Goal: Task Accomplishment & Management: Manage account settings

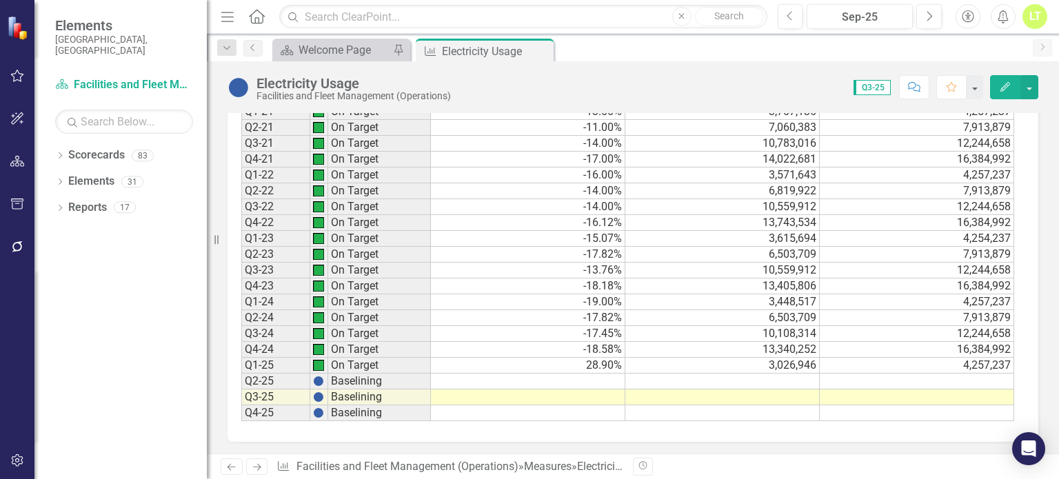
scroll to position [1236, 0]
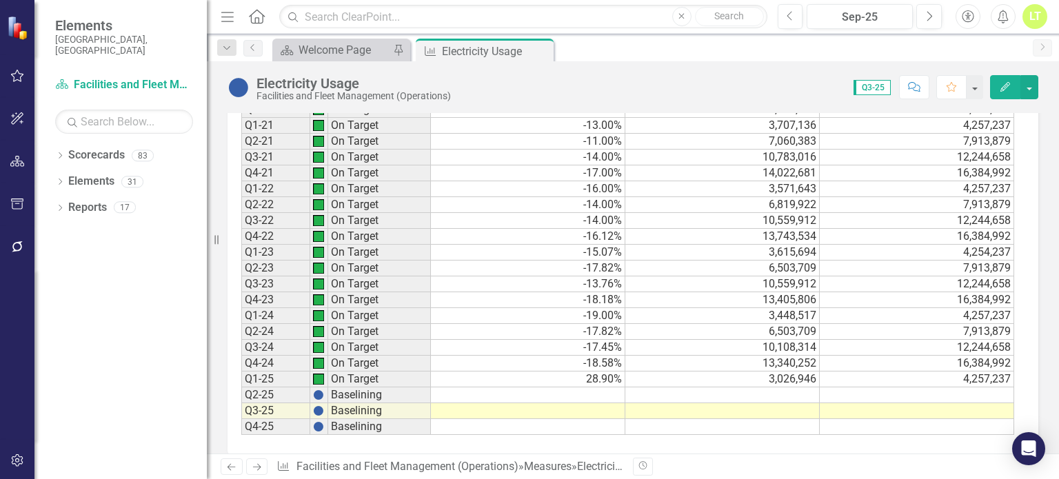
click at [587, 387] on td at bounding box center [528, 395] width 194 height 16
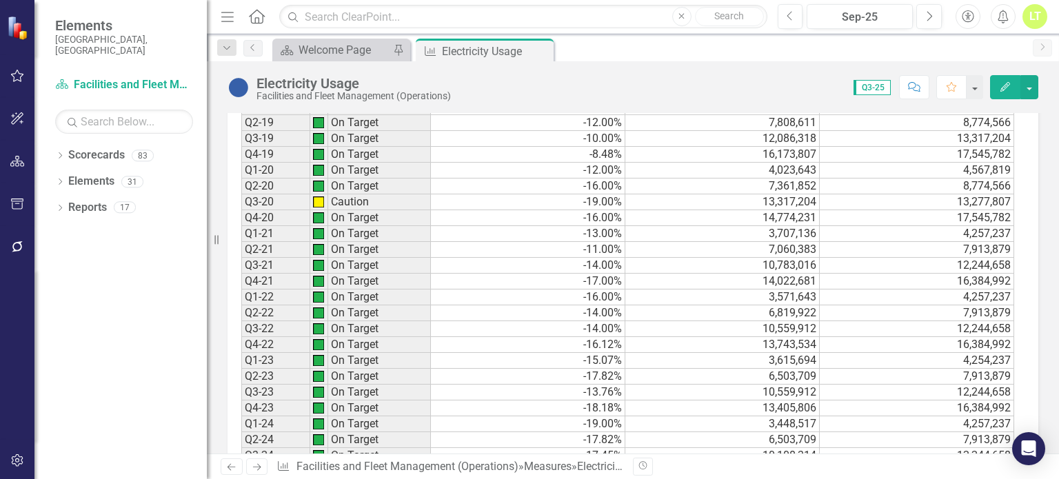
scroll to position [1249, 0]
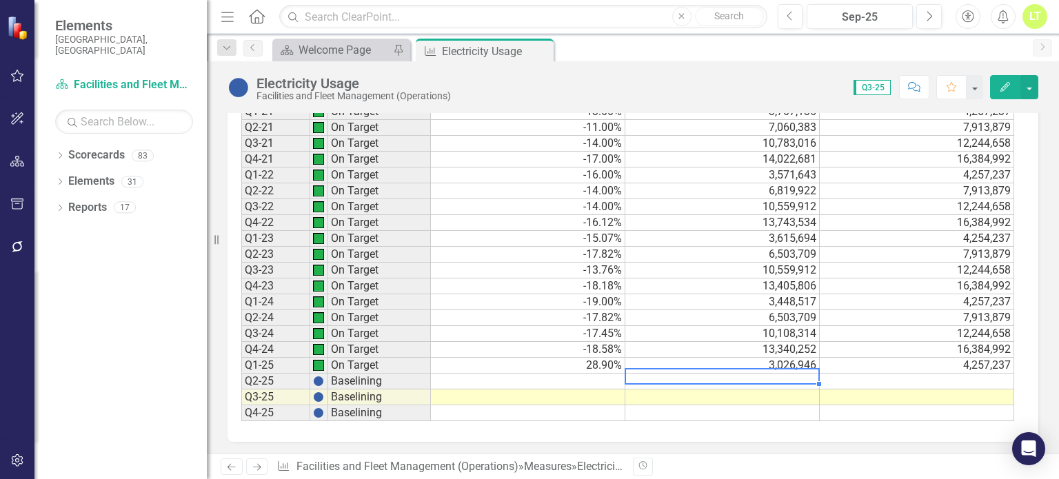
click at [768, 374] on td at bounding box center [722, 382] width 194 height 16
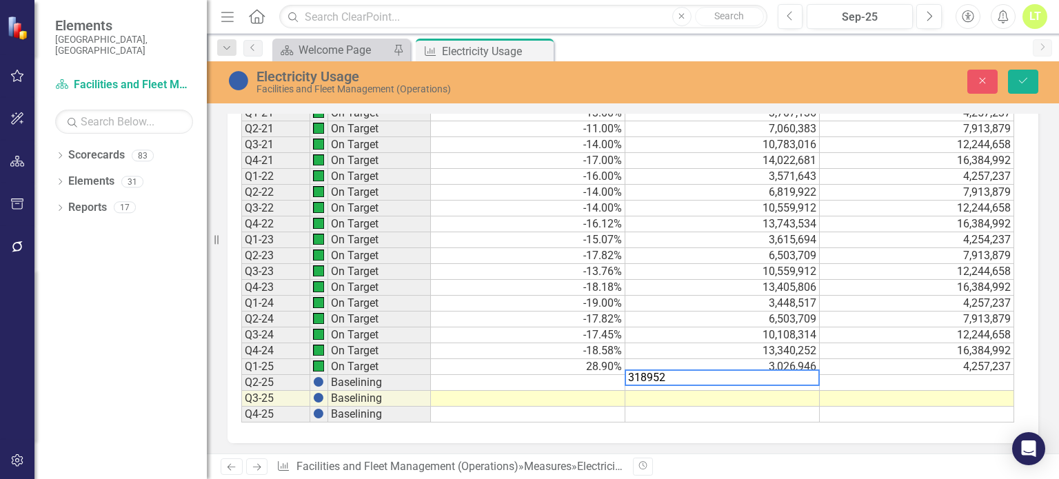
type textarea "3189522"
click at [977, 249] on td "7,913,879" at bounding box center [917, 256] width 194 height 16
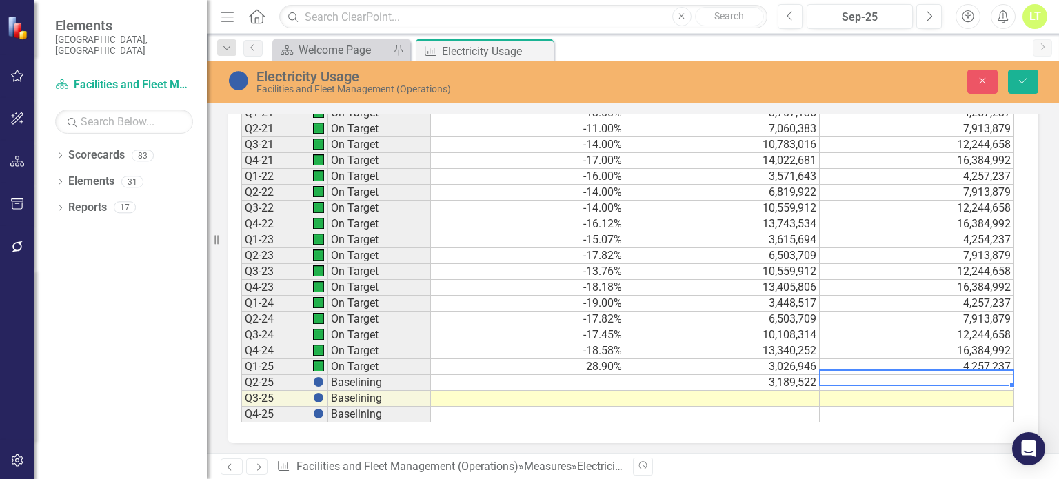
click at [956, 377] on td at bounding box center [917, 383] width 194 height 16
click at [1017, 83] on icon "Save" at bounding box center [1023, 81] width 12 height 10
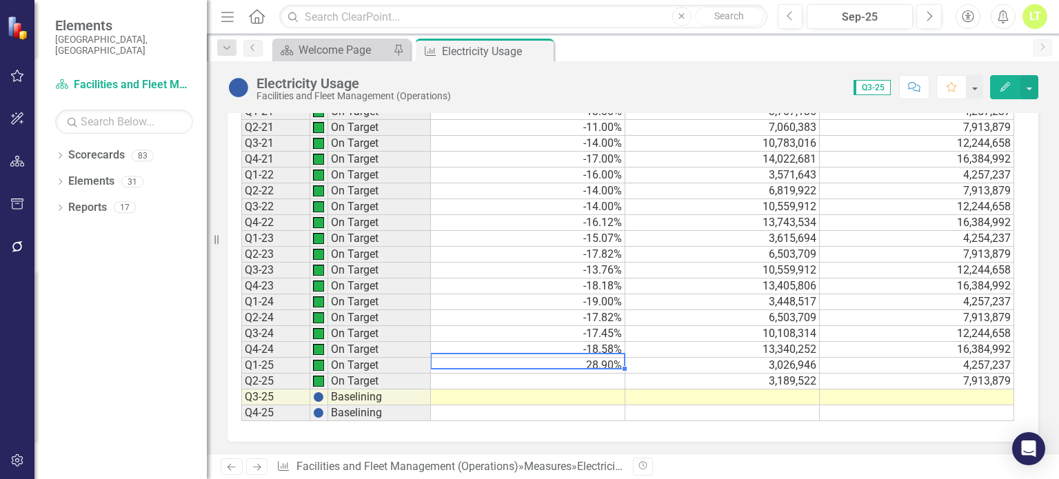
click at [592, 358] on td "28.90%" at bounding box center [528, 366] width 194 height 16
click at [1028, 85] on button "button" at bounding box center [1029, 87] width 18 height 24
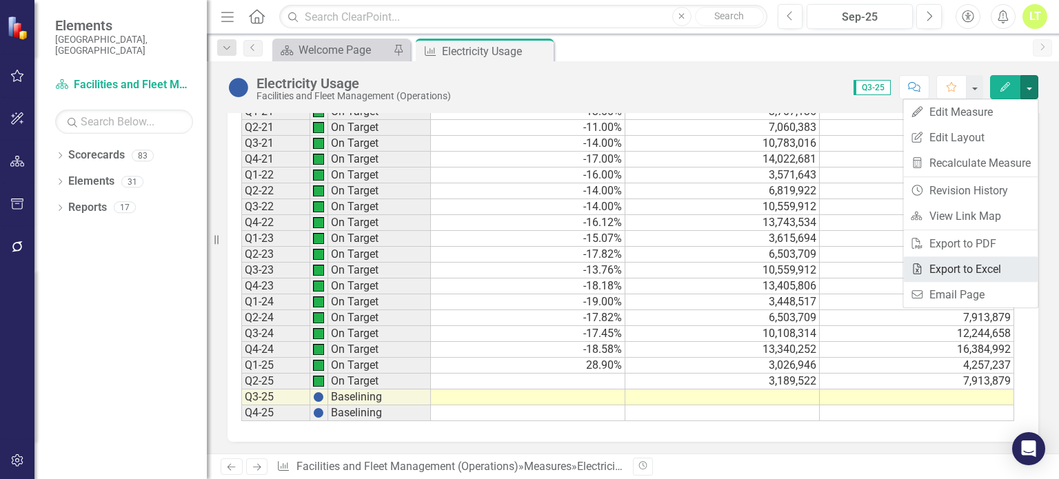
click at [965, 265] on link "Excel Export to Excel" at bounding box center [970, 269] width 134 height 26
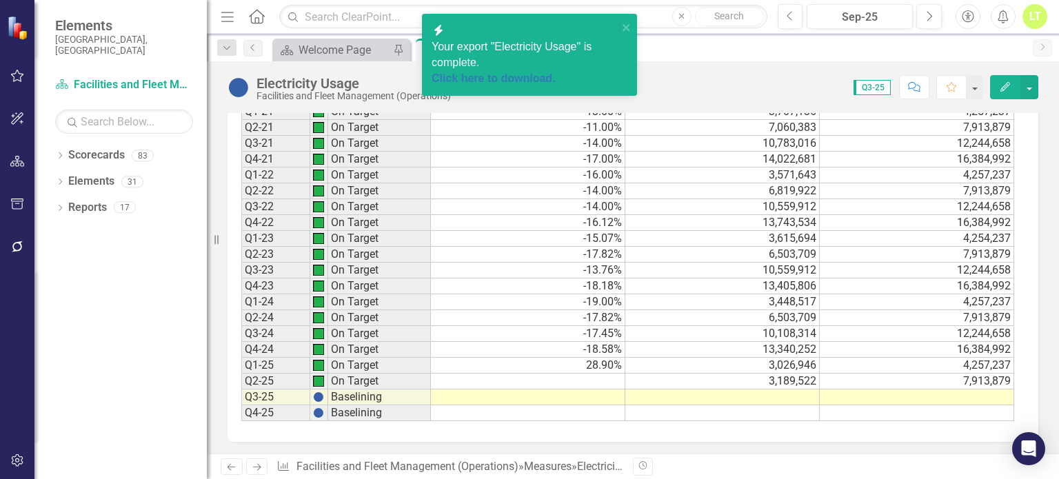
click at [518, 71] on div "Click here to download." at bounding box center [525, 79] width 186 height 16
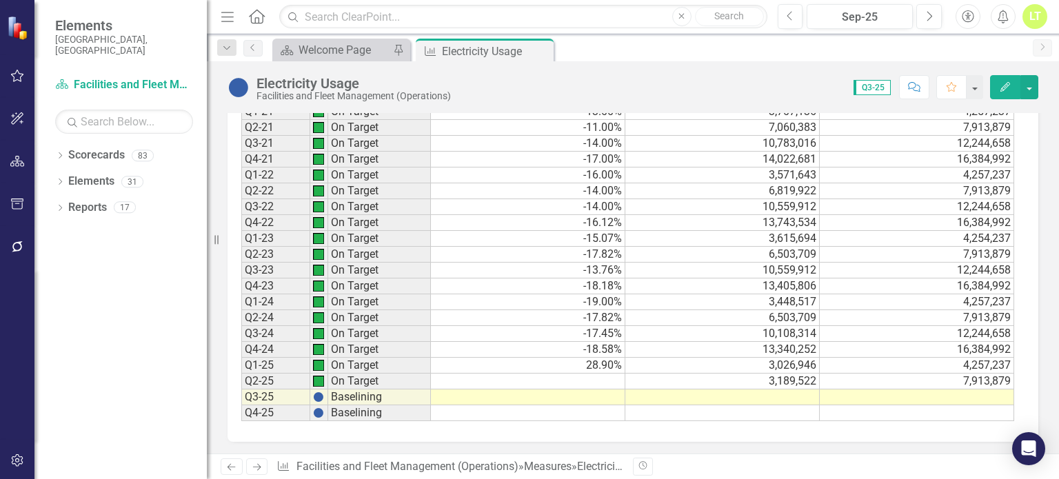
click at [1001, 83] on icon "Edit" at bounding box center [1005, 87] width 12 height 10
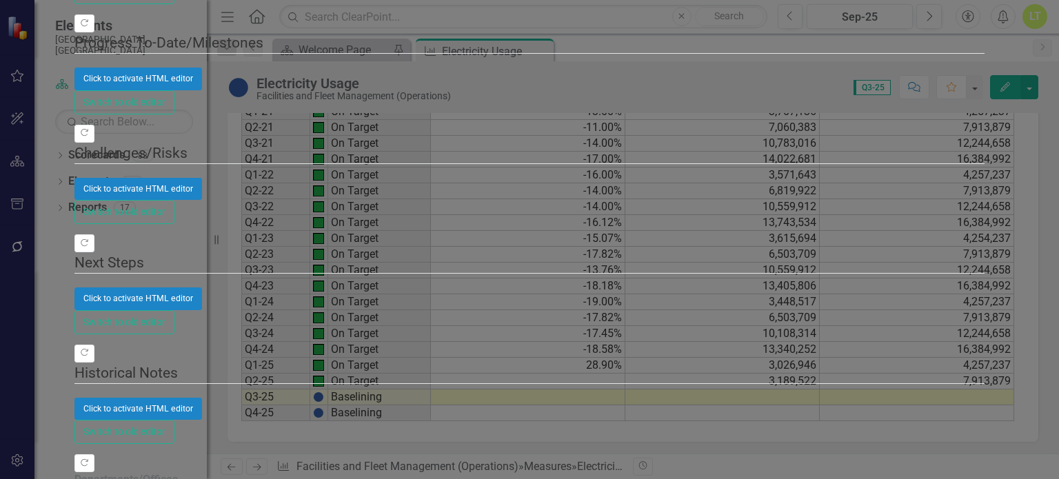
scroll to position [0, 0]
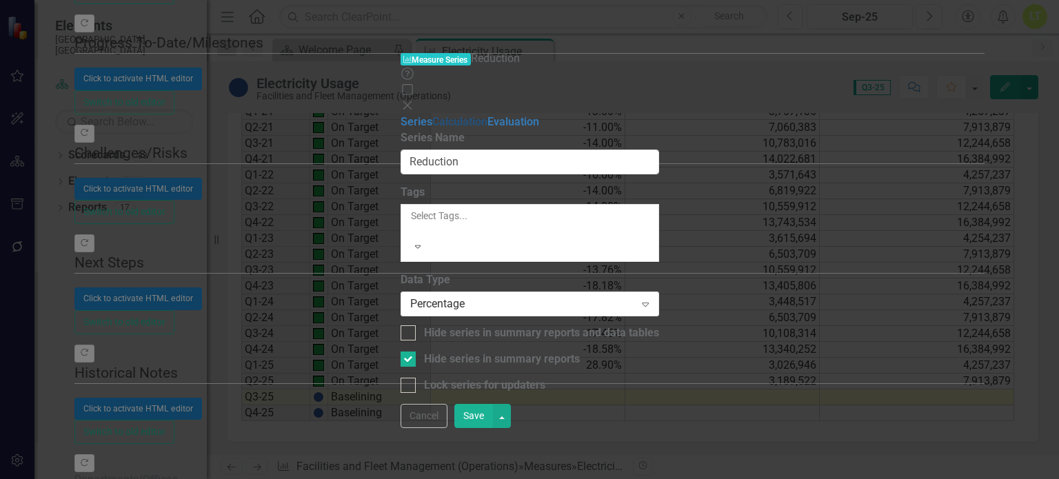
click at [432, 115] on link "Calculation" at bounding box center [459, 121] width 55 height 13
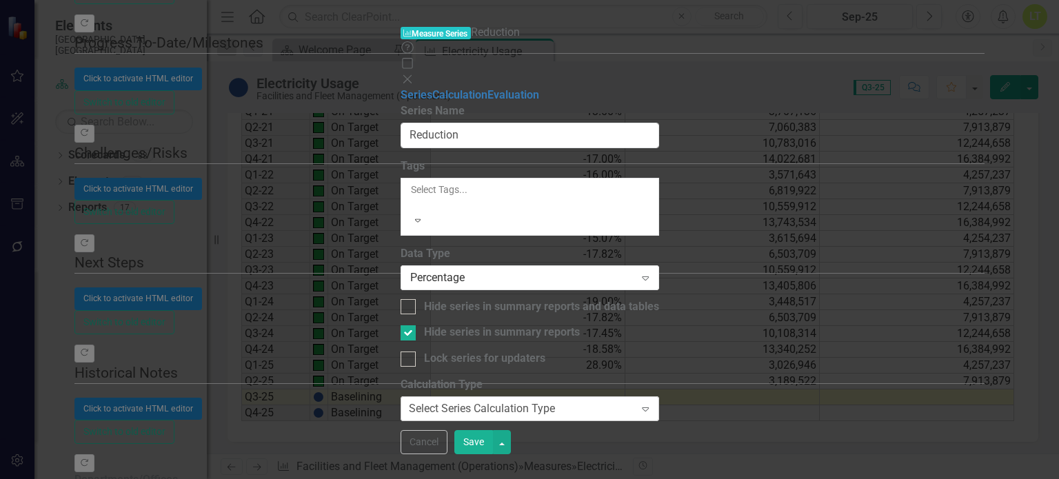
click at [441, 401] on div "Select Series Calculation Type" at bounding box center [482, 409] width 146 height 16
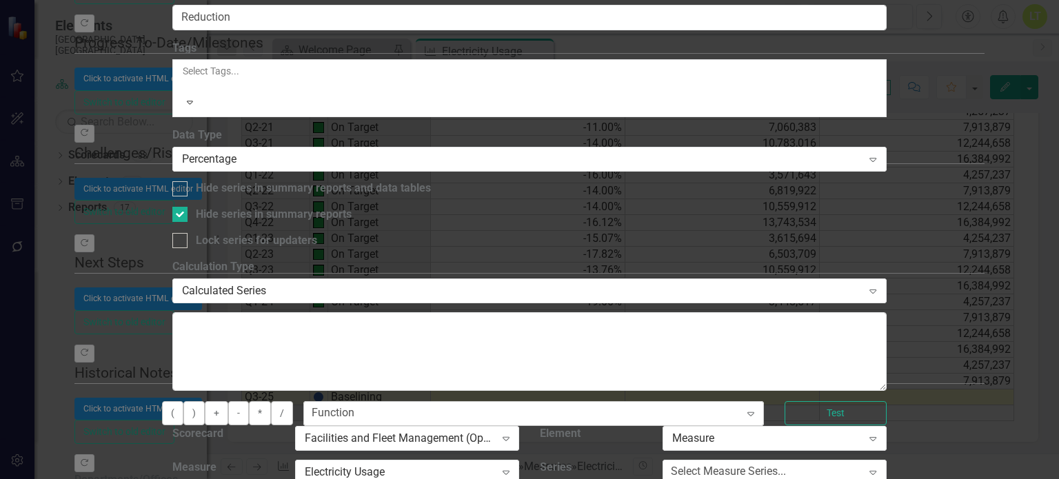
click at [354, 405] on div "Function" at bounding box center [333, 413] width 43 height 16
click at [661, 312] on textarea at bounding box center [529, 351] width 714 height 79
click at [786, 464] on div "Select Measure Series..." at bounding box center [728, 472] width 115 height 16
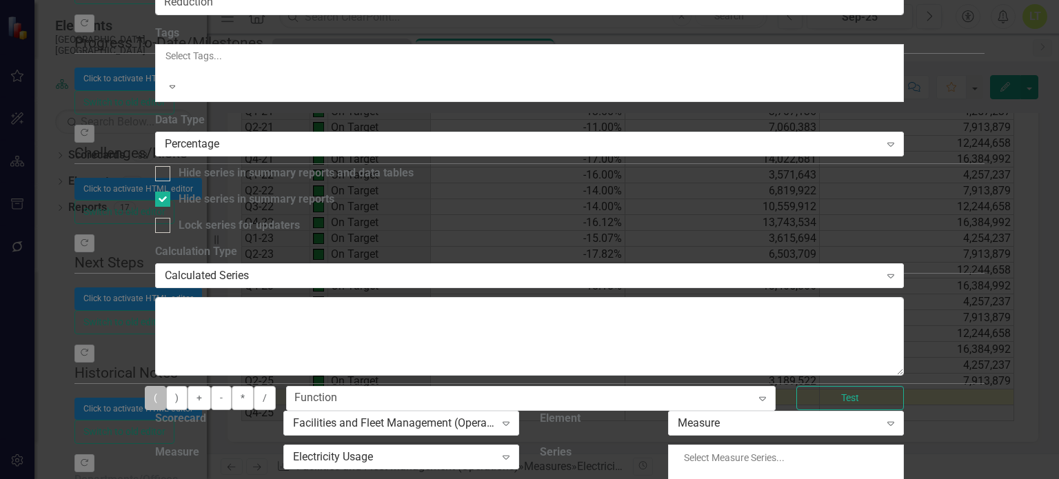
click at [166, 386] on button "(" at bounding box center [155, 398] width 21 height 24
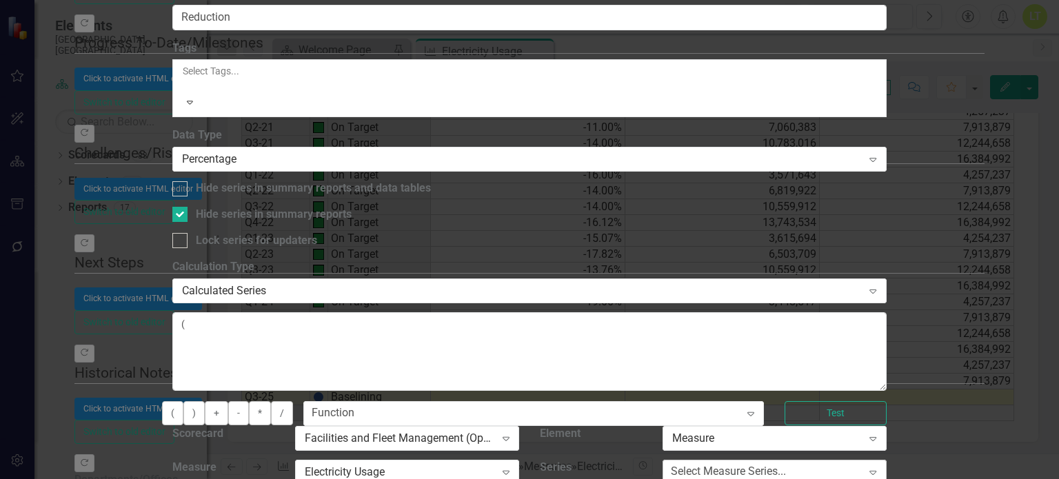
click at [786, 464] on div "Select Measure Series..." at bounding box center [728, 472] width 115 height 16
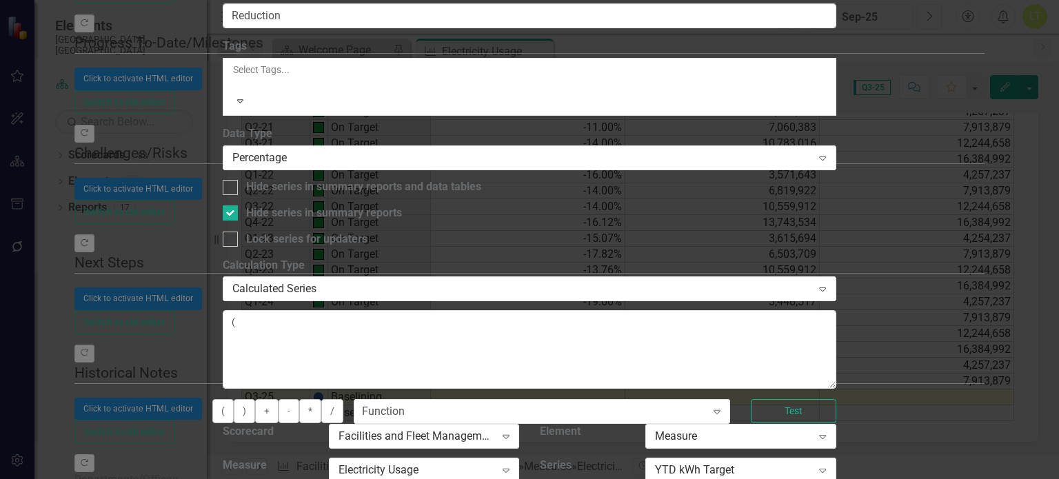
click at [299, 399] on button "-" at bounding box center [289, 411] width 21 height 24
click at [811, 463] on div "YTD kWh Target" at bounding box center [733, 471] width 157 height 16
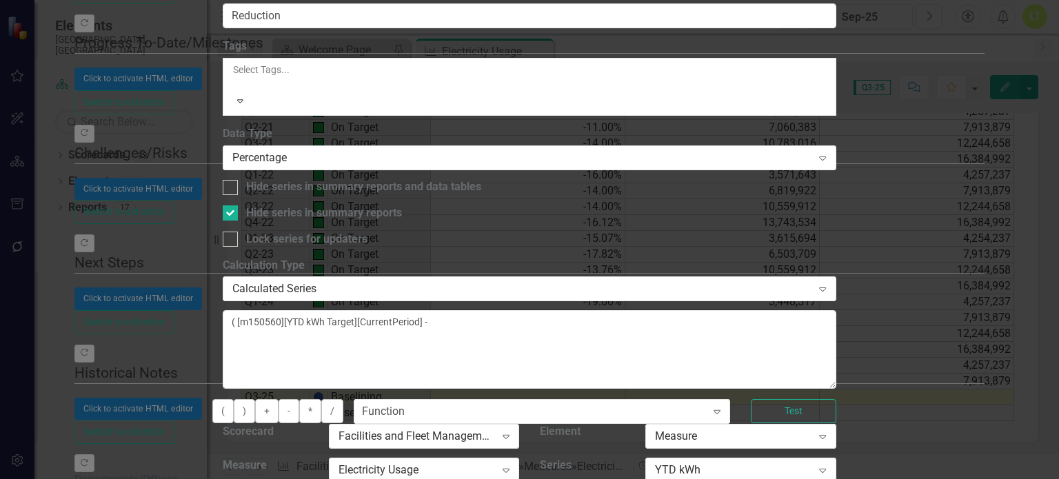
click at [255, 399] on button ")" at bounding box center [244, 411] width 21 height 24
click at [343, 399] on button "/" at bounding box center [332, 411] width 22 height 24
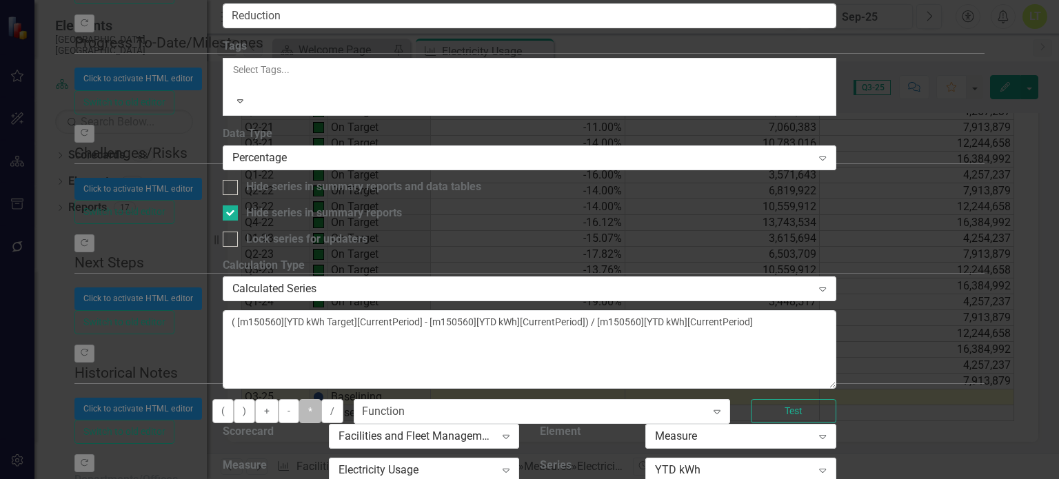
click at [321, 399] on button "*" at bounding box center [310, 411] width 22 height 24
type textarea "( [m150560][YTD kWh Target][CurrentPeriod] - [m150560][YTD kWh][CurrentPeriod])…"
click at [836, 399] on button "Test" at bounding box center [793, 411] width 85 height 24
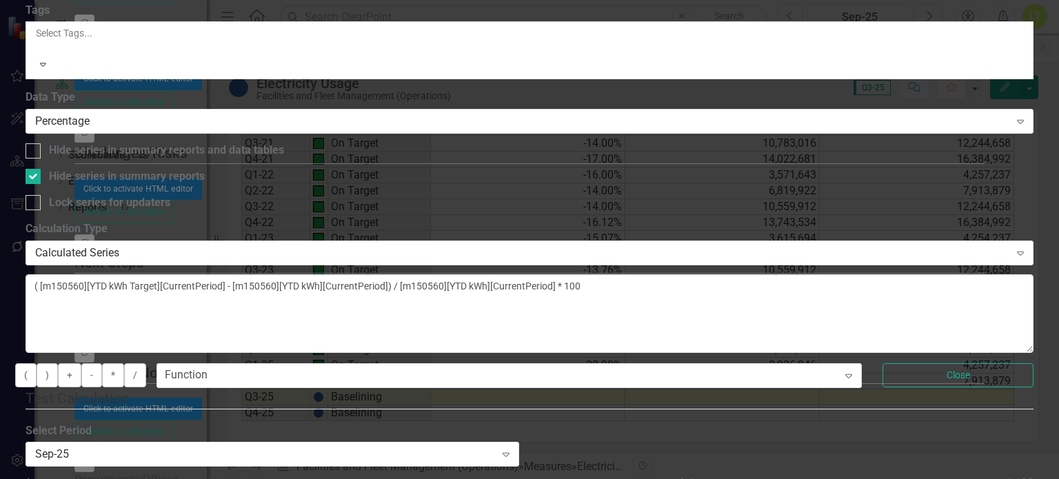
scroll to position [8, 0]
click at [495, 447] on div "Sep-25" at bounding box center [265, 455] width 460 height 16
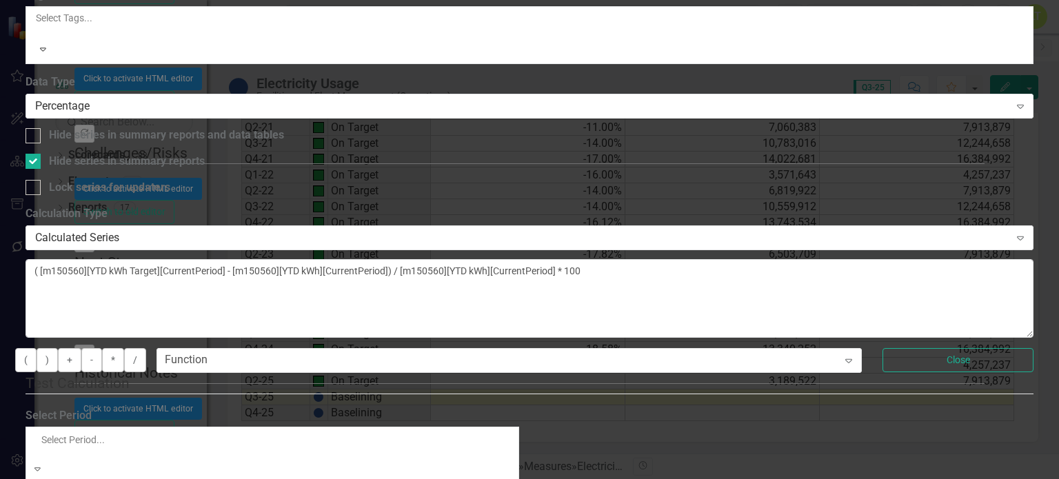
scroll to position [4261, 0]
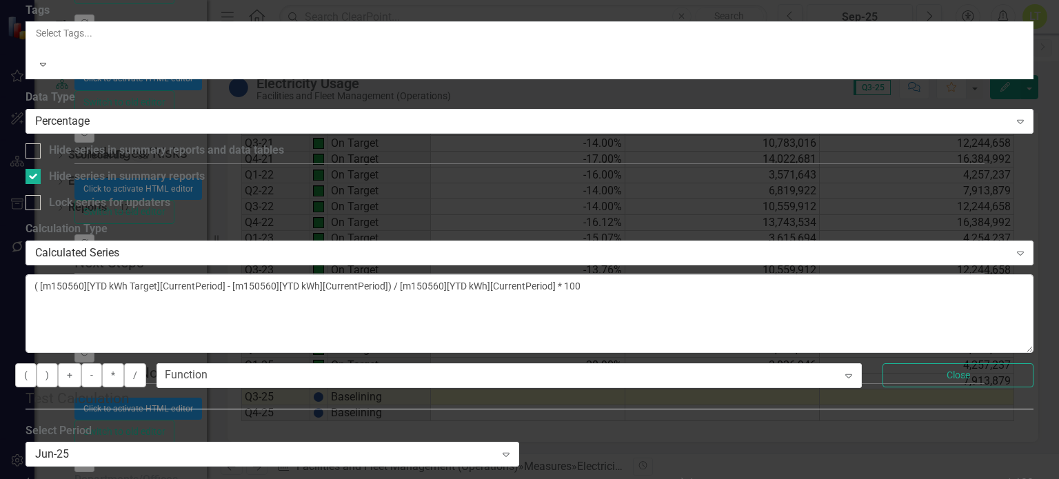
scroll to position [8, 0]
click at [495, 447] on div "Jun-25" at bounding box center [265, 455] width 460 height 16
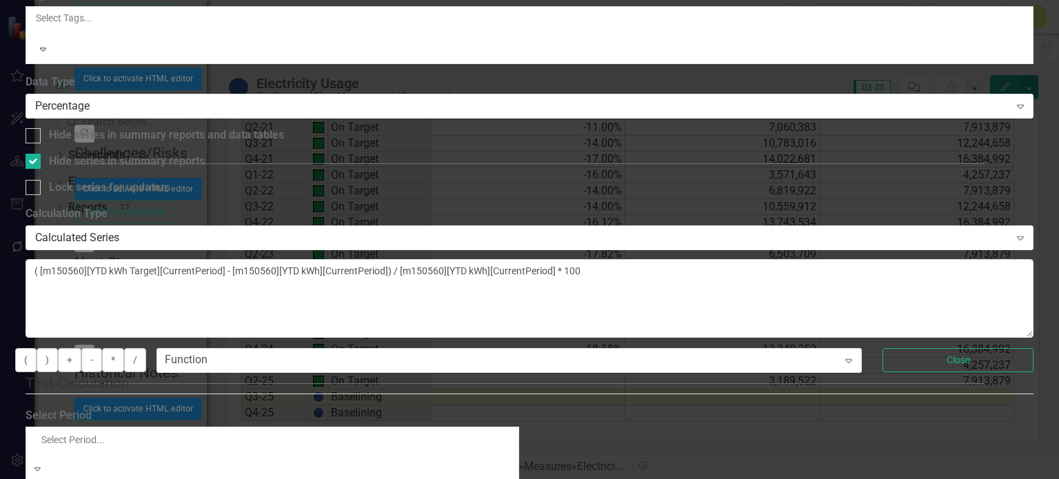
scroll to position [4231, 0]
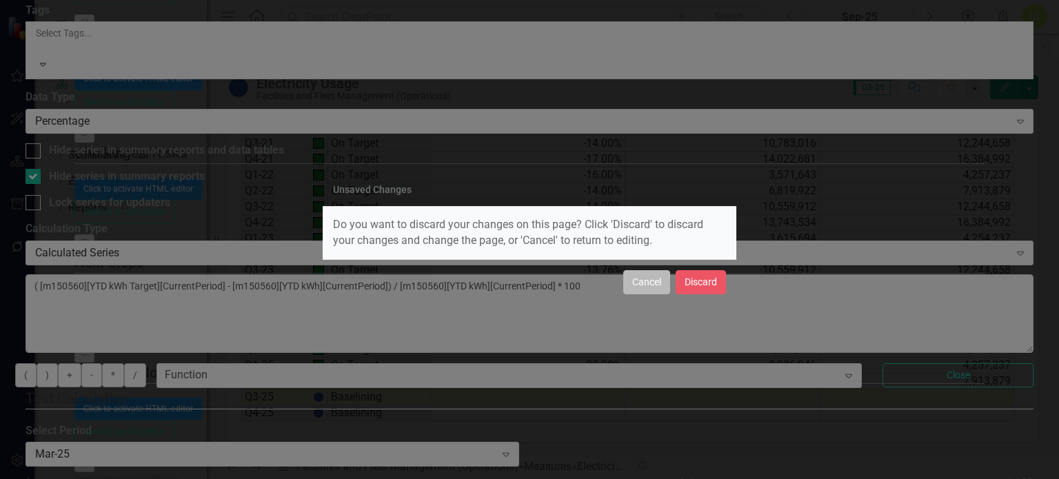
click at [651, 288] on button "Cancel" at bounding box center [646, 282] width 47 height 24
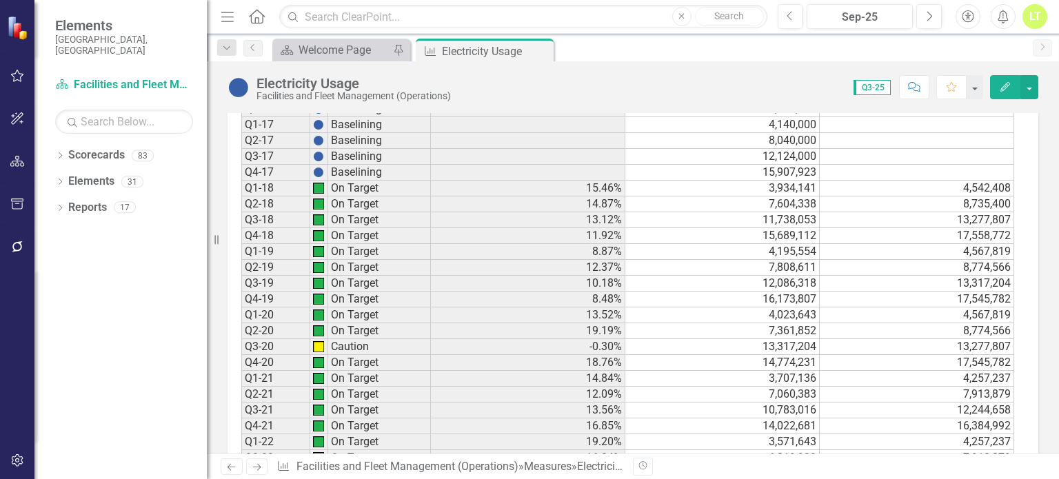
scroll to position [1249, 0]
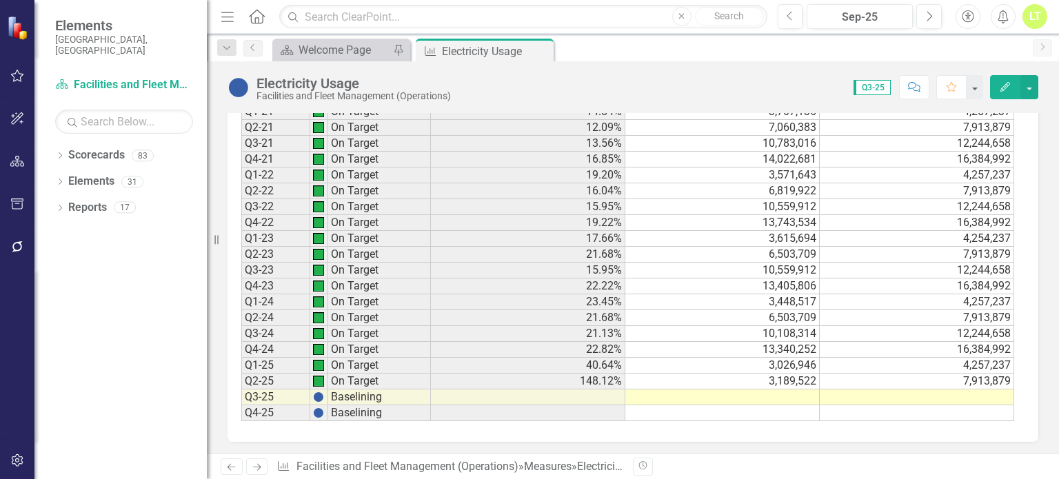
click at [768, 374] on td "3,189,522" at bounding box center [722, 382] width 194 height 16
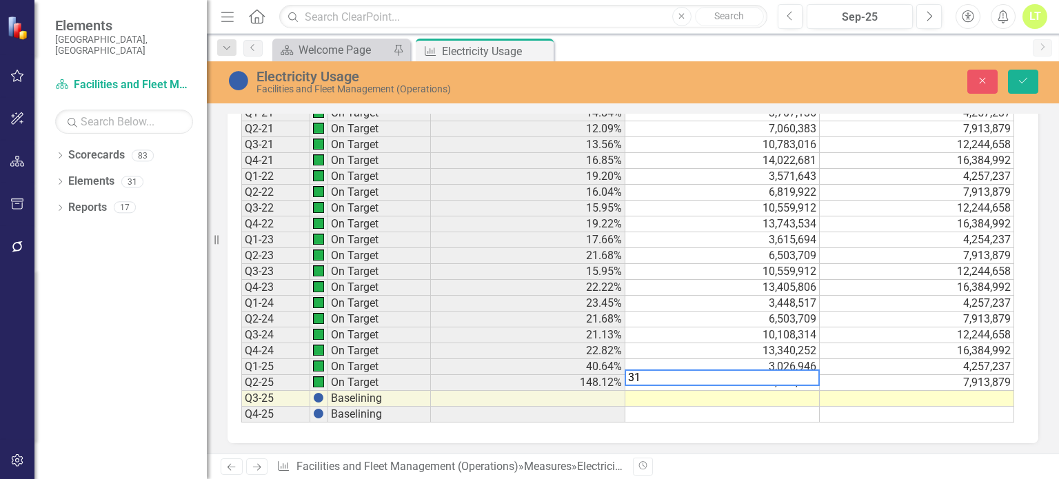
type textarea "3"
type textarea "6216468"
click at [1026, 87] on button "Save" at bounding box center [1023, 82] width 30 height 24
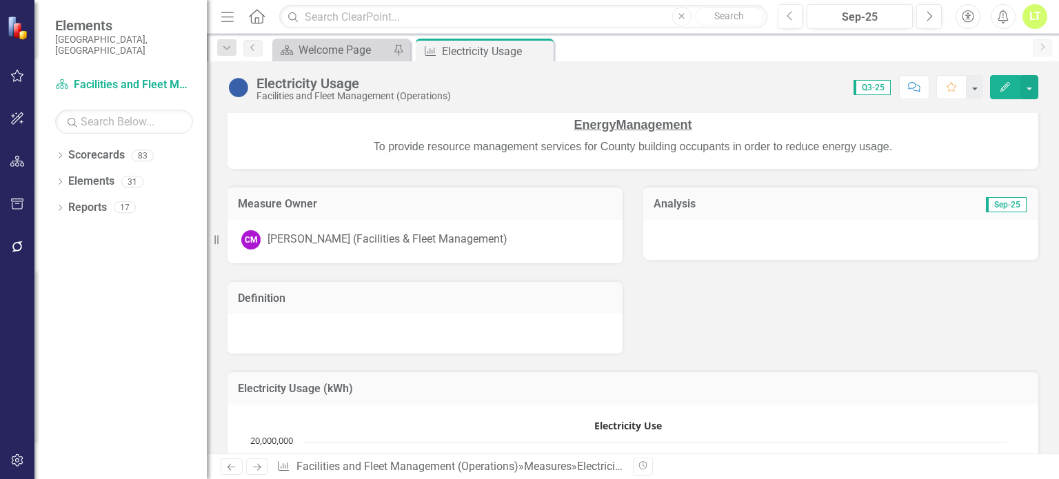
scroll to position [0, 0]
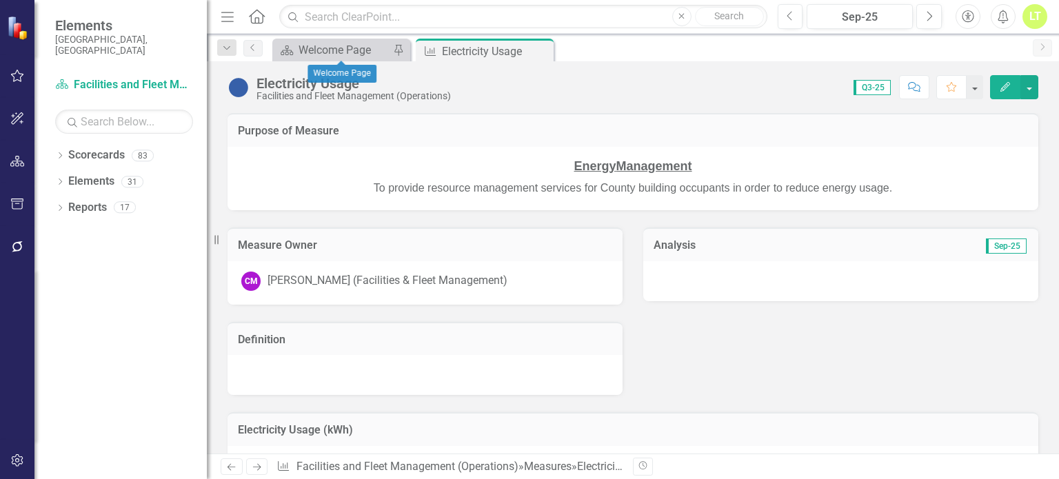
click at [331, 41] on div "Scorecard Welcome Page Pin" at bounding box center [341, 50] width 138 height 23
click at [332, 41] on div "Welcome Page" at bounding box center [344, 49] width 91 height 17
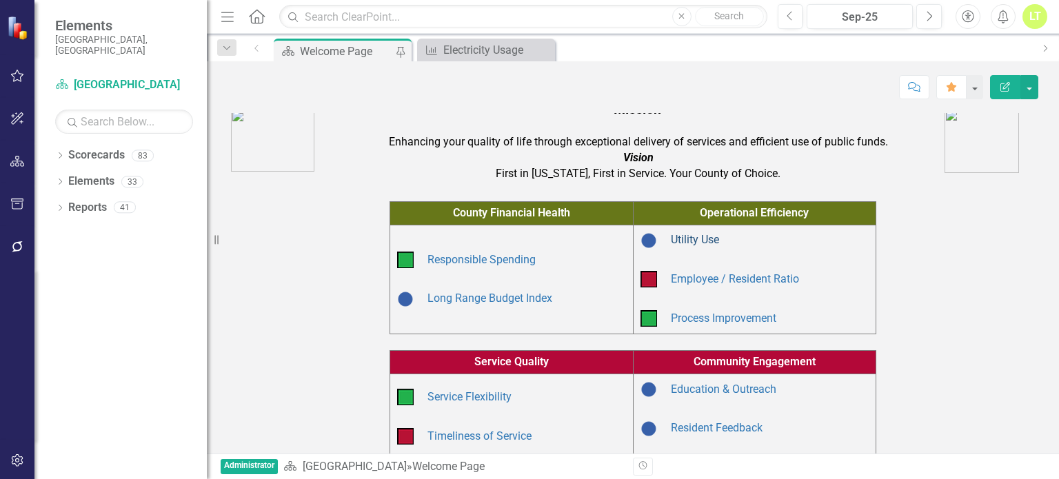
click at [676, 246] on link "Utility Use" at bounding box center [695, 239] width 48 height 13
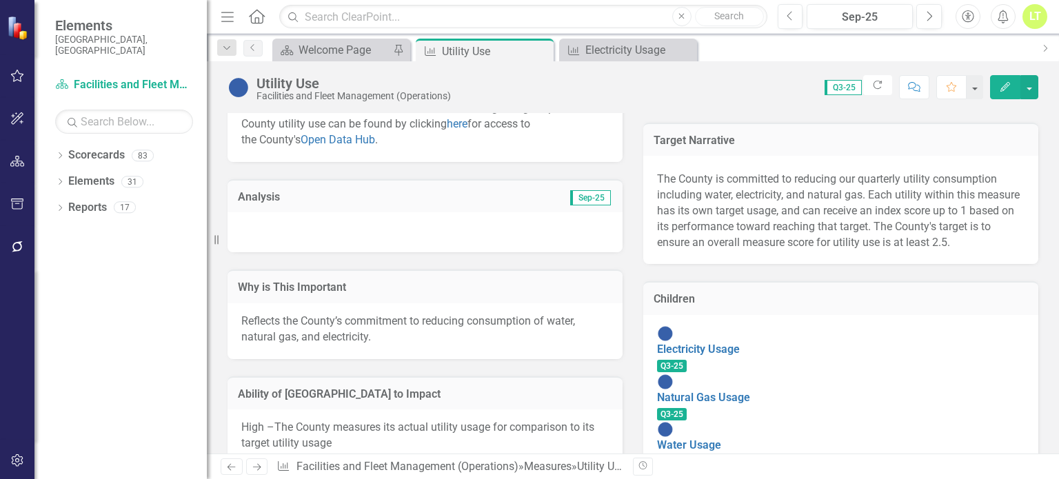
scroll to position [264, 0]
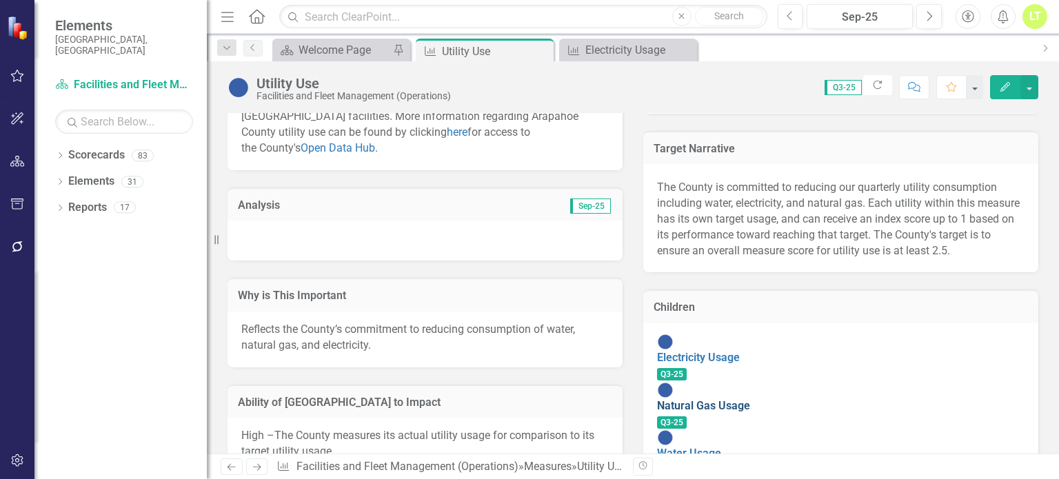
click at [705, 399] on link "Natural Gas Usage" at bounding box center [703, 405] width 93 height 13
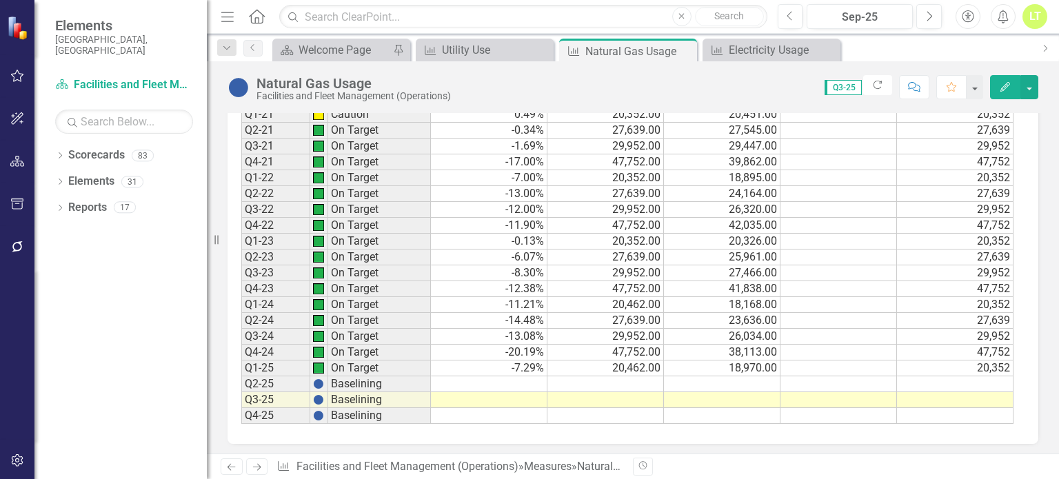
scroll to position [1070, 0]
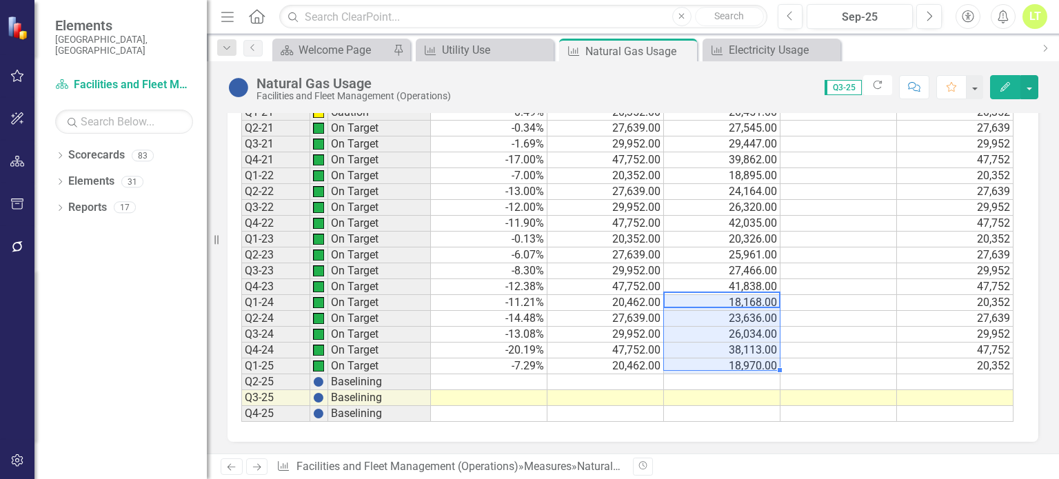
drag, startPoint x: 749, startPoint y: 301, endPoint x: 744, endPoint y: 366, distance: 65.7
click at [744, 366] on tbody "Q1-19 Caution 4.00% 19,269.00 20,034.00 19,269 Q2-19 Caution 2.00% 26,788.00 27…" at bounding box center [627, 199] width 772 height 445
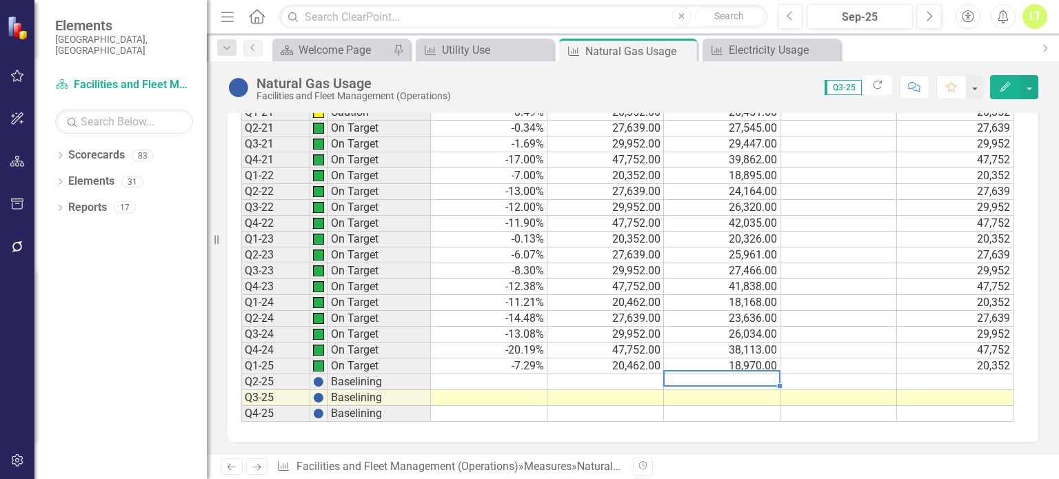
click at [736, 374] on td at bounding box center [722, 382] width 117 height 16
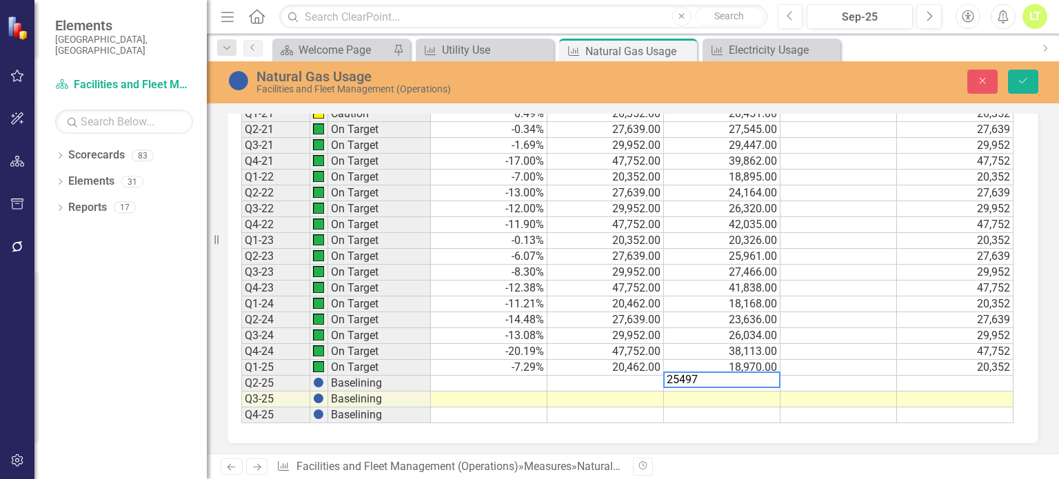
type textarea "25497"
click at [645, 380] on td at bounding box center [605, 384] width 117 height 16
click at [622, 316] on td "27,639.00" at bounding box center [605, 320] width 117 height 16
drag, startPoint x: 627, startPoint y: 379, endPoint x: 612, endPoint y: 316, distance: 63.9
click at [612, 316] on tbody "Q1-19 Caution 4.00% 19,269.00 20,034.00 19,269 Q2-19 Caution 2.00% 26,788.00 27…" at bounding box center [627, 201] width 772 height 445
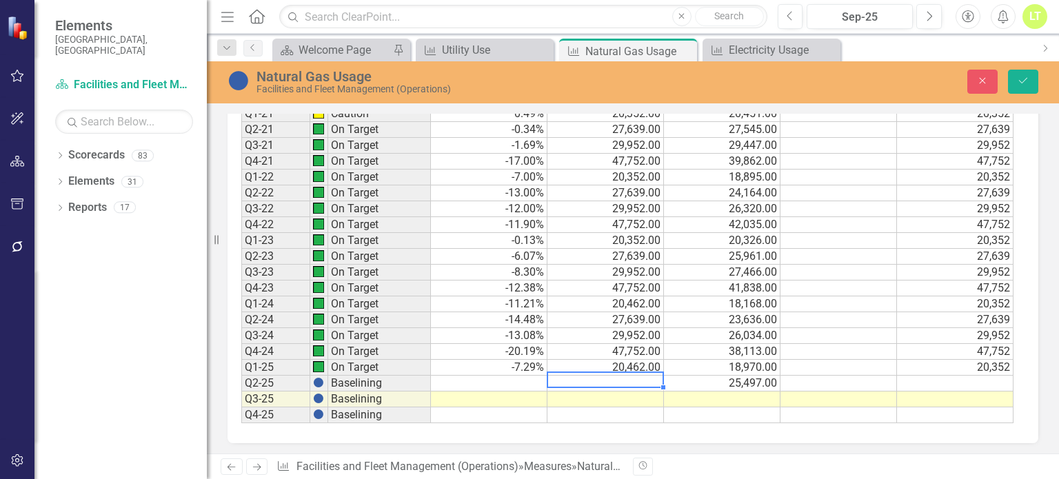
click at [607, 376] on td at bounding box center [605, 384] width 117 height 16
click at [989, 315] on td "27,639" at bounding box center [955, 320] width 117 height 16
click at [1002, 362] on td "20,352" at bounding box center [955, 368] width 117 height 16
click at [992, 376] on td at bounding box center [955, 384] width 117 height 16
click at [1013, 88] on button "Save" at bounding box center [1023, 82] width 30 height 24
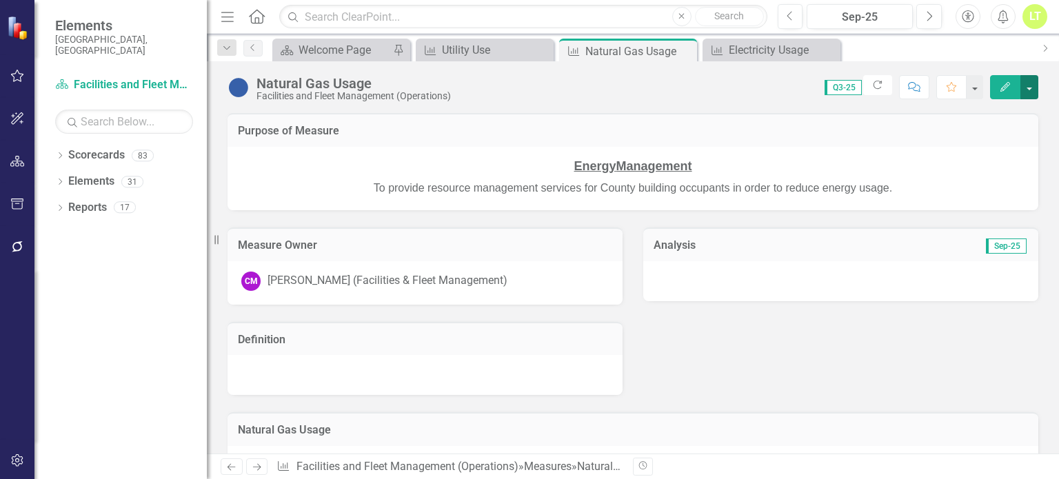
click at [1024, 83] on button "button" at bounding box center [1029, 87] width 18 height 24
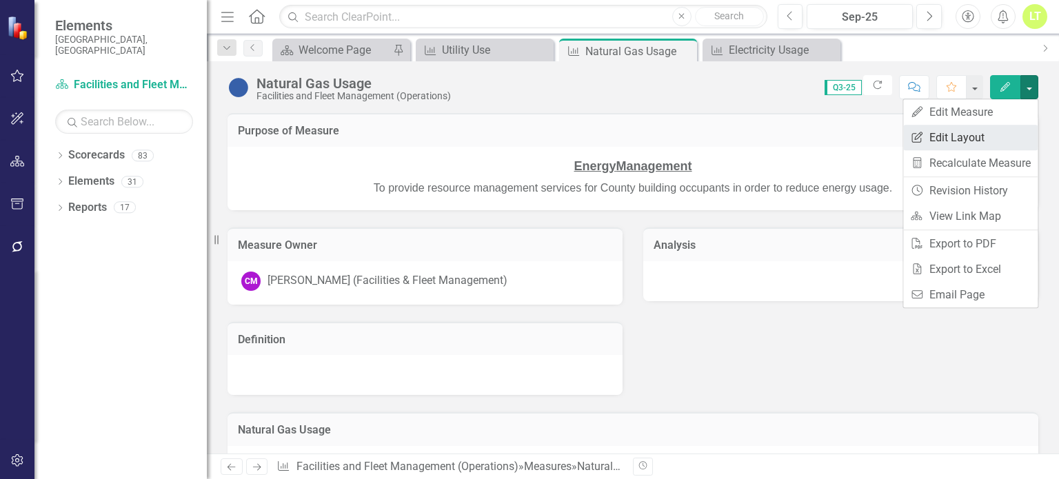
click at [945, 128] on link "Edit Report Edit Layout" at bounding box center [970, 138] width 134 height 26
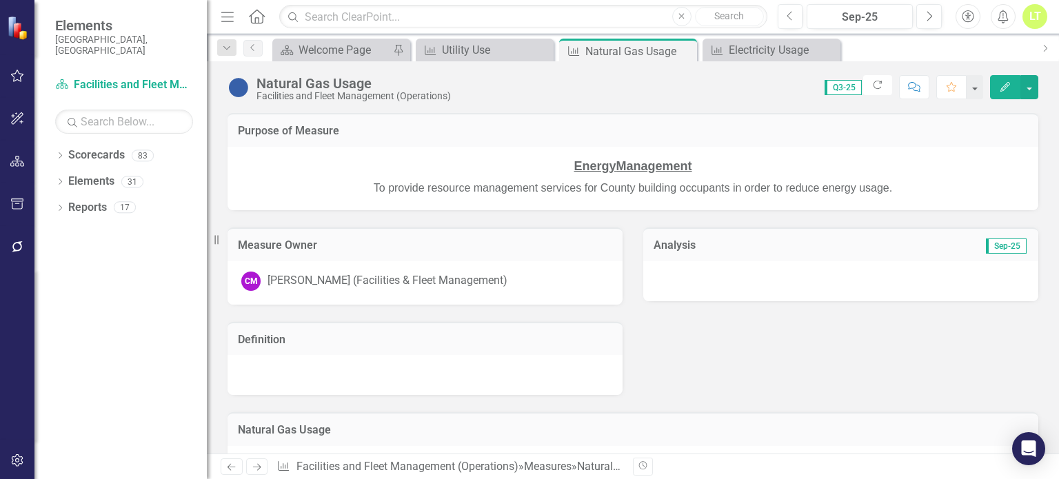
click at [995, 80] on button "Edit" at bounding box center [1005, 87] width 30 height 24
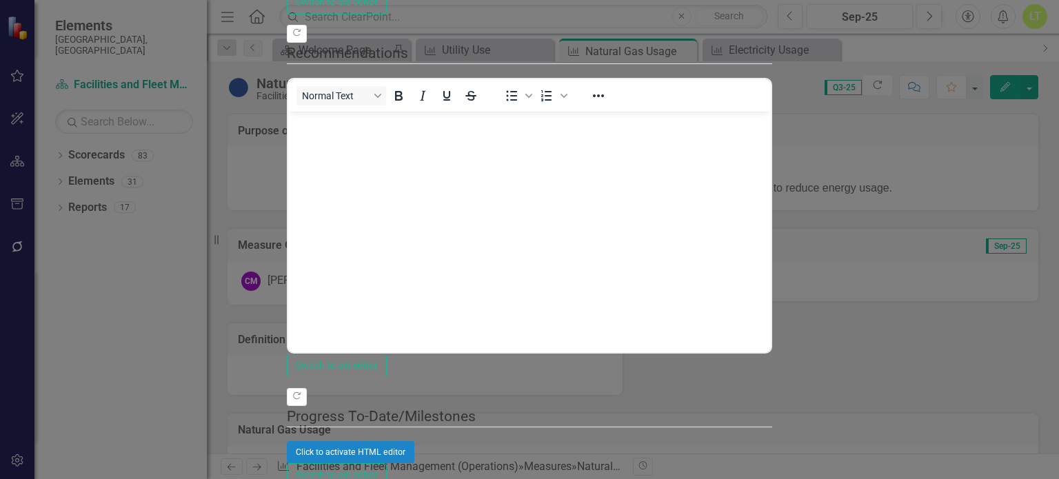
scroll to position [0, 0]
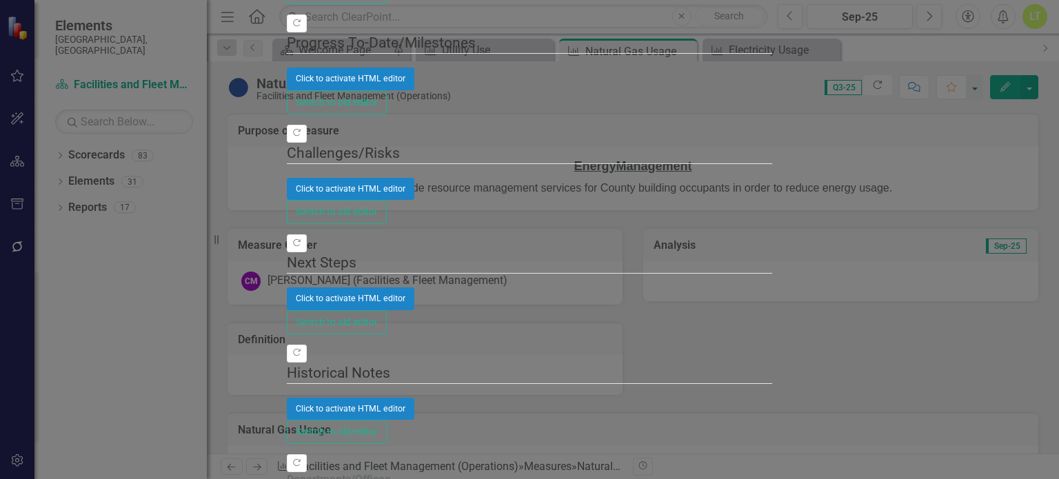
checkbox input "false"
drag, startPoint x: 392, startPoint y: 141, endPoint x: 396, endPoint y: 148, distance: 8.0
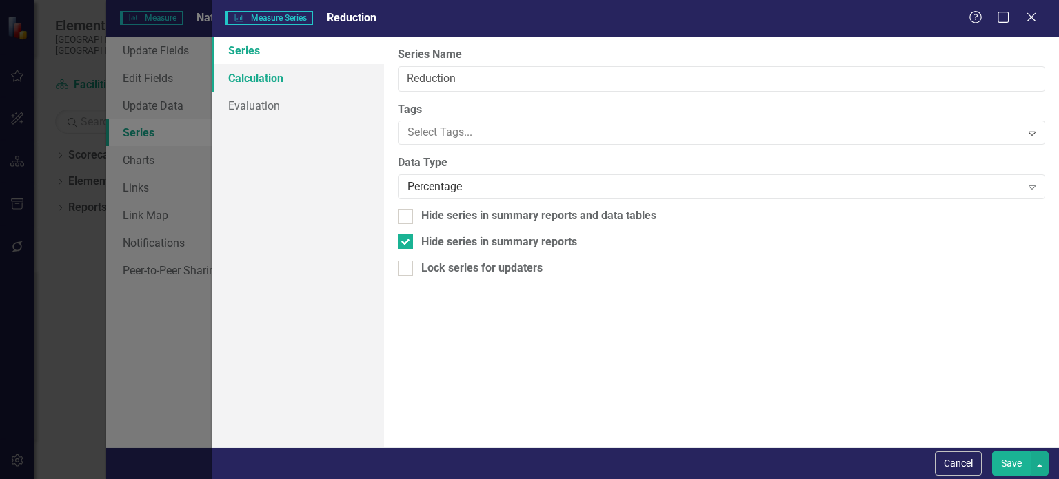
click at [265, 80] on link "Calculation" at bounding box center [298, 78] width 172 height 28
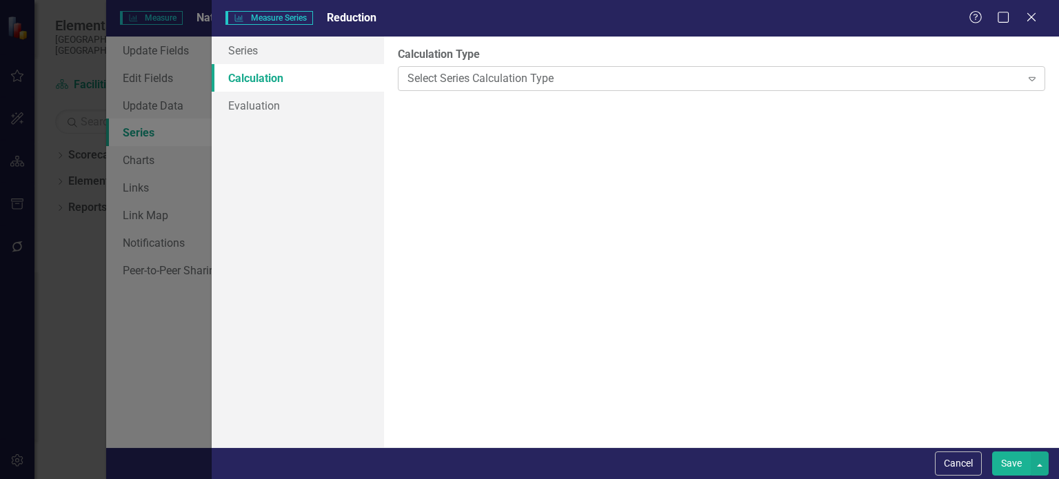
click at [419, 78] on div "Select Series Calculation Type" at bounding box center [713, 78] width 613 height 16
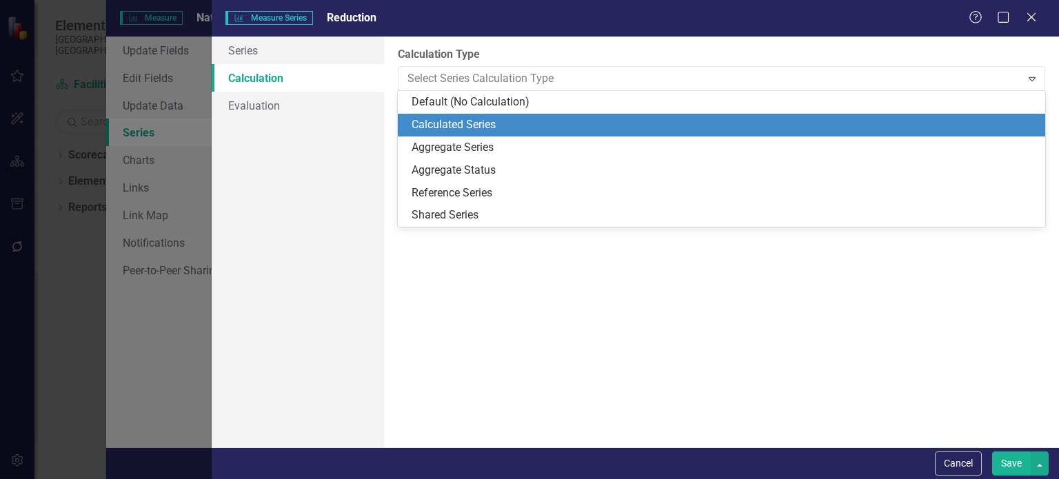
drag, startPoint x: 425, startPoint y: 110, endPoint x: 427, endPoint y: 122, distance: 12.7
click at [427, 122] on div "Default (No Calculation) Calculated Series Aggregate Series Aggregate Status Re…" at bounding box center [721, 159] width 647 height 136
click at [427, 124] on div "Calculated Series" at bounding box center [724, 125] width 625 height 16
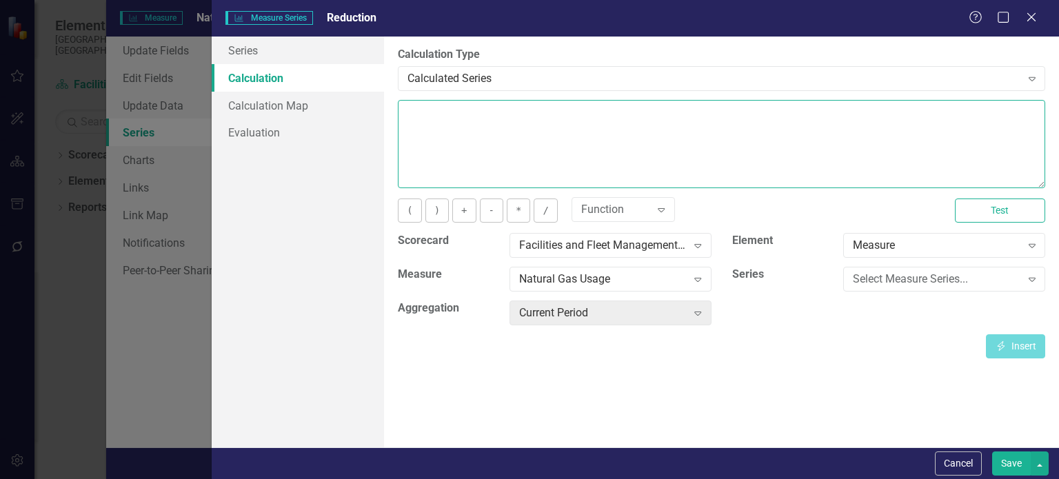
click at [427, 124] on textarea at bounding box center [721, 144] width 647 height 88
click at [414, 210] on button "(" at bounding box center [409, 211] width 23 height 24
click at [883, 270] on div "Select Measure Series... Expand" at bounding box center [944, 279] width 202 height 25
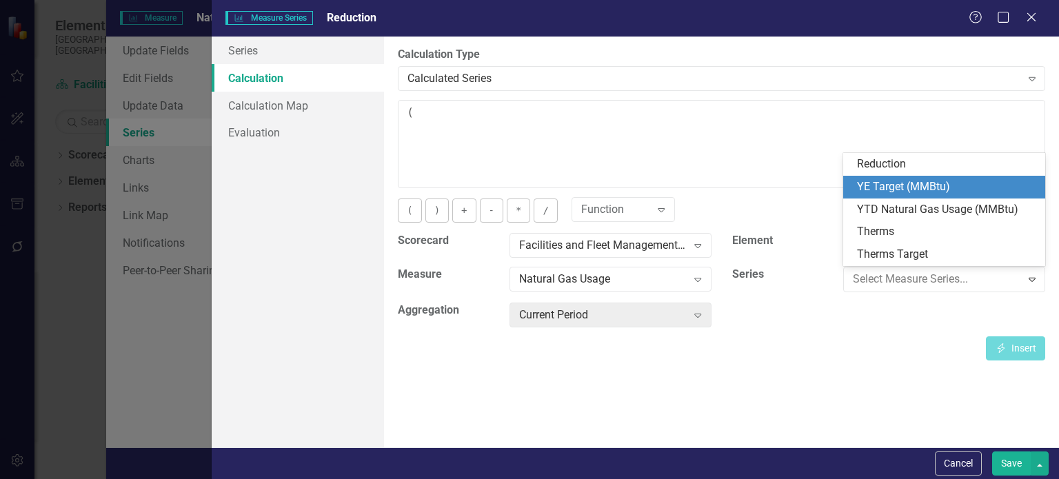
click at [880, 194] on div "YE Target (MMBtu)" at bounding box center [947, 187] width 180 height 16
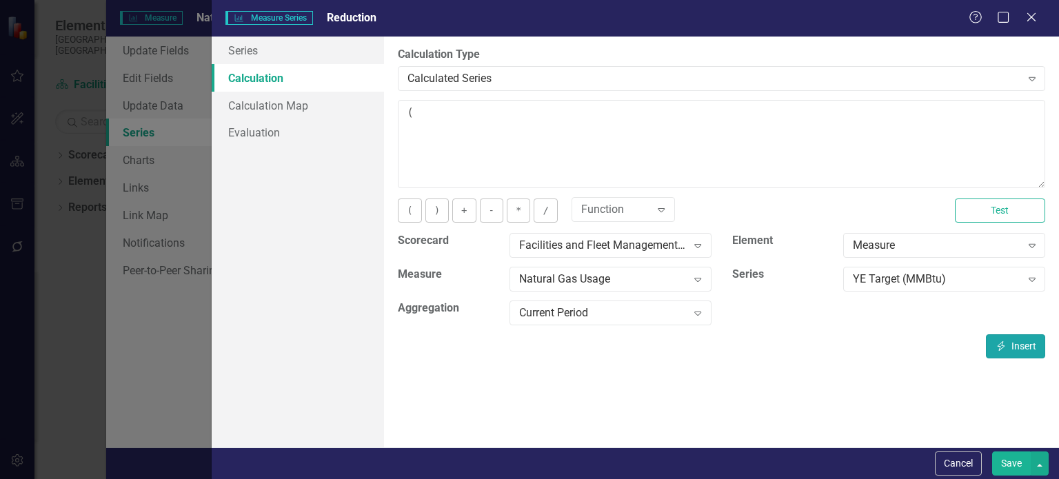
click at [1009, 344] on button "Insert Insert" at bounding box center [1015, 346] width 59 height 24
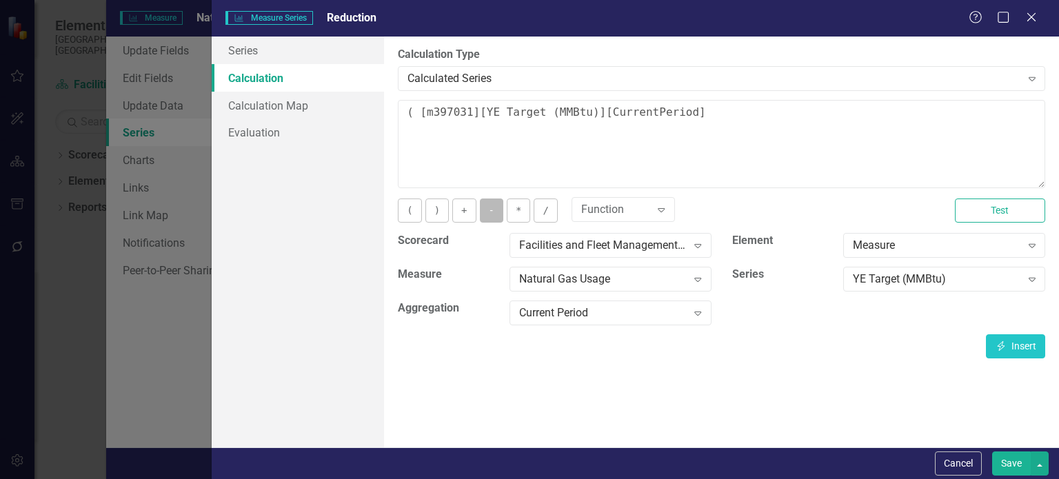
click at [483, 205] on button "-" at bounding box center [491, 211] width 23 height 24
drag, startPoint x: 707, startPoint y: 106, endPoint x: 417, endPoint y: 118, distance: 289.8
click at [417, 118] on textarea "( [m397031][YE Target ( - MMBtu)][CurrentPeriod]" at bounding box center [721, 144] width 647 height 88
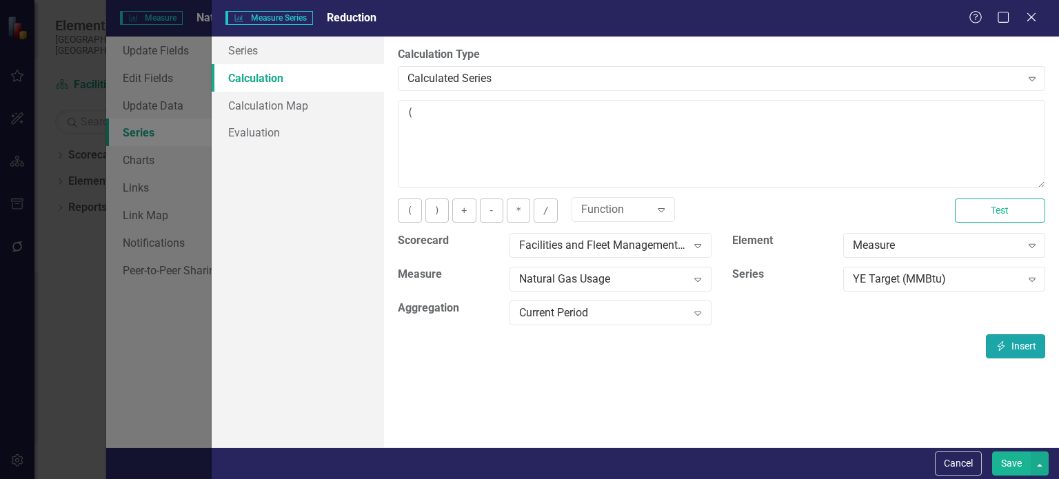
click at [1018, 345] on button "Insert Insert" at bounding box center [1015, 346] width 59 height 24
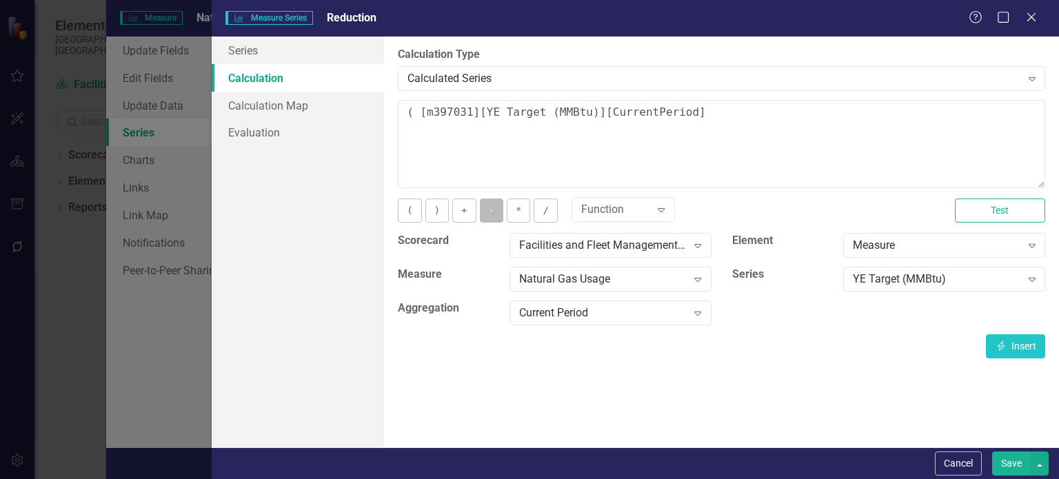
click at [491, 211] on button "-" at bounding box center [491, 211] width 23 height 24
drag, startPoint x: 700, startPoint y: 114, endPoint x: 415, endPoint y: 109, distance: 285.5
click at [415, 109] on textarea "( [m397031][YE Target ( - MMBtu)][CurrentPeriod]" at bounding box center [721, 144] width 647 height 88
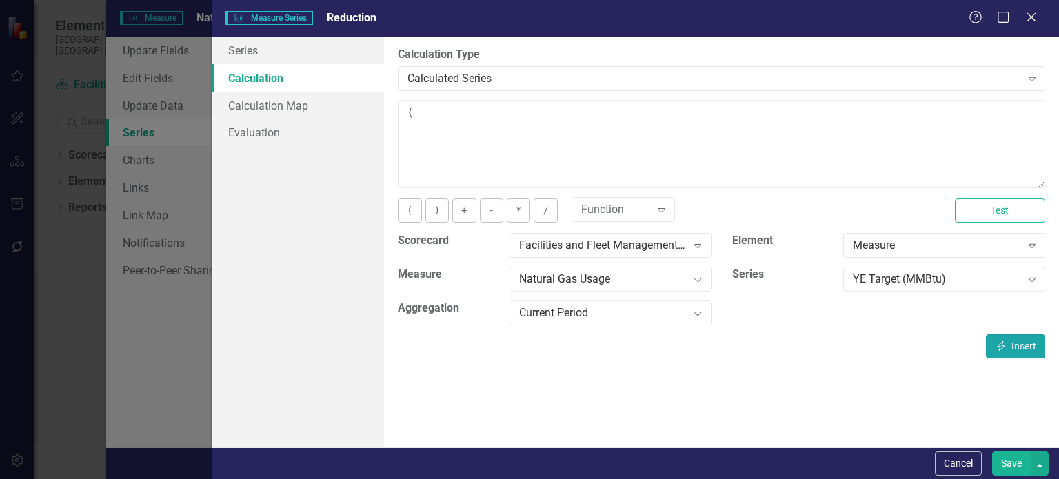
click at [1016, 336] on button "Insert Insert" at bounding box center [1015, 346] width 59 height 24
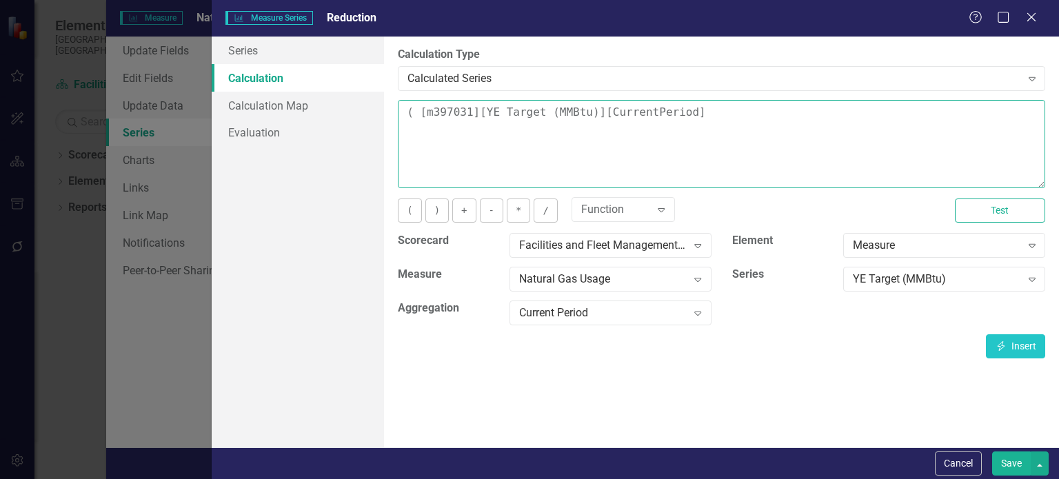
click at [683, 112] on textarea "( [m397031][YE Target (MMBtu)][CurrentPeriod]" at bounding box center [721, 144] width 647 height 88
click at [483, 210] on button "-" at bounding box center [491, 211] width 23 height 24
click at [959, 272] on div "YE Target (MMBtu)" at bounding box center [937, 280] width 168 height 16
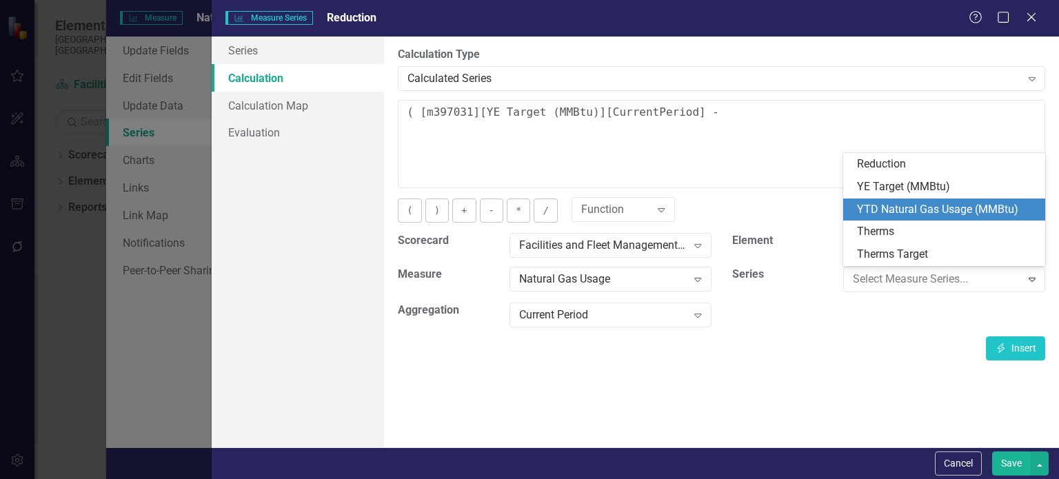
click at [902, 213] on div "YTD Natural Gas Usage (MMBtu)" at bounding box center [947, 210] width 180 height 16
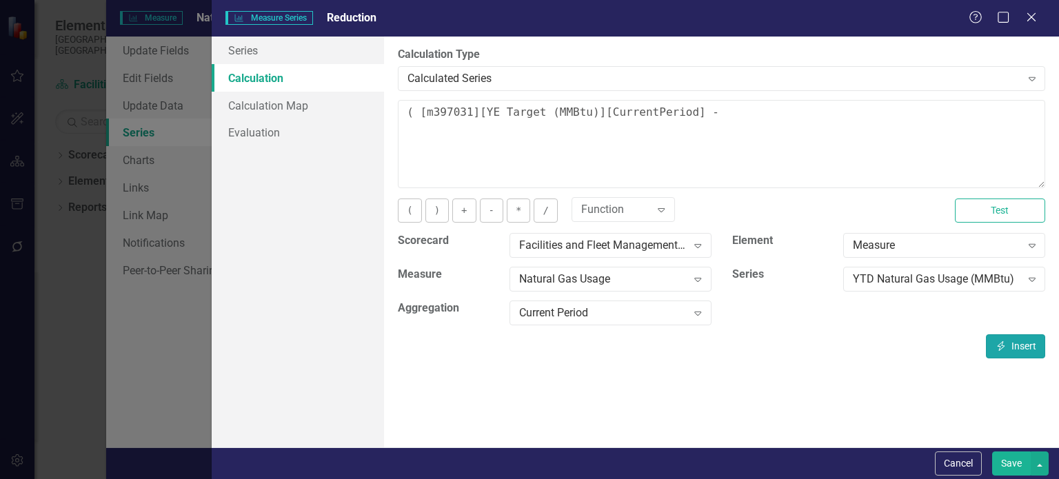
click at [1023, 349] on button "Insert Insert" at bounding box center [1015, 346] width 59 height 24
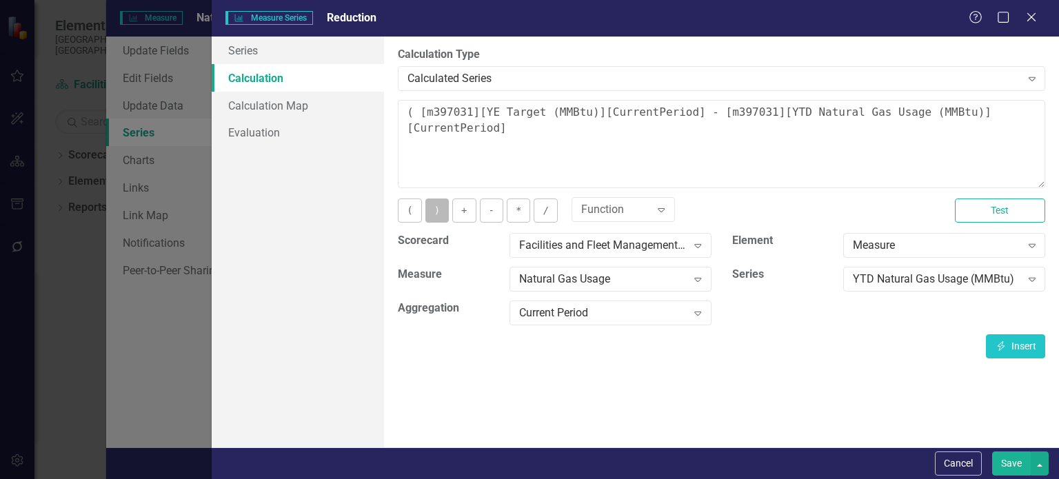
click at [427, 214] on button ")" at bounding box center [436, 211] width 23 height 24
drag, startPoint x: 505, startPoint y: 126, endPoint x: 697, endPoint y: 115, distance: 192.7
click at [697, 115] on textarea "( [m397031][YE Target (MMBtu)][CurrentPeriod] - [m397031][YTD Natural Gas Usage…" at bounding box center [721, 144] width 647 height 88
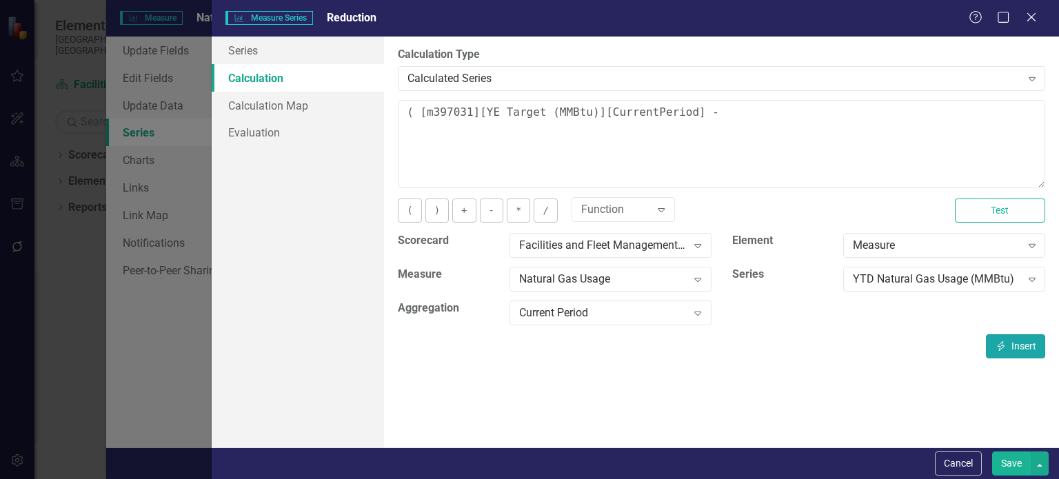
click at [1016, 350] on button "Insert Insert" at bounding box center [1015, 346] width 59 height 24
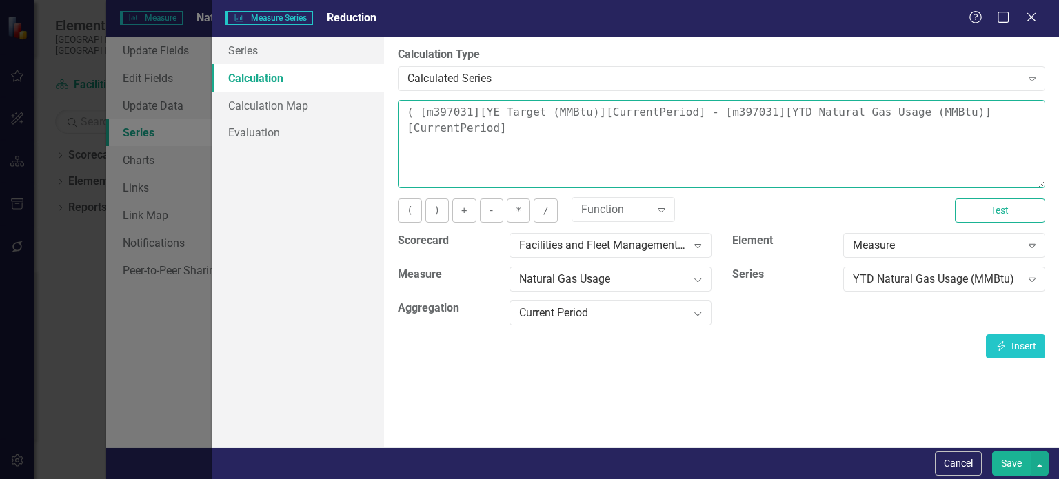
click at [1039, 112] on textarea "( [m397031][YE Target (MMBtu)][CurrentPeriod] - [m397031][YTD Natural Gas Usage…" at bounding box center [721, 144] width 647 height 88
click at [439, 216] on button ")" at bounding box center [436, 211] width 23 height 24
click at [541, 212] on button "/" at bounding box center [545, 211] width 23 height 24
click at [1012, 347] on button "Insert Insert" at bounding box center [1015, 346] width 59 height 24
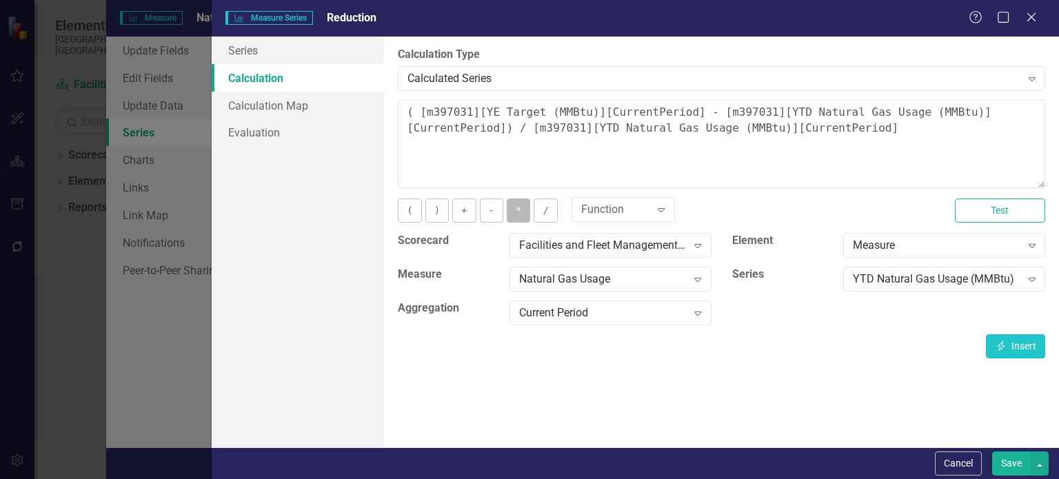
click at [515, 203] on button "*" at bounding box center [518, 211] width 23 height 24
click at [872, 126] on textarea "( [m397031][YE Target (MMBtu)][CurrentPeriod] - [m397031][YTD Natural Gas Usage…" at bounding box center [721, 144] width 647 height 88
click at [516, 213] on button "*" at bounding box center [518, 211] width 23 height 24
type textarea "( [m397031][YE Target (MMBtu)][CurrentPeriod] - [m397031][YTD Natural Gas Usage…"
click at [1003, 460] on button "Save" at bounding box center [1011, 464] width 39 height 24
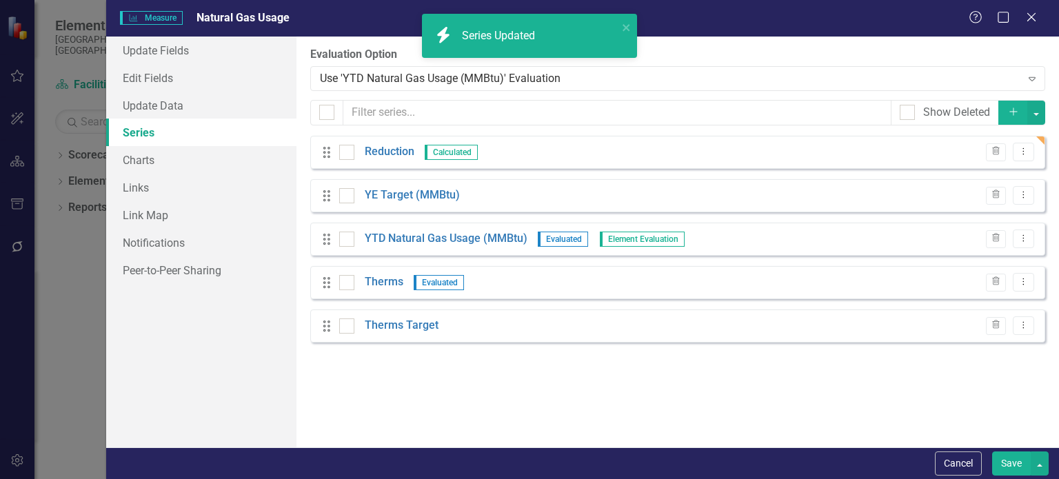
click at [1005, 458] on button "Save" at bounding box center [1011, 464] width 39 height 24
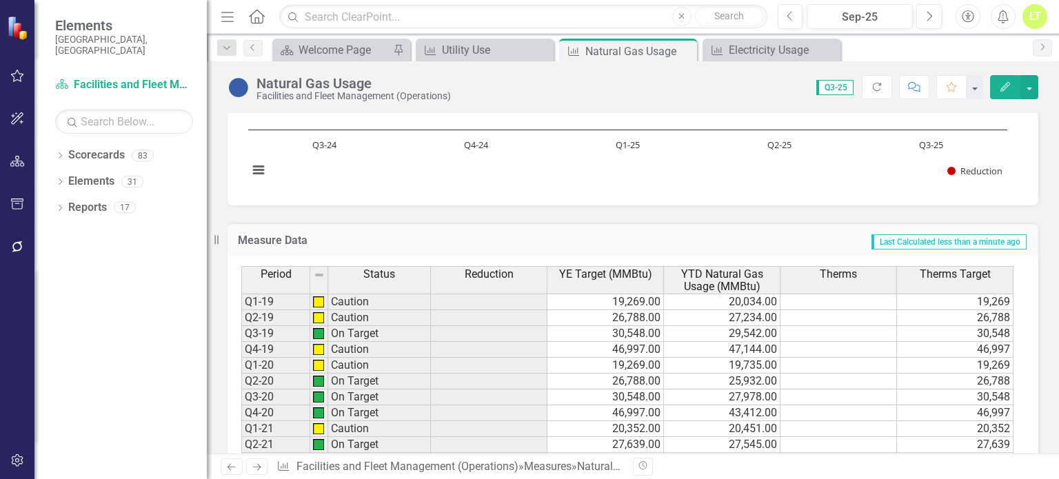
scroll to position [754, 0]
click at [1003, 88] on icon "Edit" at bounding box center [1005, 87] width 12 height 10
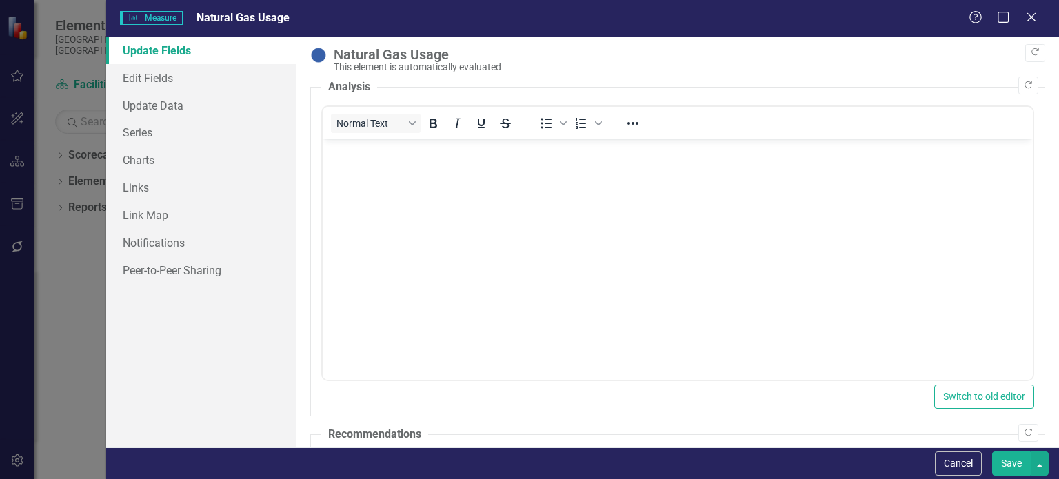
scroll to position [0, 0]
click at [147, 127] on link "Series" at bounding box center [201, 133] width 190 height 28
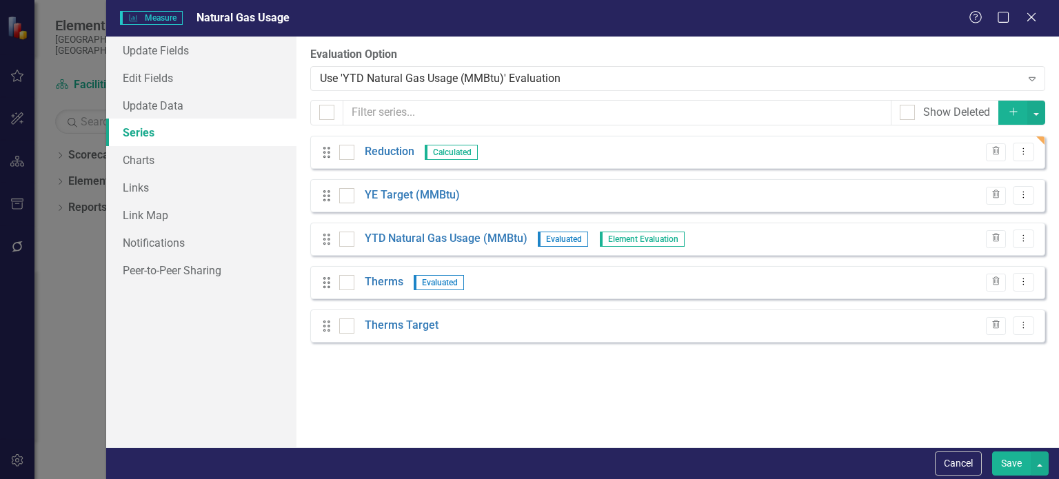
click at [387, 142] on div "Drag Reduction Calculated Trash Dropdown Menu" at bounding box center [677, 152] width 735 height 33
click at [383, 146] on link "Reduction" at bounding box center [390, 152] width 50 height 16
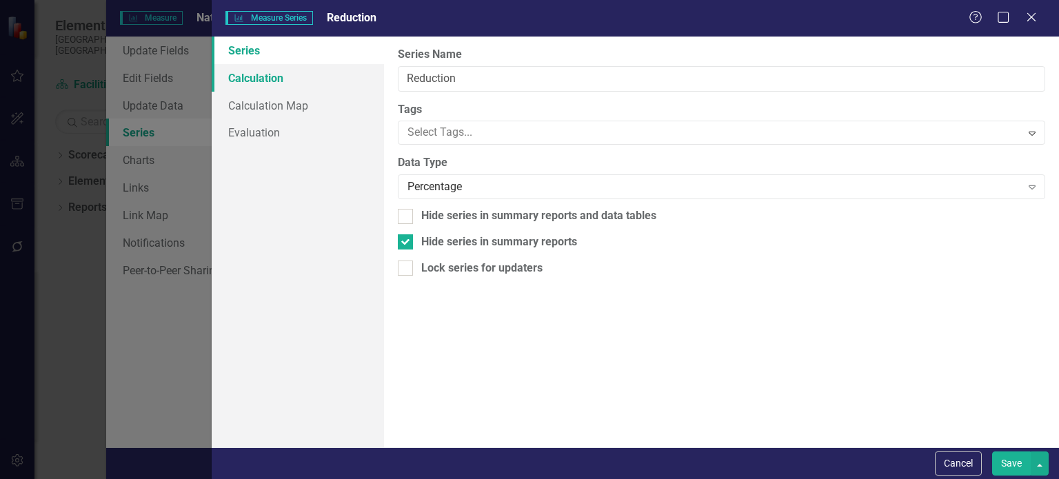
click at [274, 70] on link "Calculation" at bounding box center [298, 78] width 172 height 28
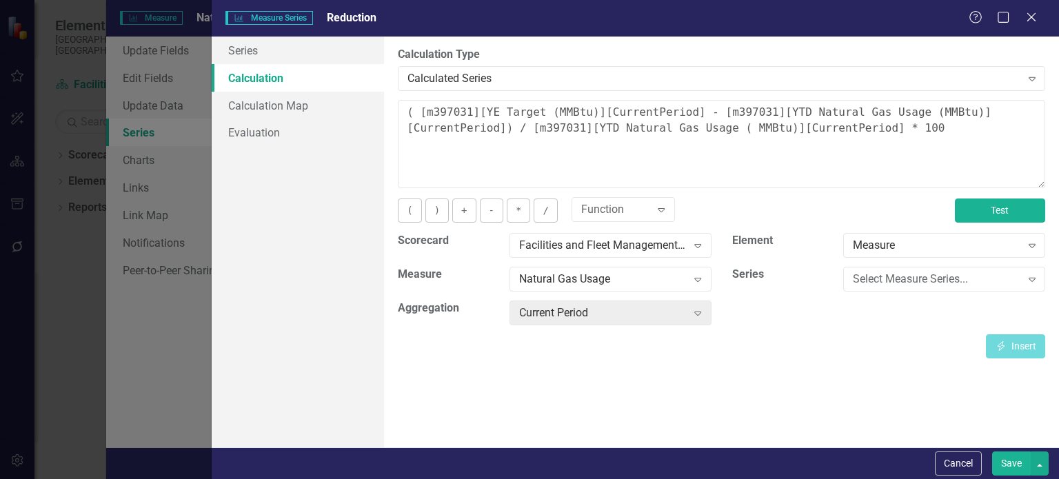
click at [990, 216] on button "Test" at bounding box center [1000, 211] width 90 height 24
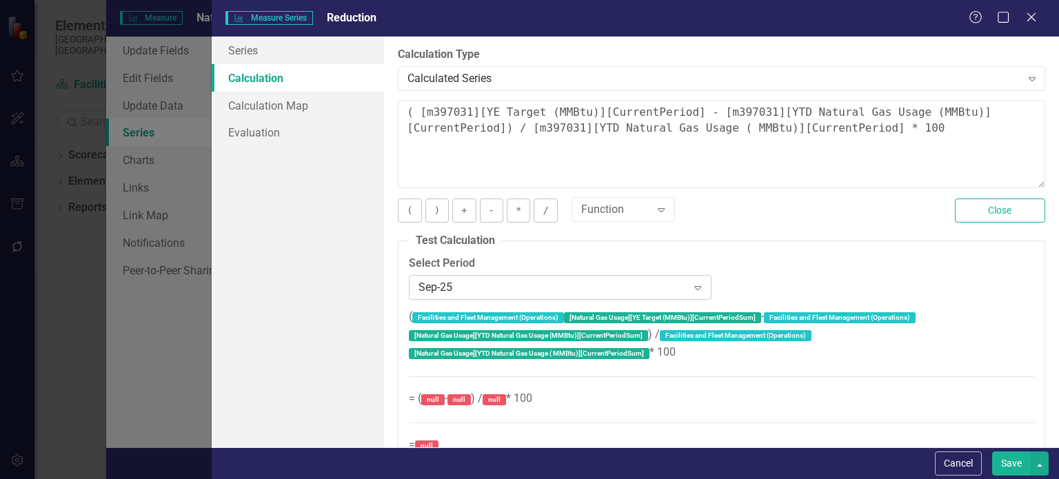
click at [691, 286] on icon "Expand" at bounding box center [698, 287] width 14 height 11
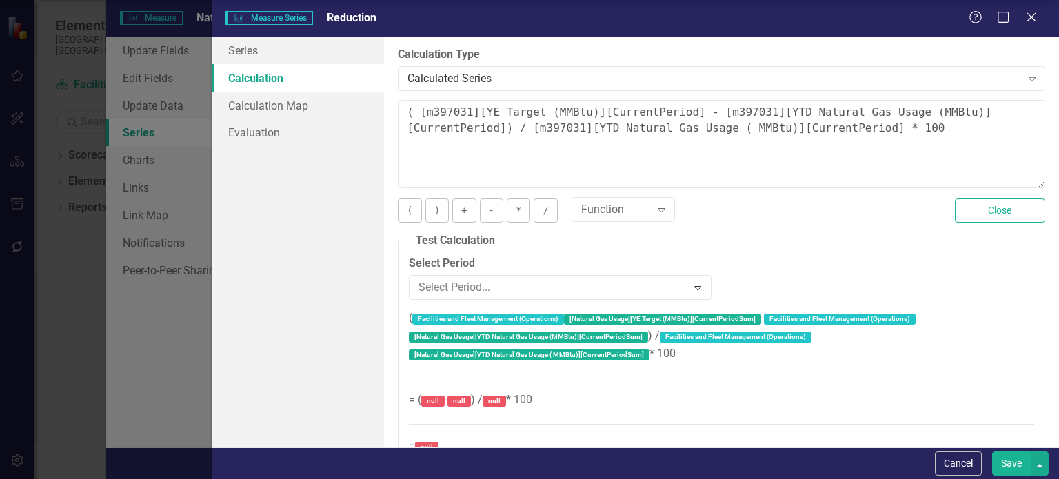
scroll to position [4028, 0]
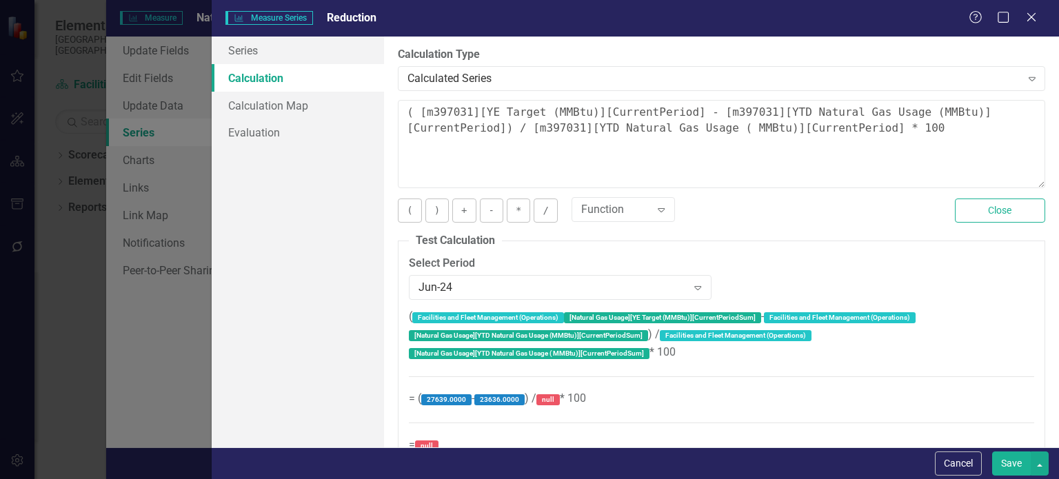
scroll to position [26, 0]
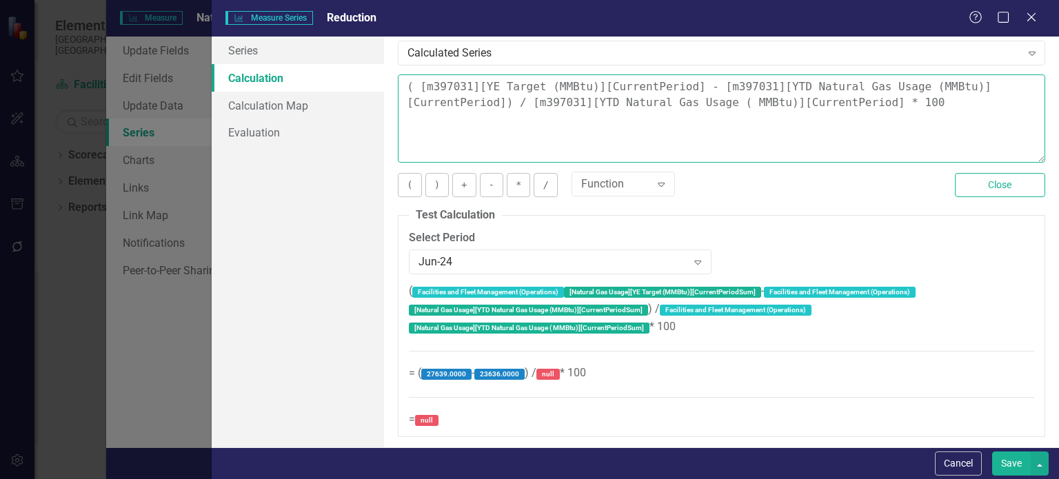
click at [864, 121] on textarea "( [m397031][YE Target (MMBtu)][CurrentPeriod] - [m397031][YTD Natural Gas Usage…" at bounding box center [721, 118] width 647 height 88
drag, startPoint x: 861, startPoint y: 100, endPoint x: 524, endPoint y: 105, distance: 337.2
click at [524, 105] on textarea "( [m397031][YE Target (MMBtu)][CurrentPeriod] - [m397031][YTD Natural Gas Usage…" at bounding box center [721, 118] width 647 height 88
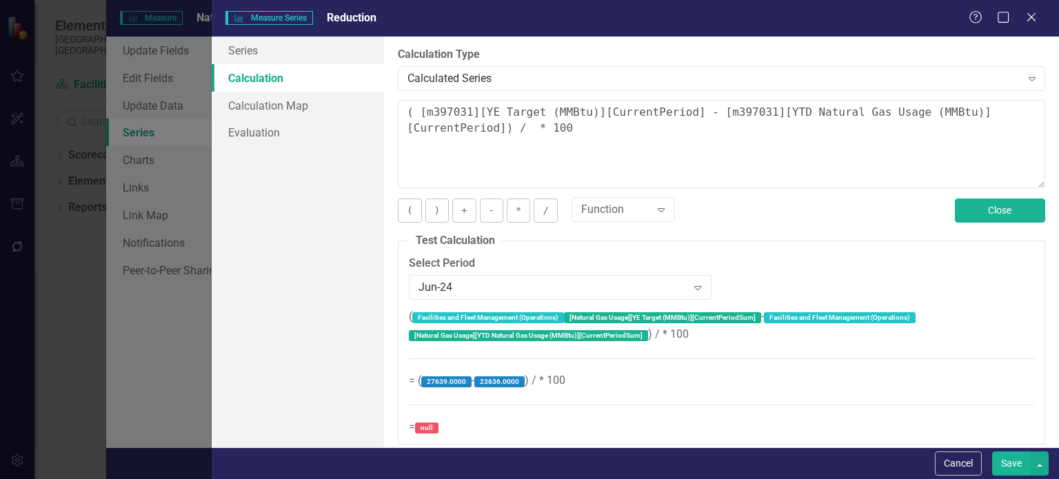
click at [965, 208] on button "Close" at bounding box center [1000, 211] width 90 height 24
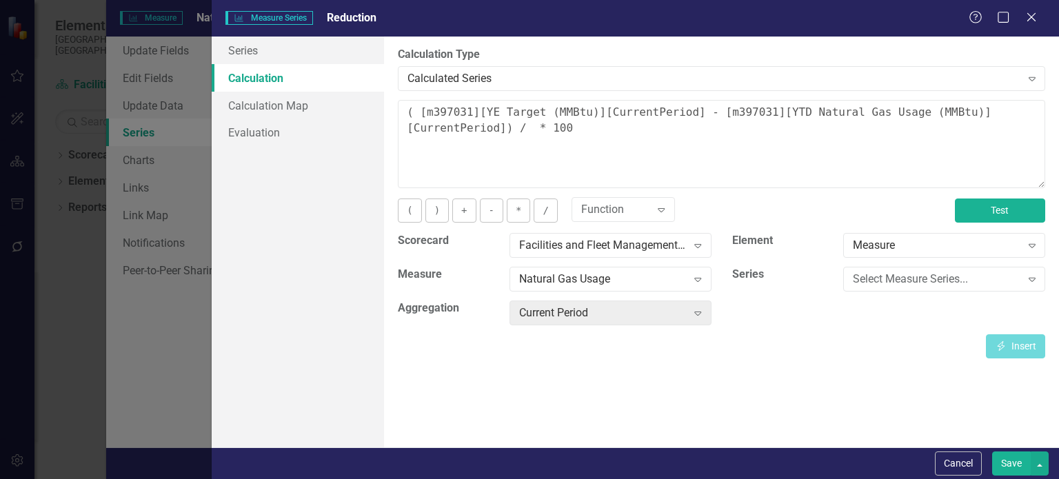
click at [964, 206] on button "Test" at bounding box center [1000, 211] width 90 height 24
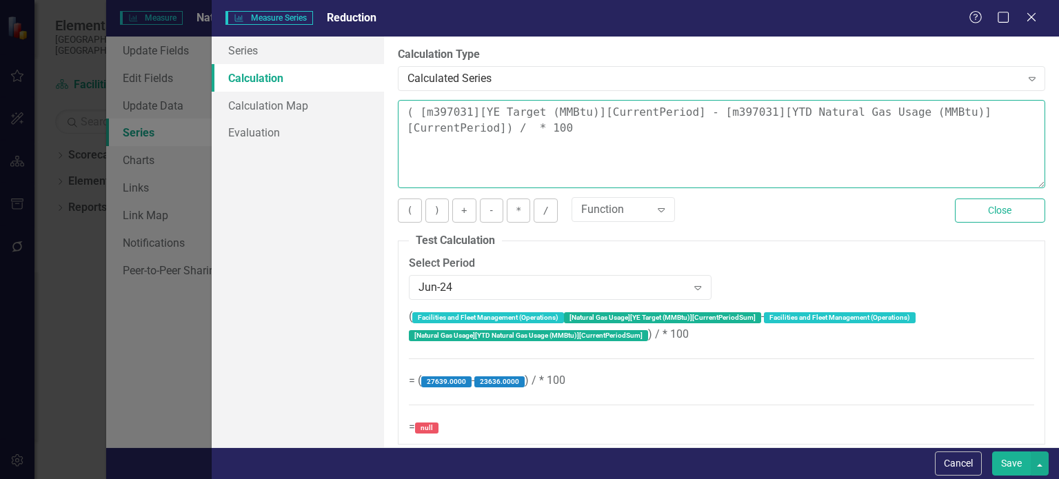
click at [518, 128] on textarea "( [m397031][YE Target (MMBtu)][CurrentPeriod] - [m397031][YTD Natural Gas Usage…" at bounding box center [721, 144] width 647 height 88
click at [986, 207] on button "Close" at bounding box center [1000, 211] width 90 height 24
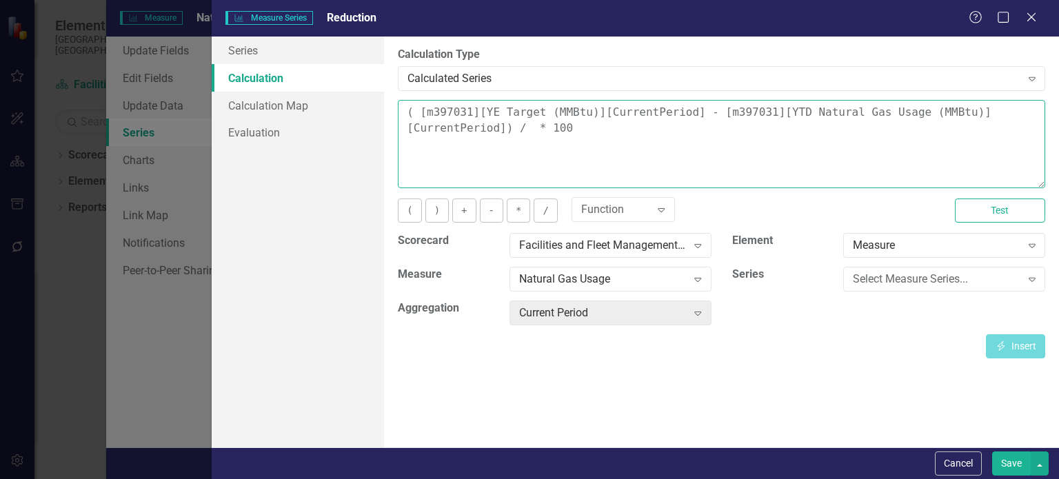
click at [518, 126] on textarea "( [m397031][YE Target (MMBtu)][CurrentPeriod] - [m397031][YTD Natural Gas Usage…" at bounding box center [721, 144] width 647 height 88
click at [928, 276] on div "Select Measure Series..." at bounding box center [937, 280] width 168 height 16
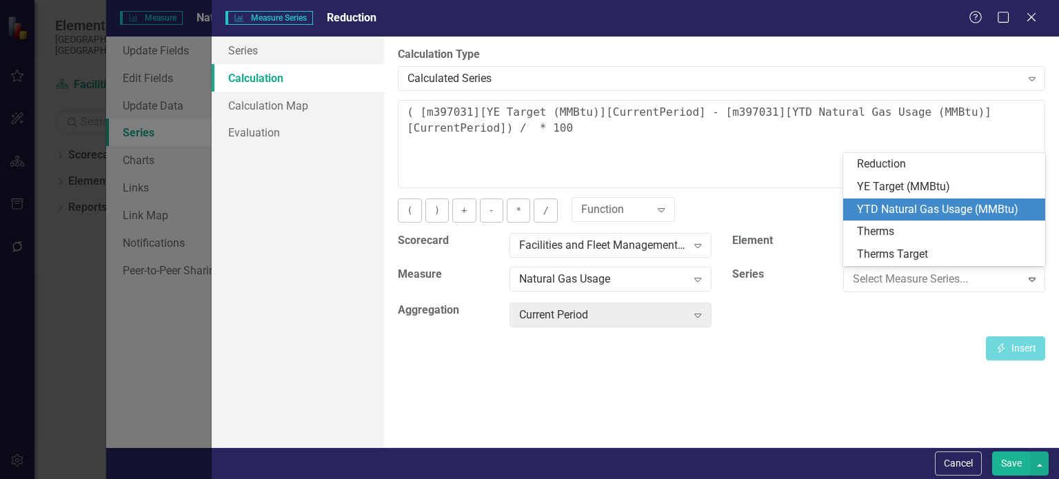
click at [910, 205] on div "YTD Natural Gas Usage (MMBtu)" at bounding box center [947, 210] width 180 height 16
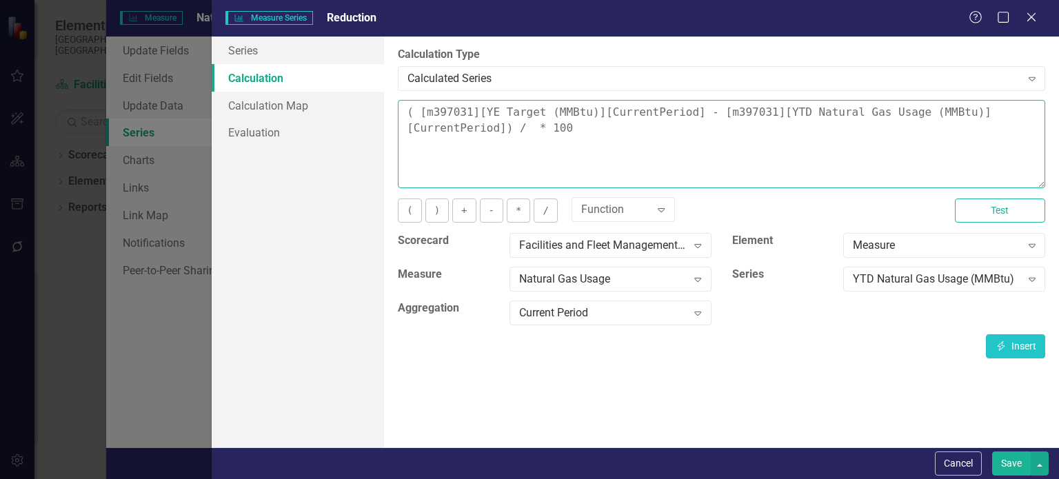
click at [521, 134] on textarea "( [m397031][YE Target (MMBtu)][CurrentPeriod] - [m397031][YTD Natural Gas Usage…" at bounding box center [721, 144] width 647 height 88
click at [995, 350] on button "Insert Insert" at bounding box center [1015, 346] width 59 height 24
type textarea "( [m397031][YE Target (MMBtu)][CurrentPeriod] - [m397031][YTD Natural Gas Usage…"
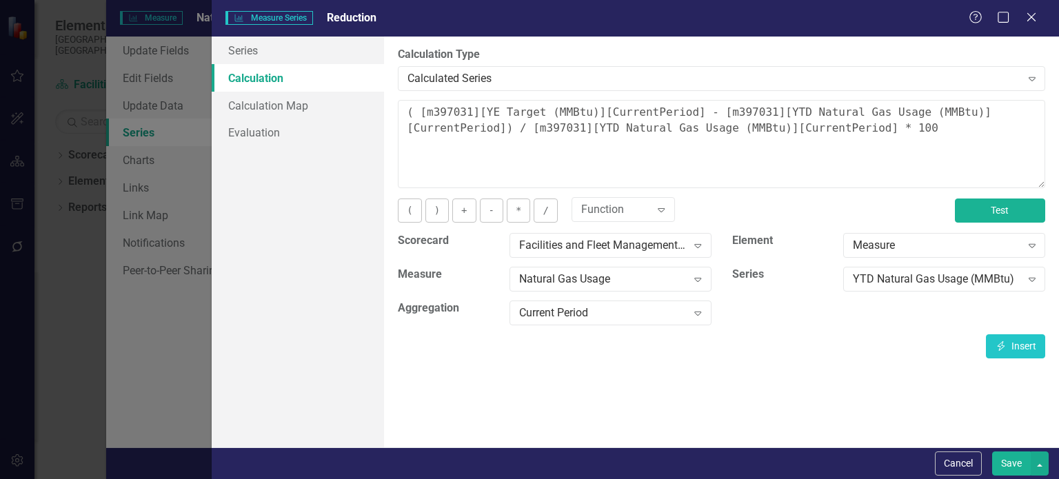
click at [1004, 212] on button "Test" at bounding box center [1000, 211] width 90 height 24
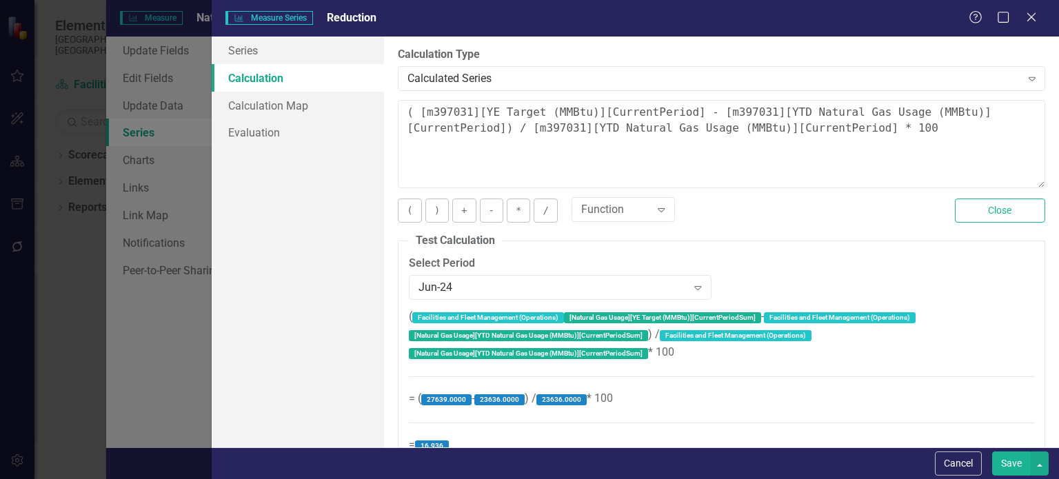
scroll to position [26, 0]
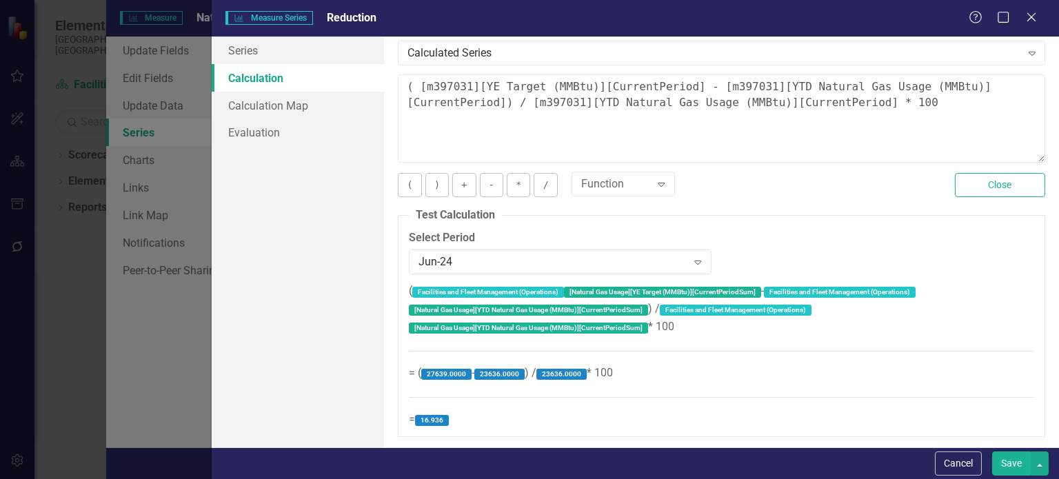
click at [1014, 462] on button "Save" at bounding box center [1011, 464] width 39 height 24
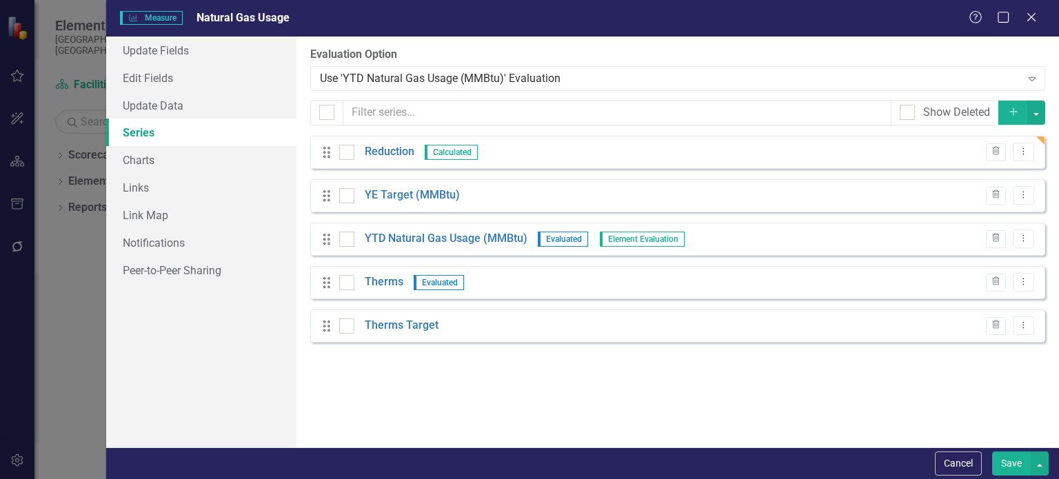
click at [1007, 462] on button "Save" at bounding box center [1011, 464] width 39 height 24
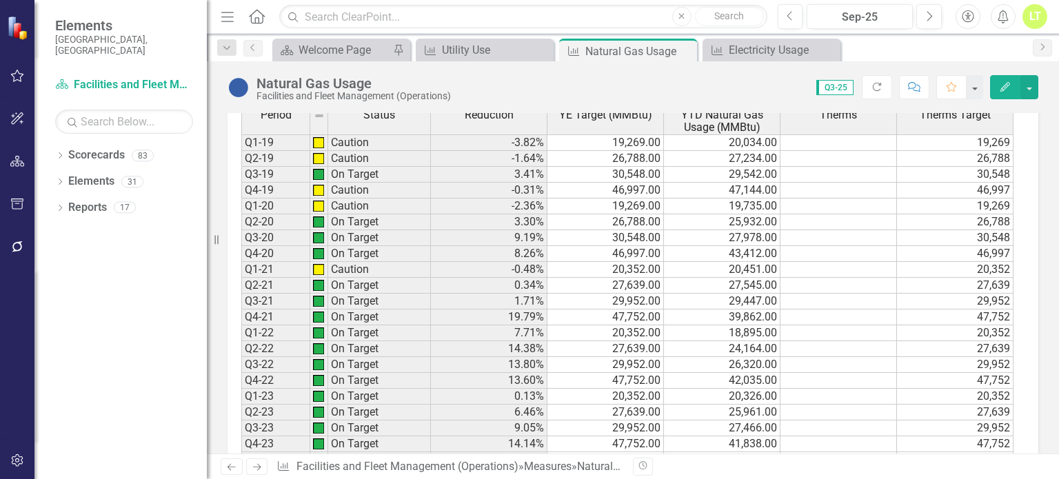
scroll to position [1070, 0]
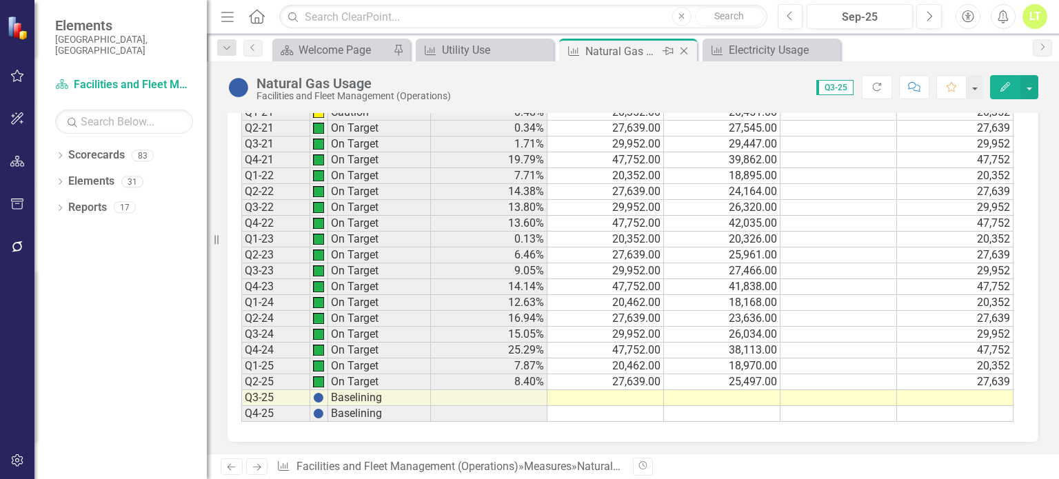
click at [687, 50] on icon "Close" at bounding box center [684, 51] width 14 height 11
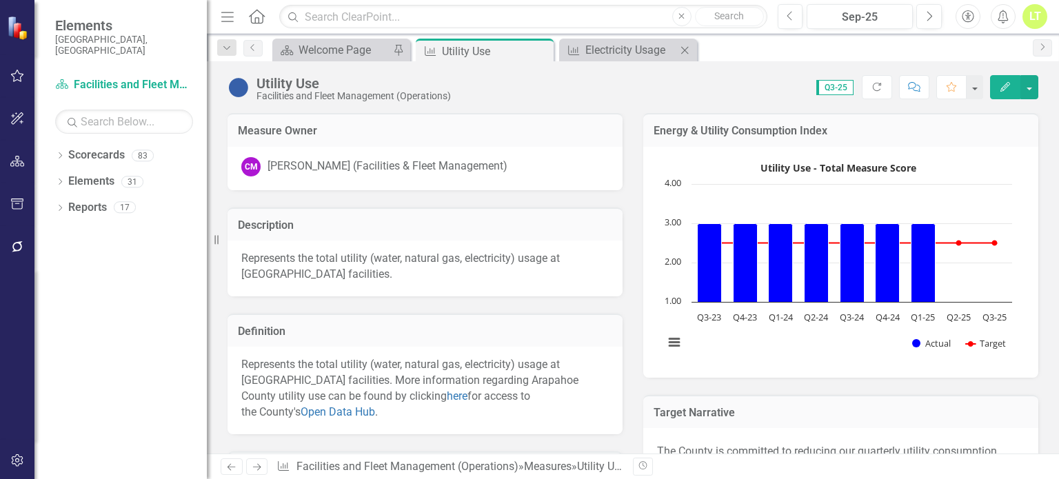
click at [687, 50] on icon "Close" at bounding box center [685, 50] width 14 height 11
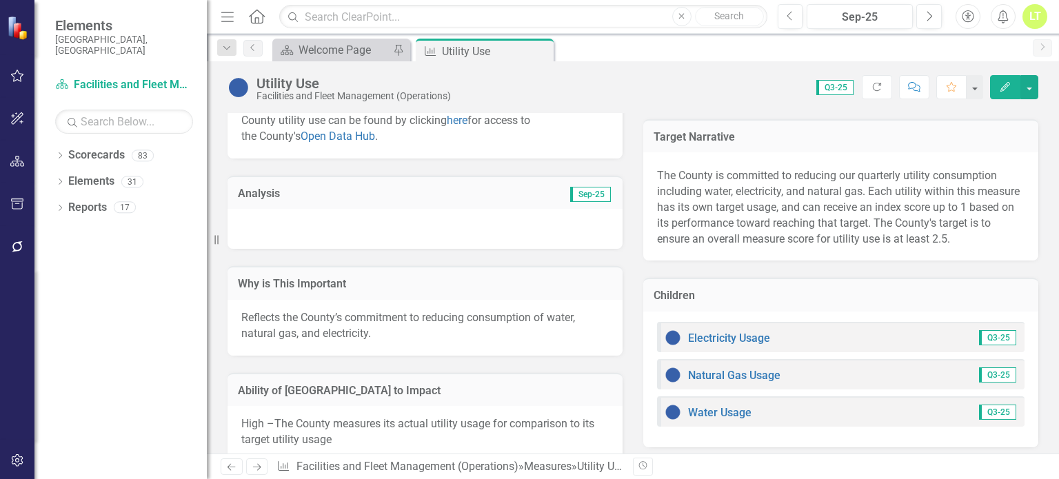
scroll to position [279, 0]
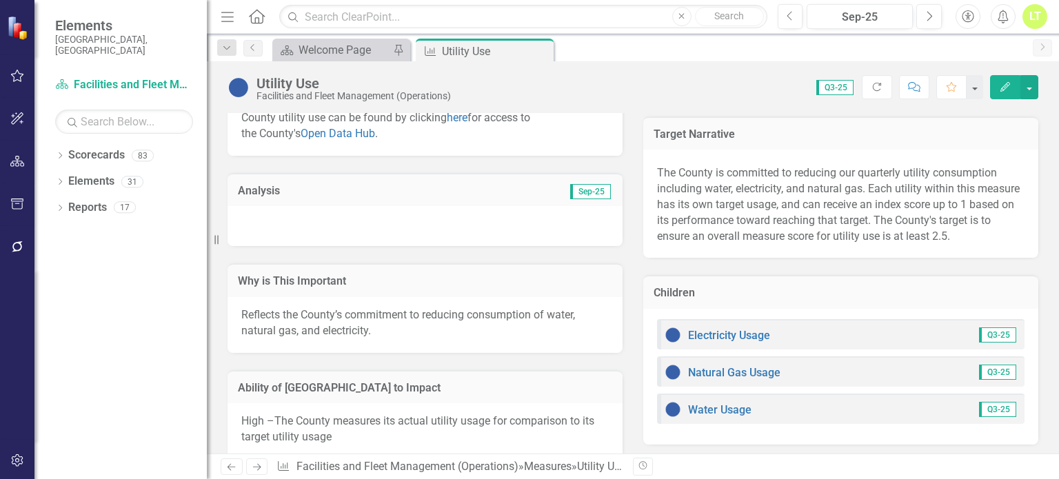
click at [699, 414] on div "Water Usage" at bounding box center [708, 409] width 87 height 17
click at [704, 405] on link "Water Usage" at bounding box center [719, 409] width 63 height 13
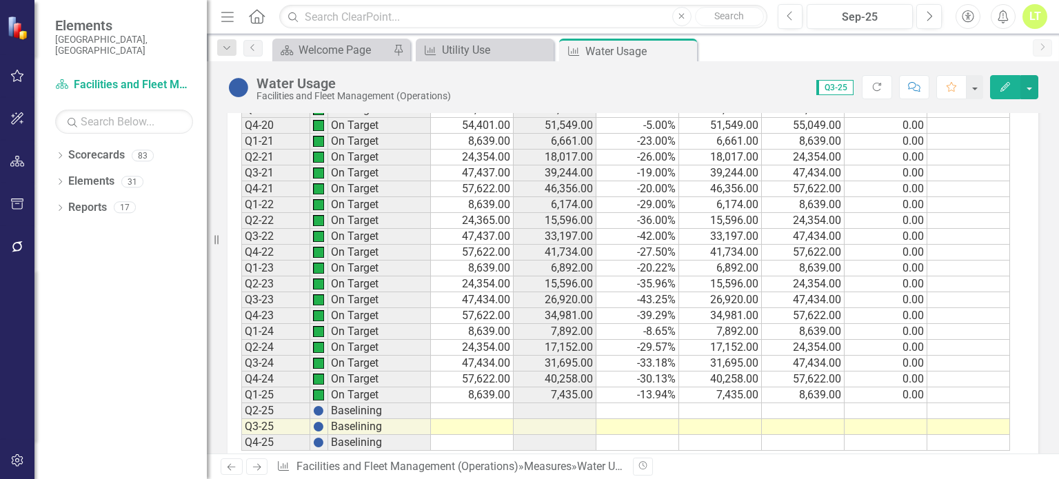
scroll to position [1042, 0]
click at [474, 341] on td "24,354.00" at bounding box center [472, 347] width 83 height 16
click at [487, 407] on td at bounding box center [472, 410] width 83 height 16
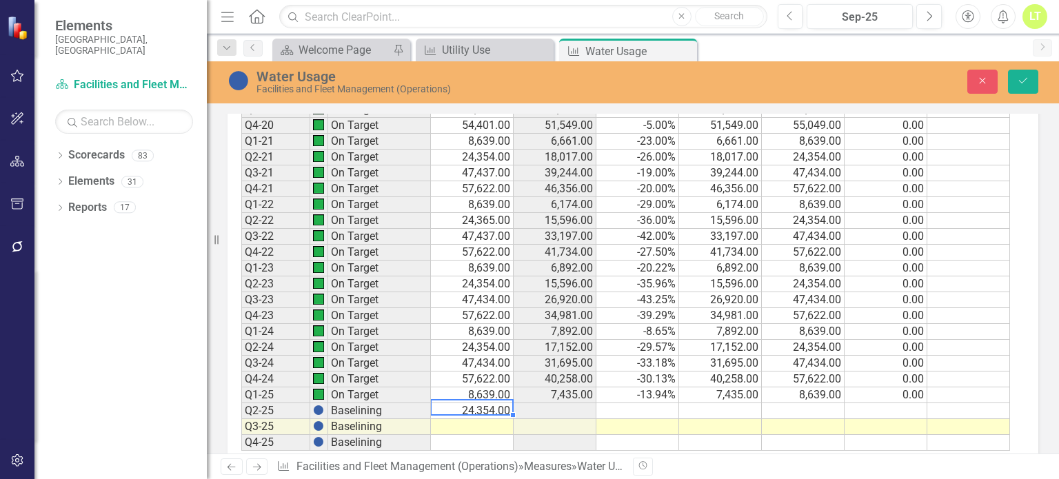
click at [814, 405] on td at bounding box center [803, 411] width 83 height 16
type textarea "0"
click at [896, 345] on td "0.00" at bounding box center [886, 348] width 83 height 16
click at [1023, 77] on icon "Save" at bounding box center [1023, 81] width 12 height 10
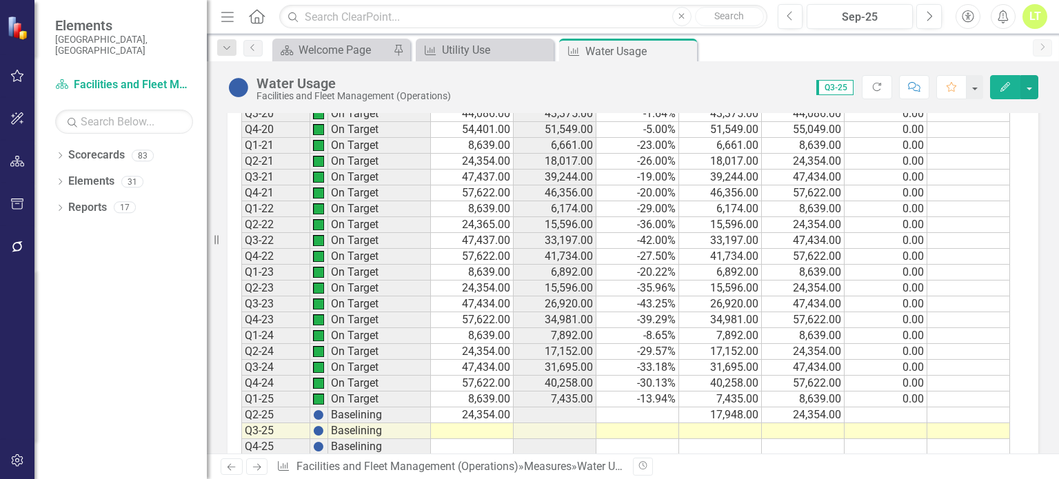
scroll to position [1070, 0]
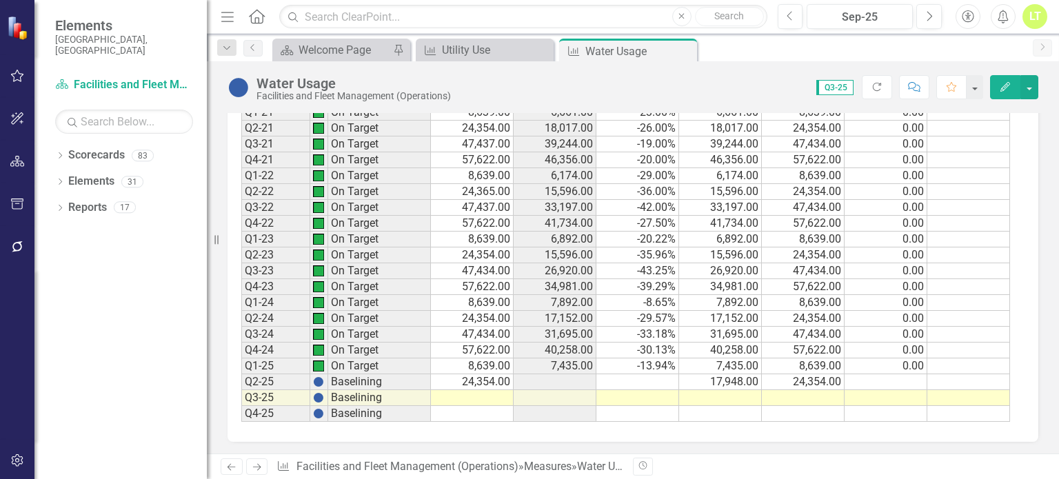
click at [880, 377] on td at bounding box center [886, 382] width 83 height 16
type textarea "0"
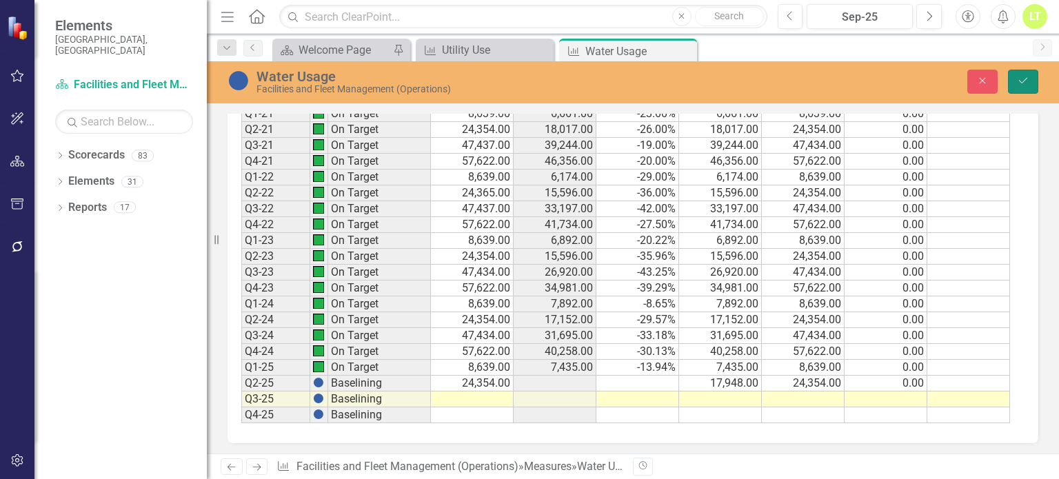
click at [1026, 78] on icon "Save" at bounding box center [1023, 81] width 12 height 10
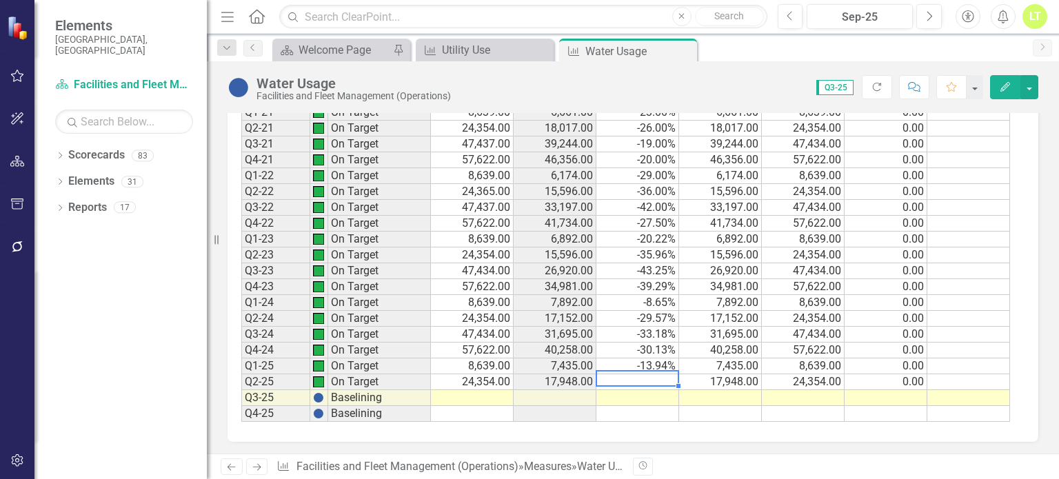
click at [632, 376] on td at bounding box center [637, 382] width 83 height 16
click at [998, 82] on button "Edit" at bounding box center [1005, 87] width 30 height 24
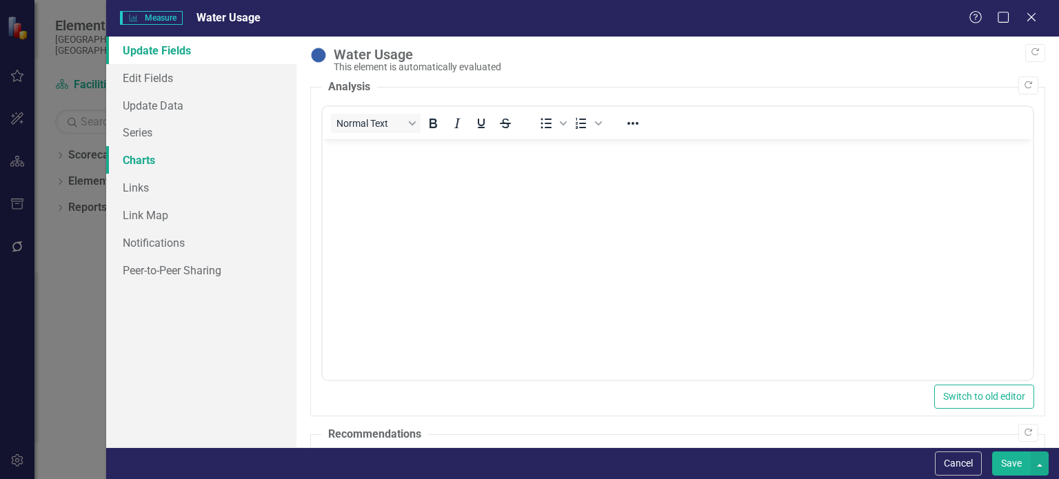
scroll to position [0, 0]
click at [134, 137] on link "Series" at bounding box center [201, 133] width 190 height 28
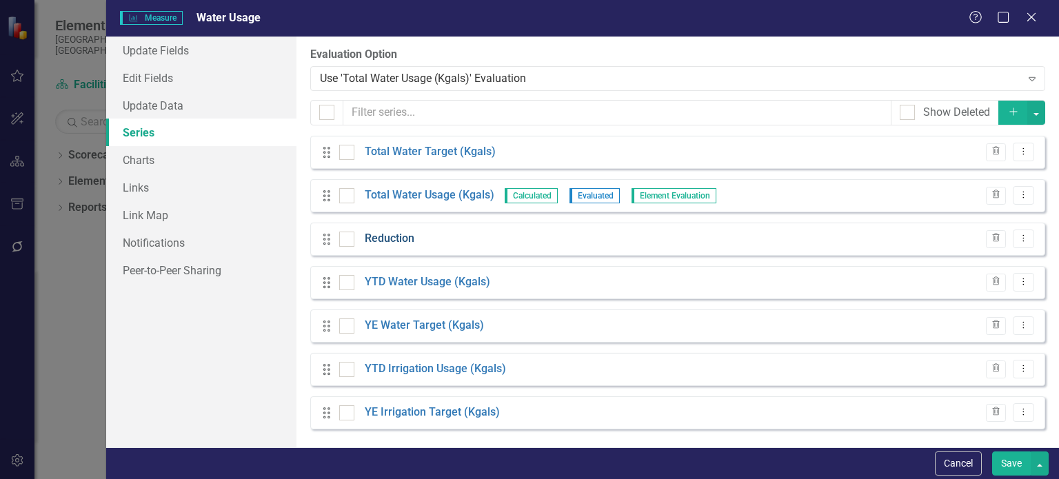
click at [389, 245] on link "Reduction" at bounding box center [390, 239] width 50 height 16
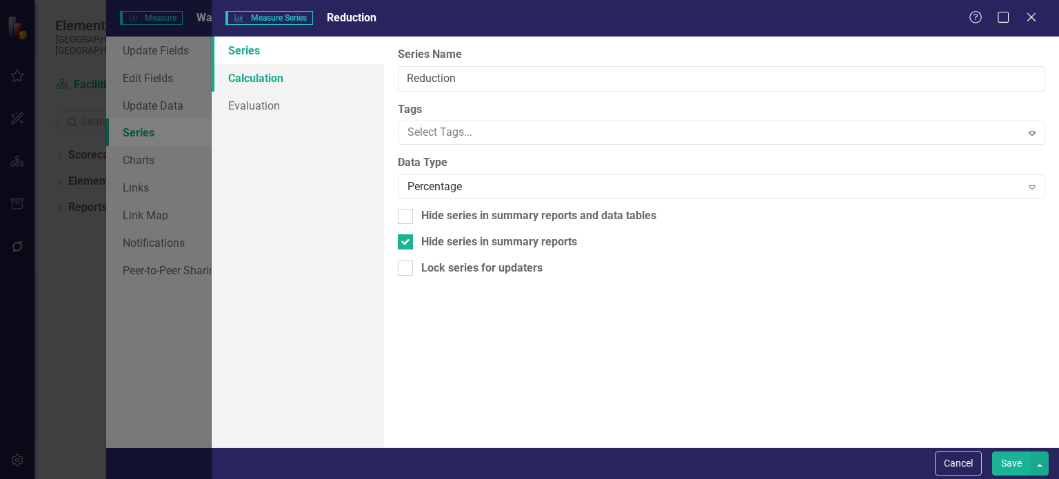
click at [279, 85] on link "Calculation" at bounding box center [298, 78] width 172 height 28
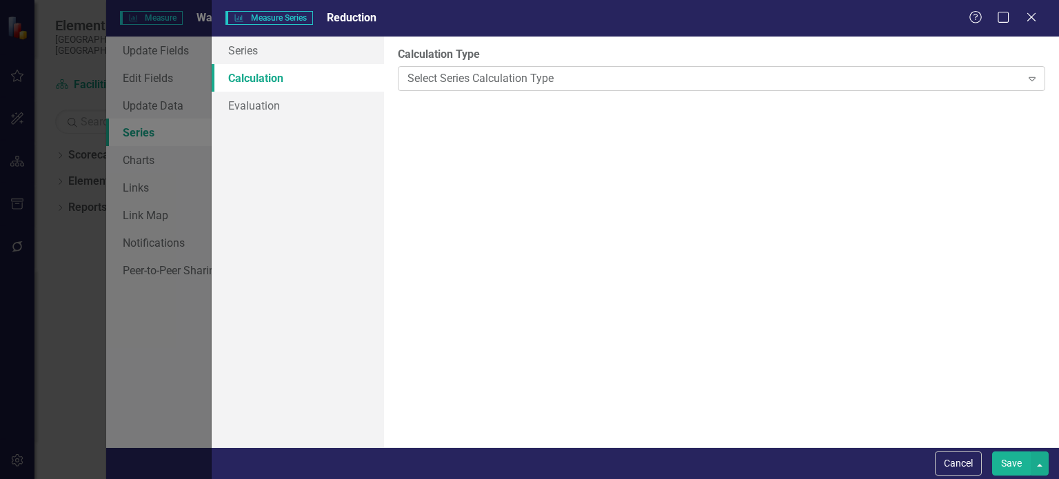
click at [481, 73] on div "Select Series Calculation Type" at bounding box center [713, 78] width 613 height 16
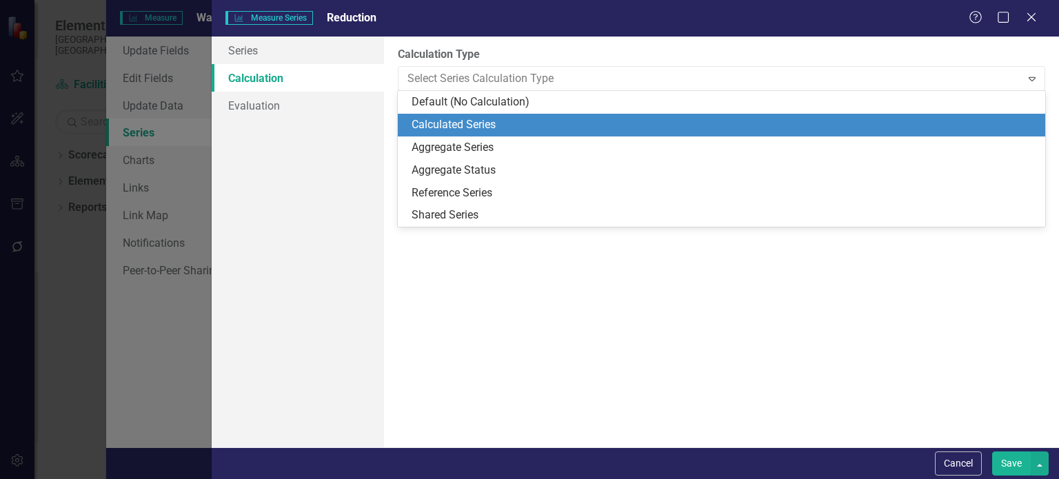
click at [429, 119] on div "Calculated Series" at bounding box center [724, 125] width 625 height 16
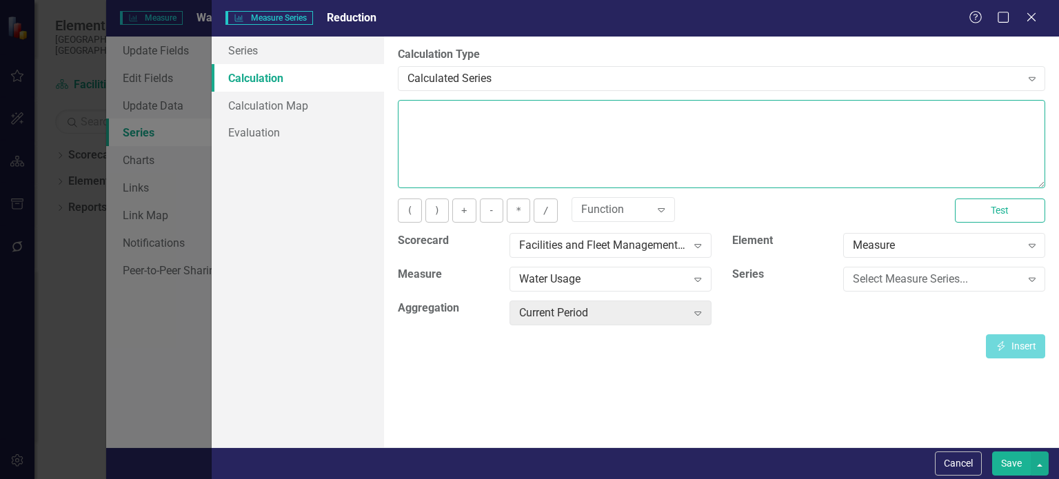
click at [495, 123] on textarea at bounding box center [721, 144] width 647 height 88
click at [909, 281] on div "Select Measure Series..." at bounding box center [937, 280] width 168 height 16
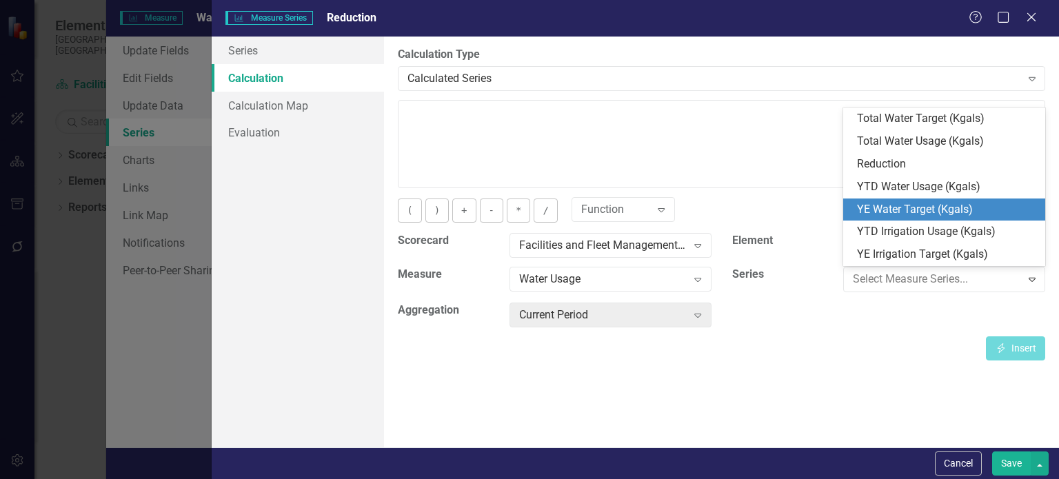
click at [974, 209] on div "YE Water Target (Kgals)" at bounding box center [947, 210] width 180 height 16
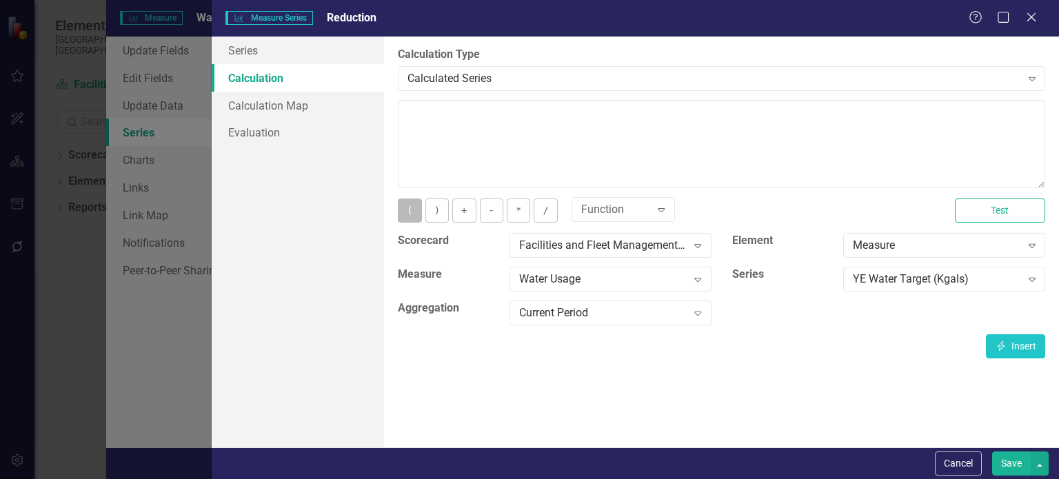
click at [403, 211] on button "(" at bounding box center [409, 211] width 23 height 24
click at [1008, 339] on button "Insert Insert" at bounding box center [1015, 346] width 59 height 24
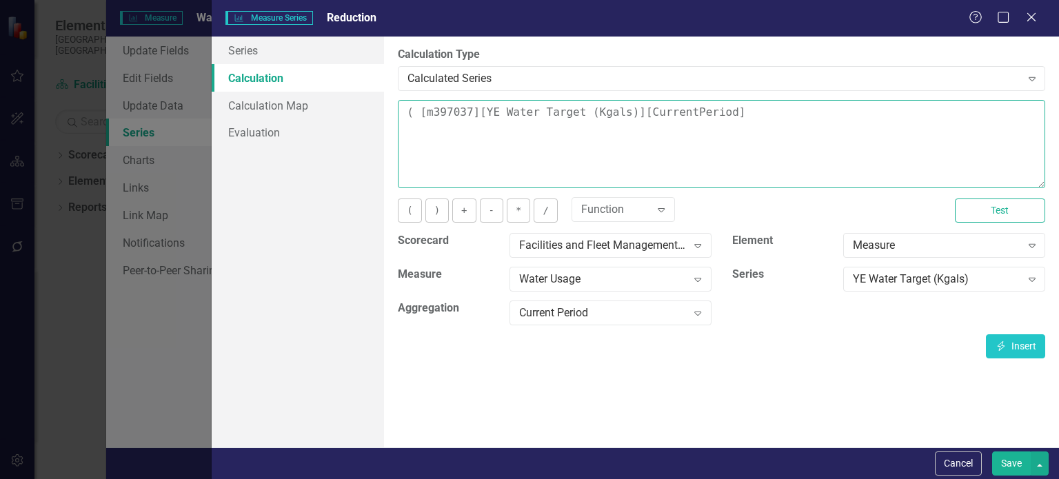
click at [723, 114] on textarea "( [m397037][YE Water Target (Kgals)][CurrentPeriod]" at bounding box center [721, 144] width 647 height 88
click at [488, 214] on button "-" at bounding box center [491, 211] width 23 height 24
click at [976, 281] on div "YE Water Target (Kgals)" at bounding box center [937, 280] width 168 height 16
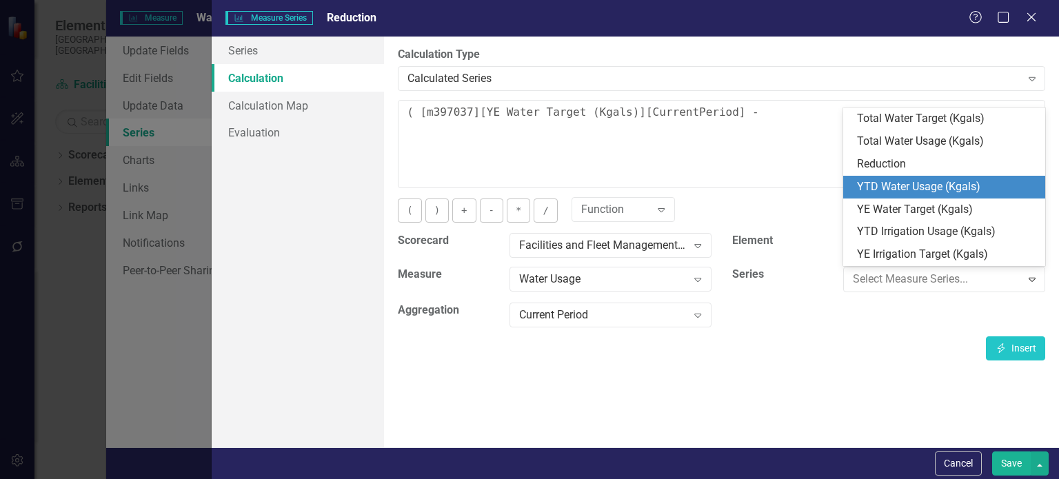
click at [924, 190] on div "YTD Water Usage (Kgals)" at bounding box center [947, 187] width 180 height 16
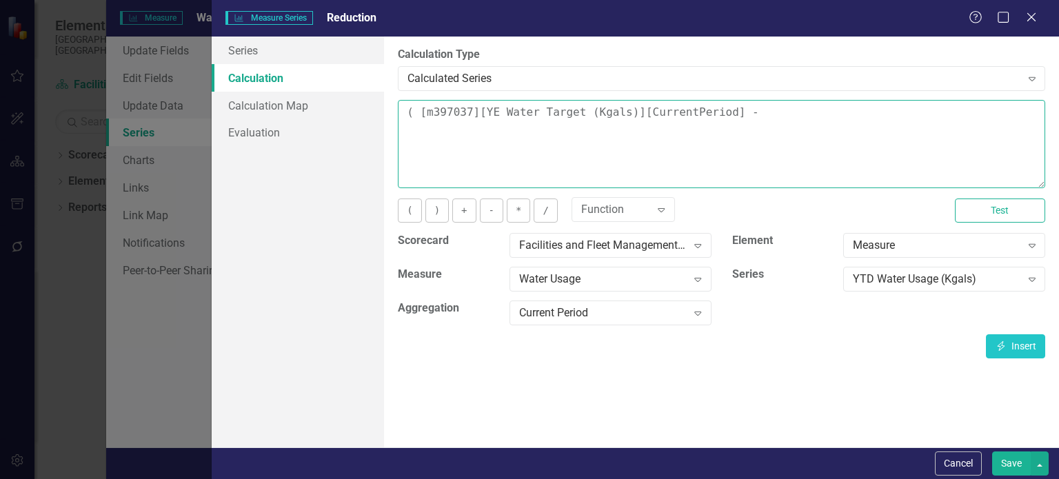
click at [776, 121] on textarea "( [m397037][YE Water Target (Kgals)][CurrentPeriod] -" at bounding box center [721, 144] width 647 height 88
click at [987, 345] on button "Insert Insert" at bounding box center [1015, 346] width 59 height 24
click at [1031, 113] on textarea "( [m397037][YE Water Target (Kgals)][CurrentPeriod] - [m397037][YTD Water Usage…" at bounding box center [721, 144] width 647 height 88
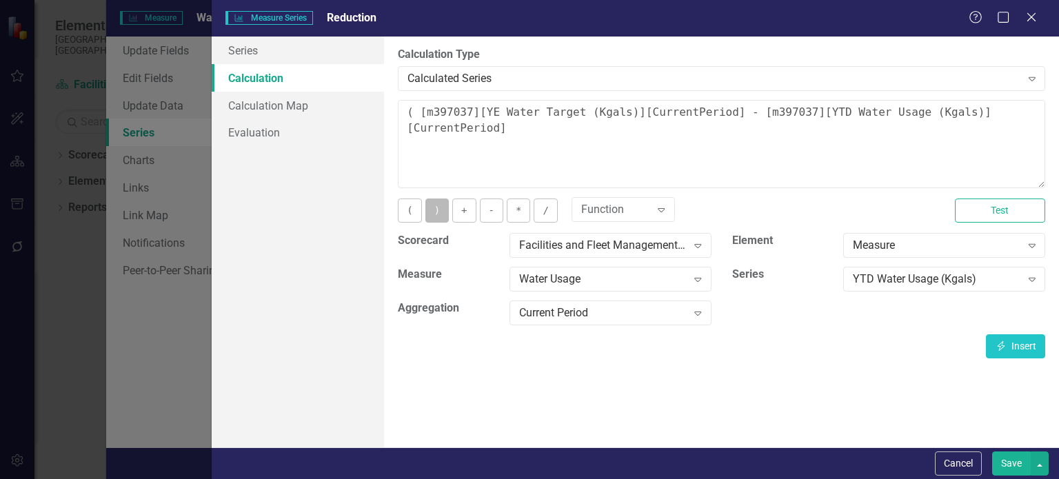
click at [443, 201] on button ")" at bounding box center [436, 211] width 23 height 24
click at [538, 212] on button "/" at bounding box center [545, 211] width 23 height 24
click at [1006, 352] on button "Insert Insert" at bounding box center [1015, 346] width 59 height 24
click at [513, 216] on button "*" at bounding box center [518, 211] width 23 height 24
click at [854, 134] on textarea "( [m397037][YE Water Target (Kgals)][CurrentPeriod] - [m397037][YTD Water Usage…" at bounding box center [721, 144] width 647 height 88
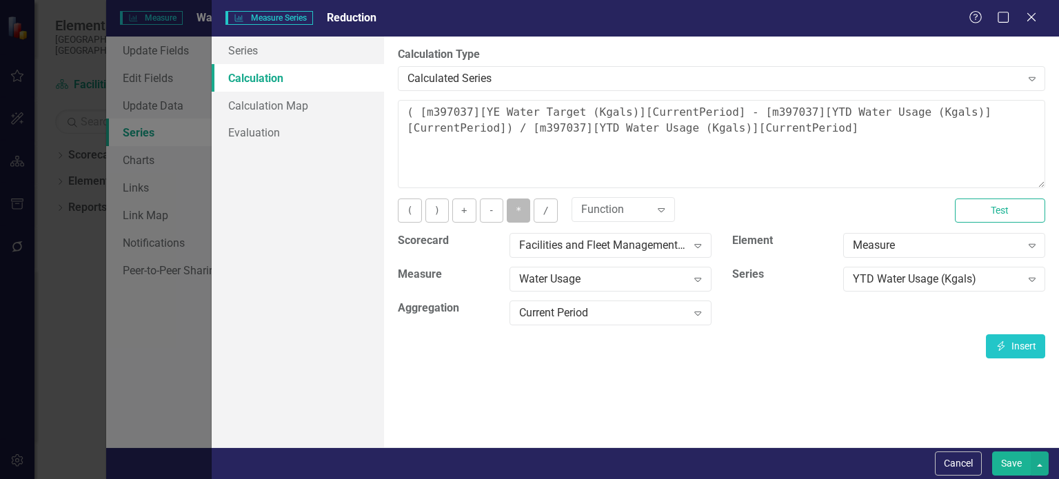
click at [508, 201] on button "*" at bounding box center [518, 211] width 23 height 24
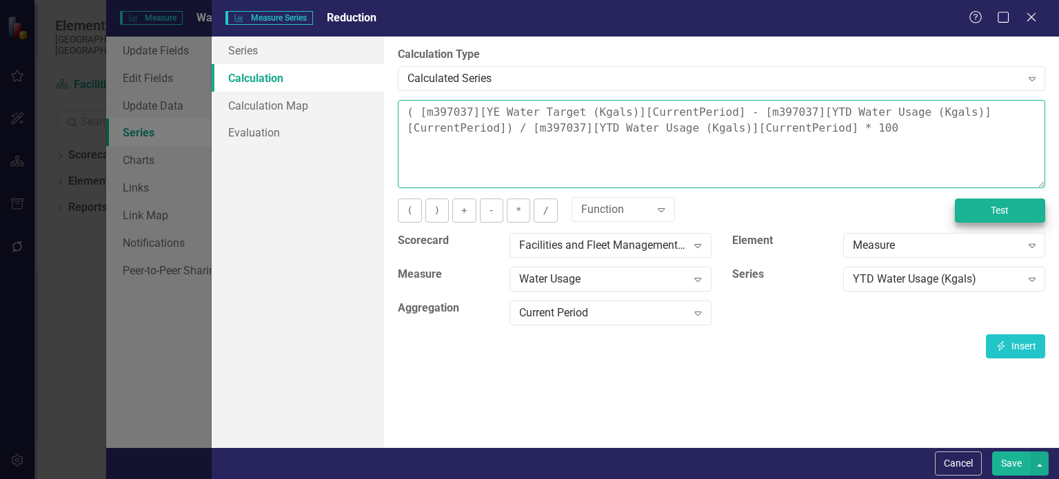
type textarea "( [m397037][YE Water Target (Kgals)][CurrentPeriod] - [m397037][YTD Water Usage…"
click at [982, 209] on button "Test" at bounding box center [1000, 211] width 90 height 24
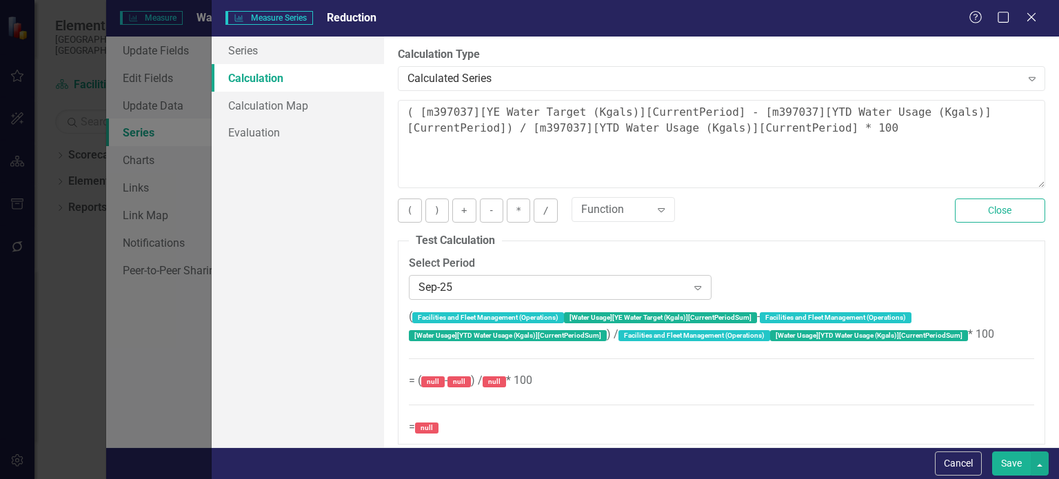
click at [651, 292] on div "Sep-25" at bounding box center [553, 287] width 268 height 16
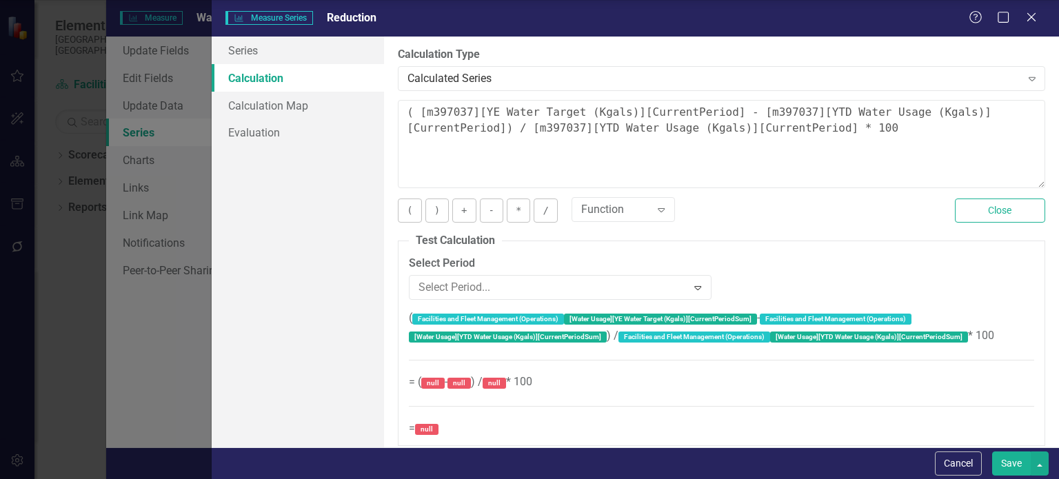
scroll to position [4255, 0]
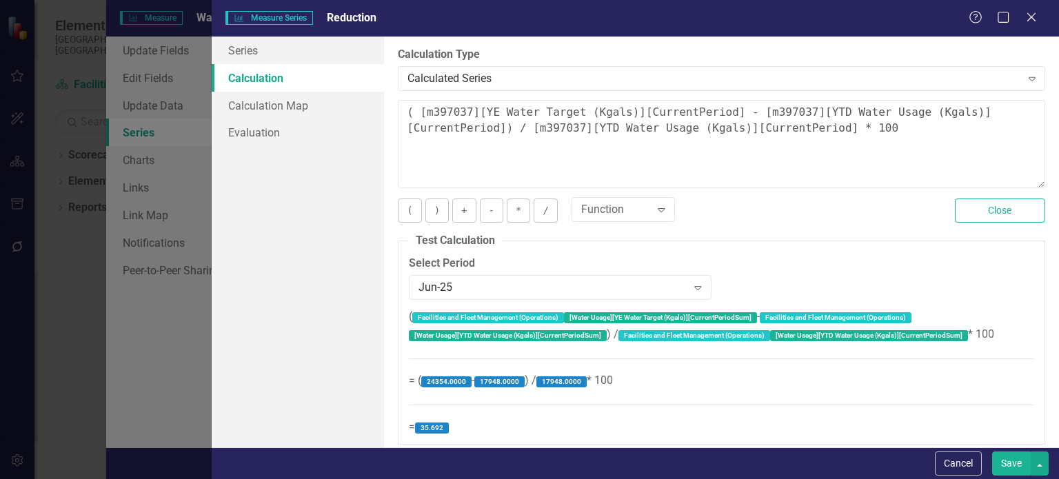
scroll to position [8, 0]
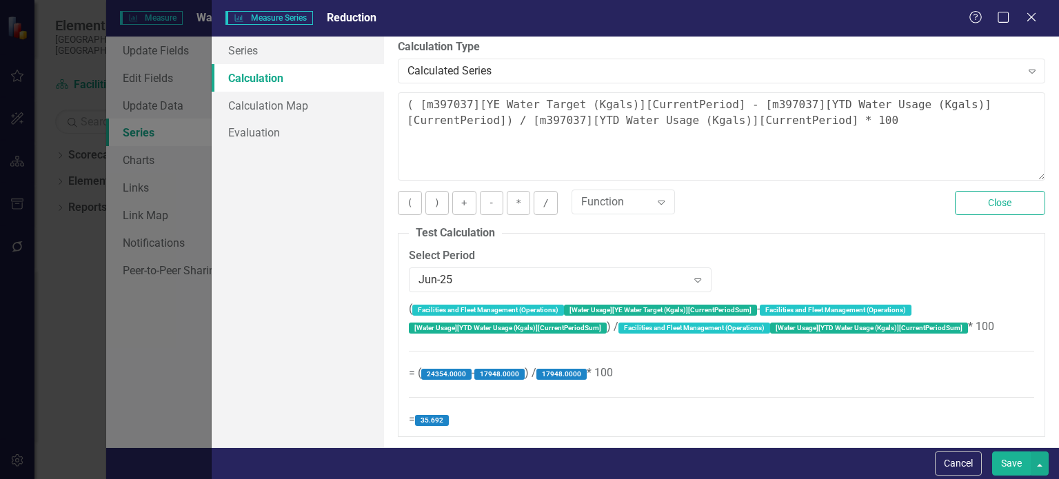
click at [1009, 461] on button "Save" at bounding box center [1011, 464] width 39 height 24
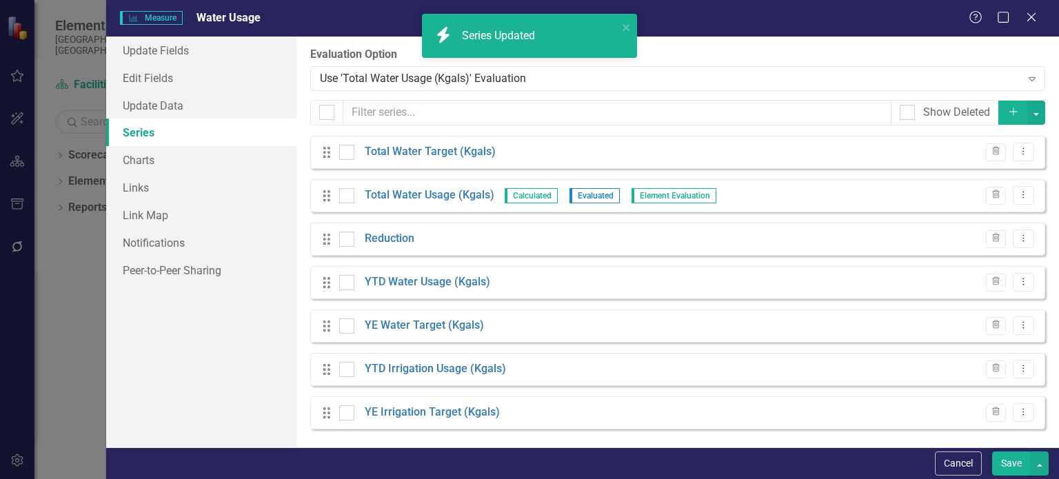
click at [1019, 461] on button "Save" at bounding box center [1011, 464] width 39 height 24
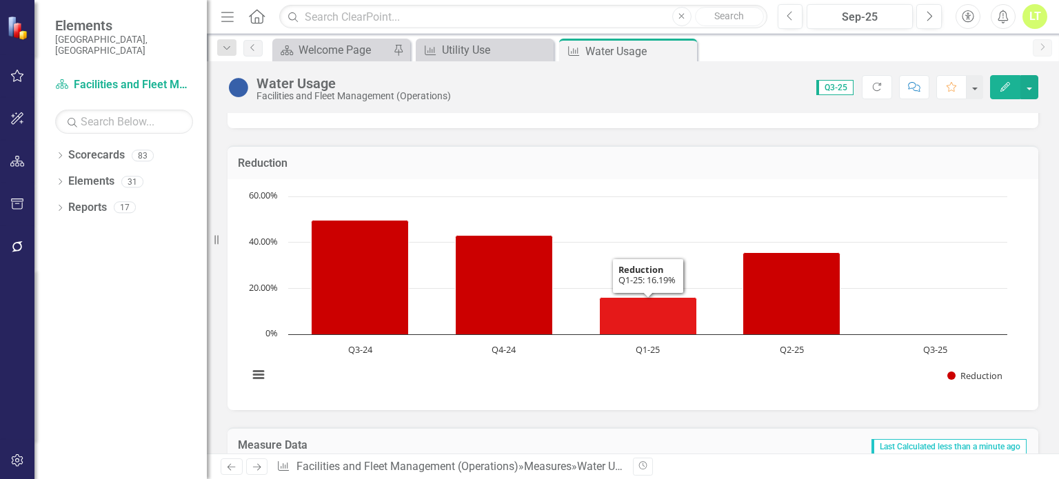
scroll to position [0, 0]
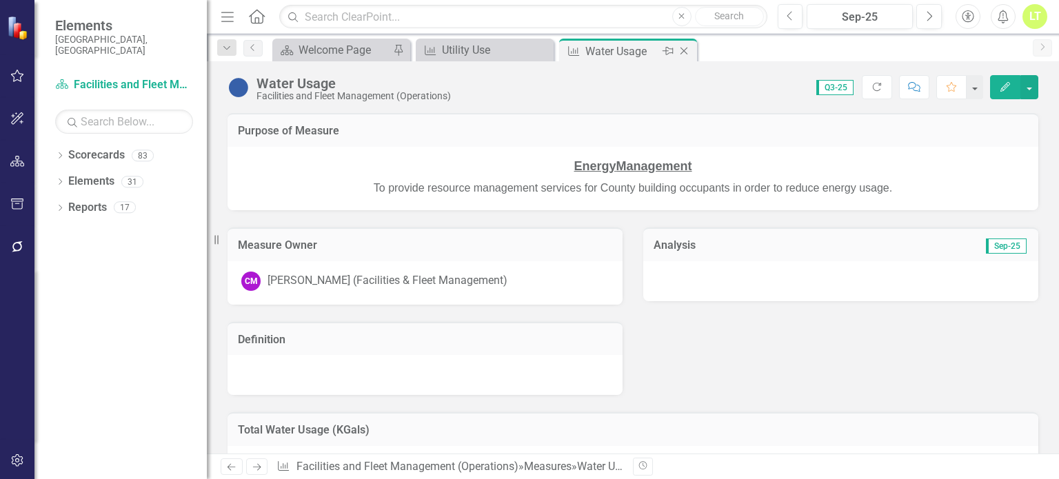
click at [686, 52] on icon at bounding box center [684, 52] width 8 height 8
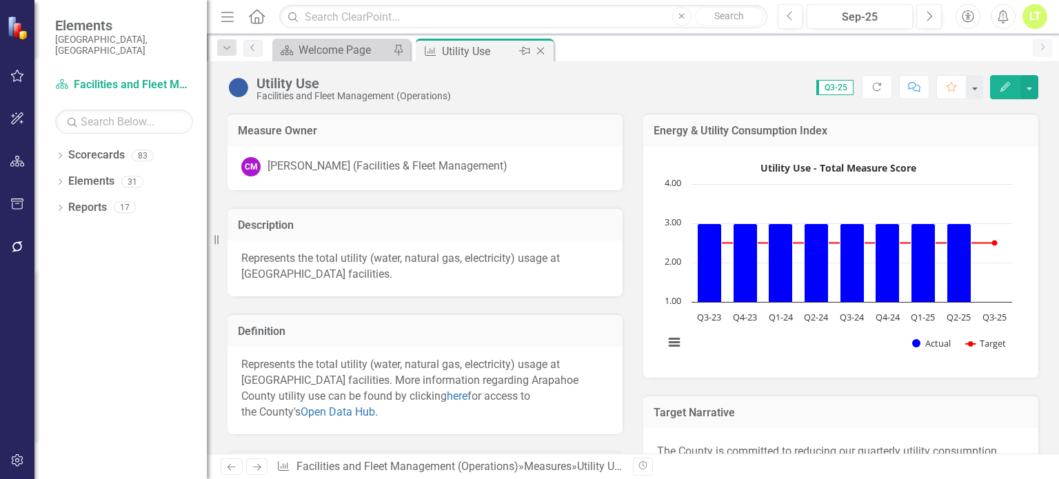
click at [538, 54] on icon "Close" at bounding box center [541, 51] width 14 height 11
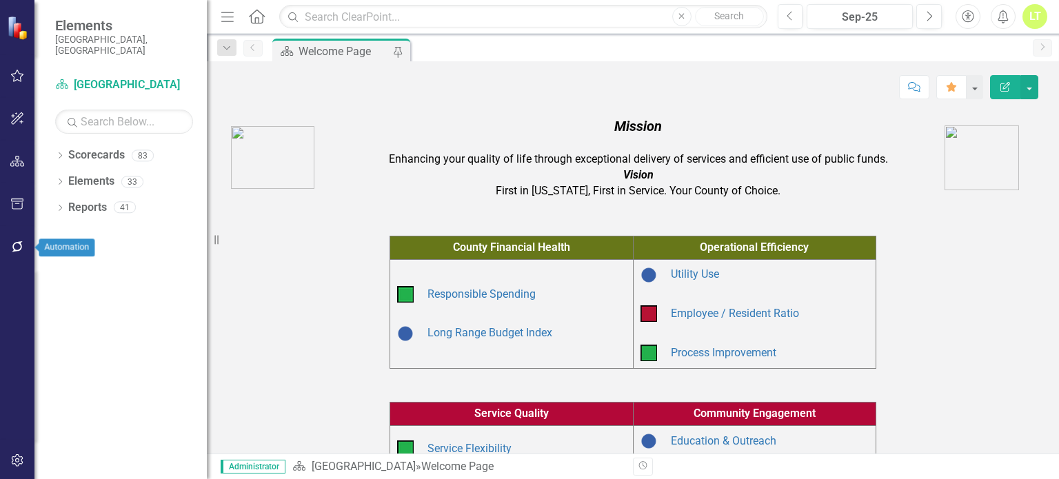
click at [20, 239] on button "button" at bounding box center [17, 247] width 31 height 29
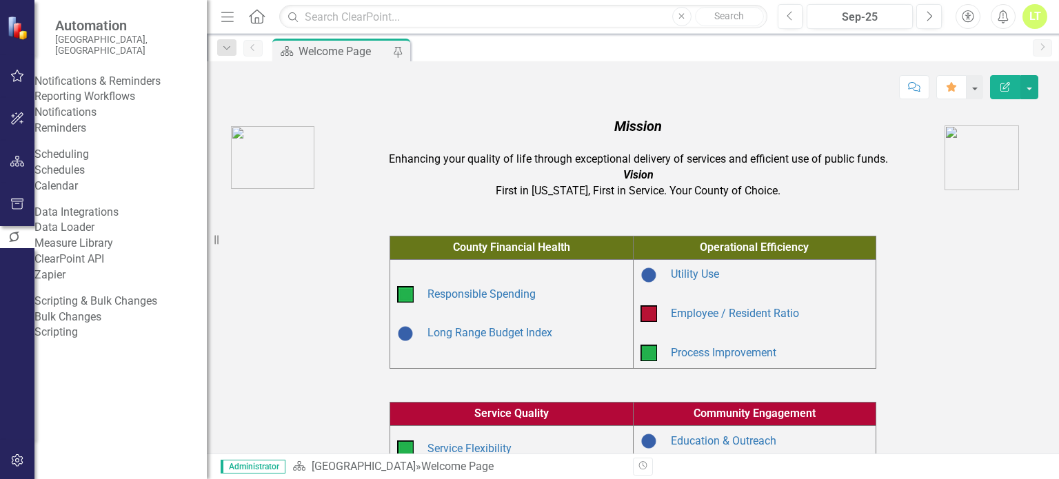
click at [115, 90] on div "Notifications & Reminders" at bounding box center [120, 82] width 172 height 16
click at [92, 105] on link "Reporting Workflows" at bounding box center [120, 97] width 172 height 16
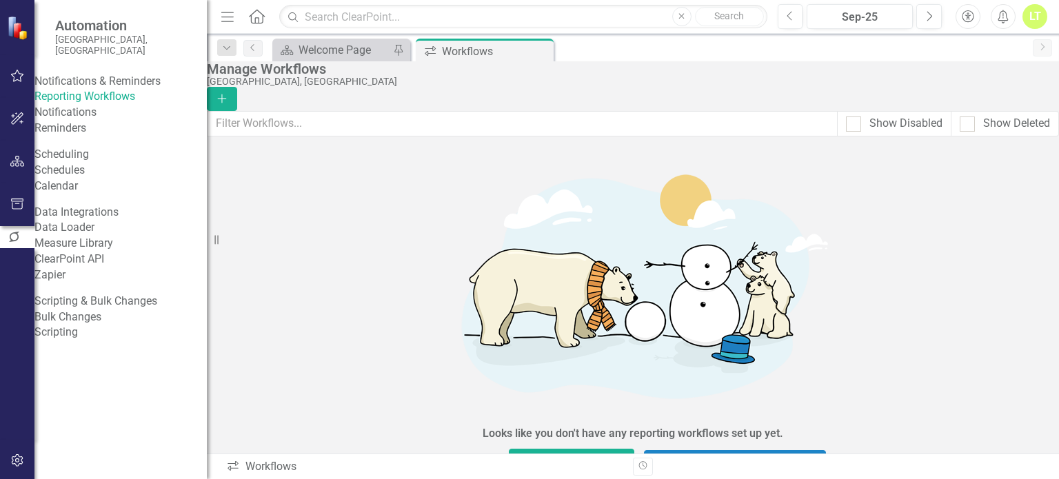
click at [668, 473] on link "2" at bounding box center [676, 482] width 17 height 19
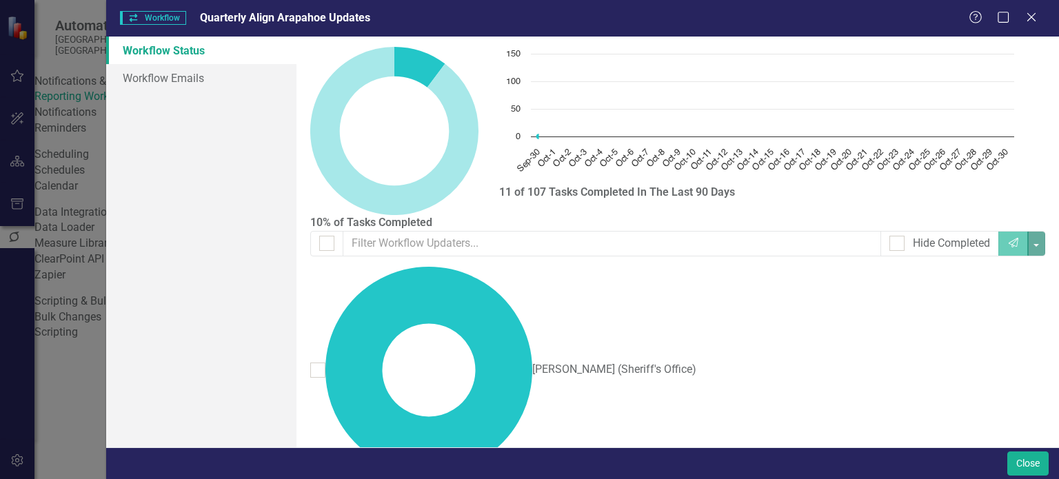
checkbox input "false"
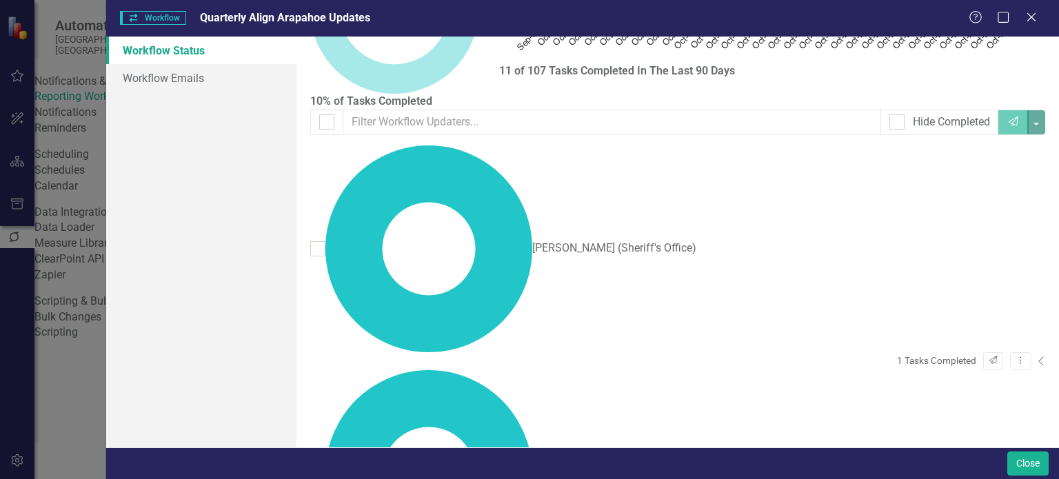
scroll to position [121, 0]
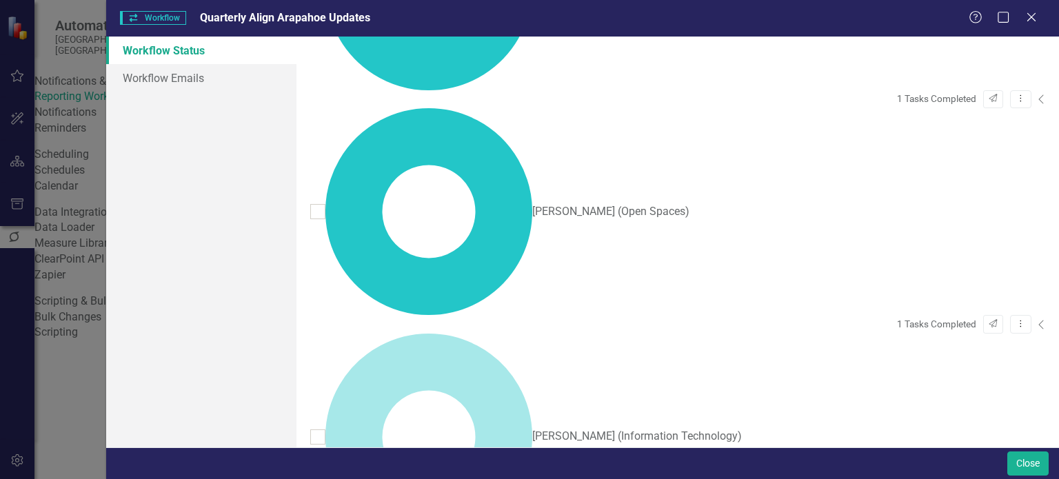
scroll to position [385, 0]
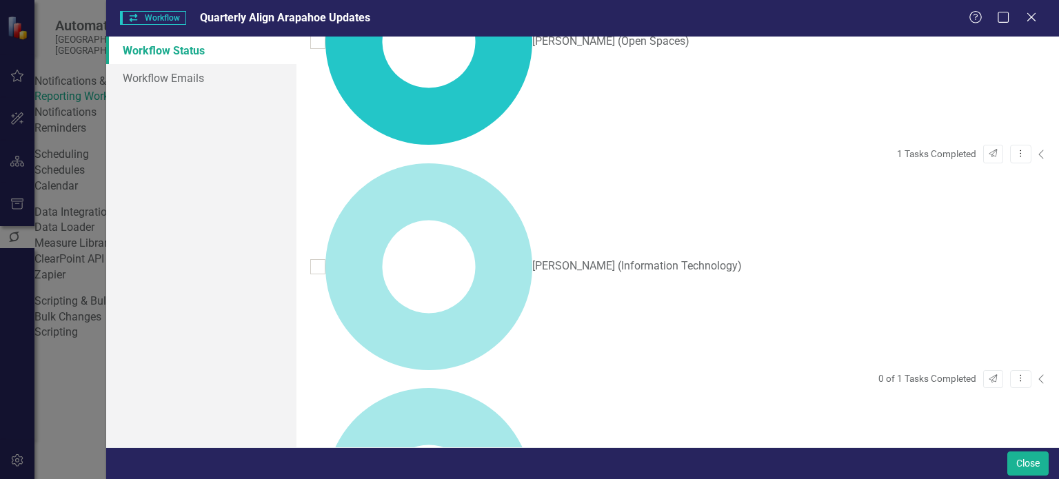
scroll to position [556, 0]
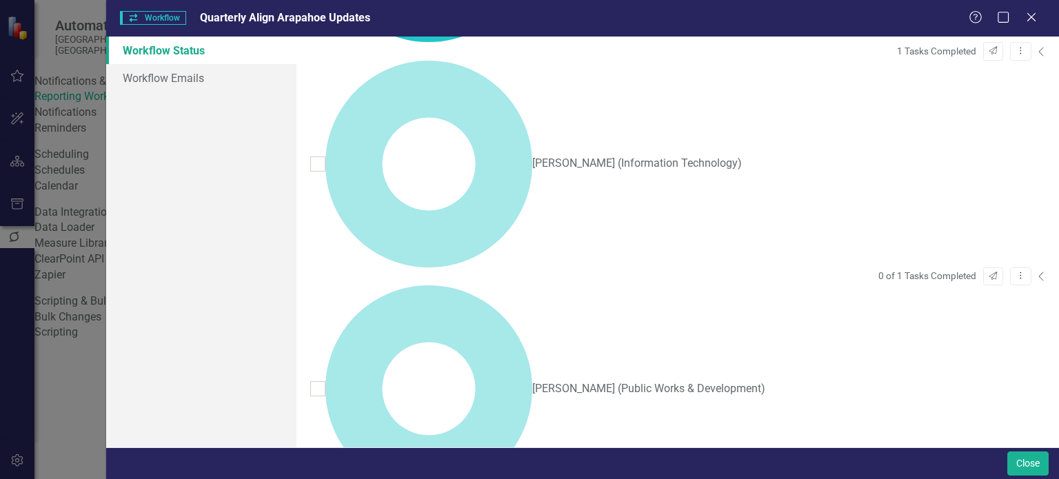
scroll to position [698, 0]
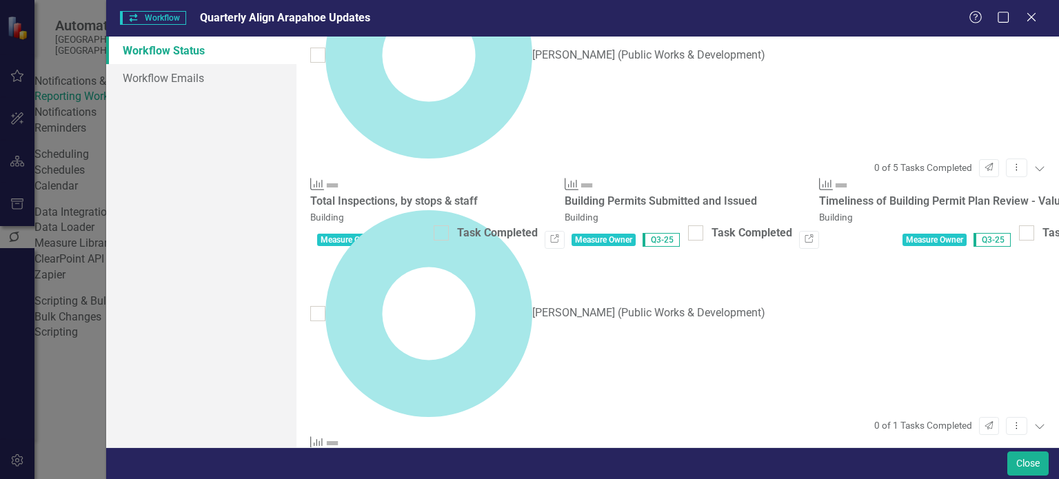
scroll to position [991, 0]
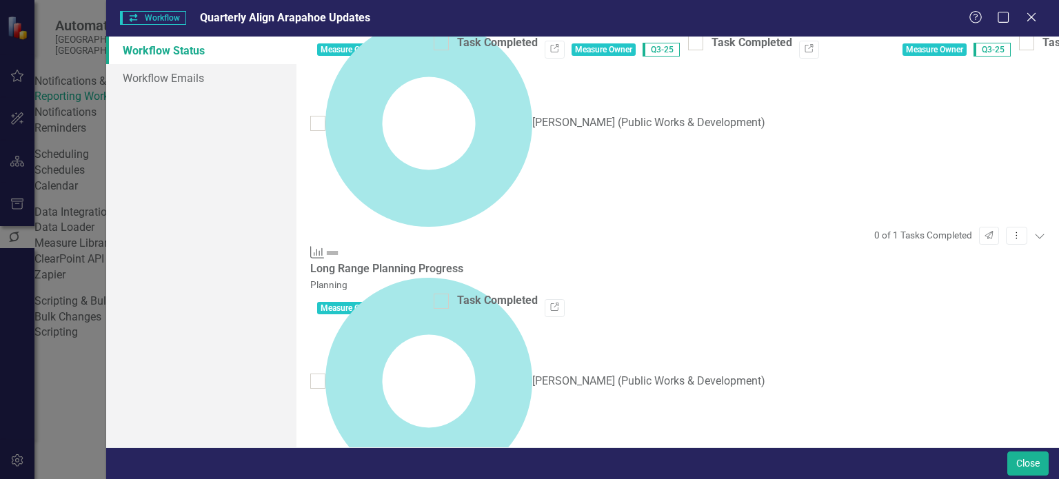
scroll to position [1184, 0]
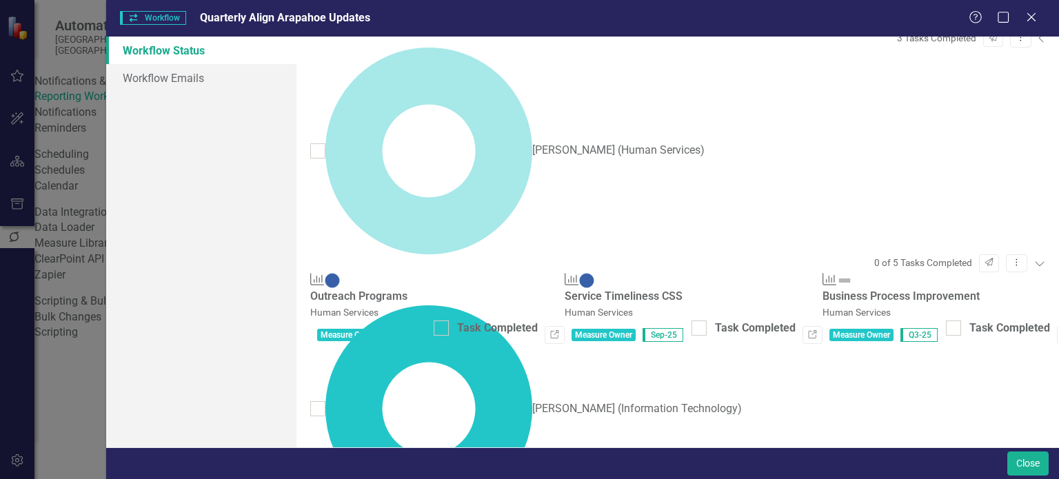
scroll to position [1897, 0]
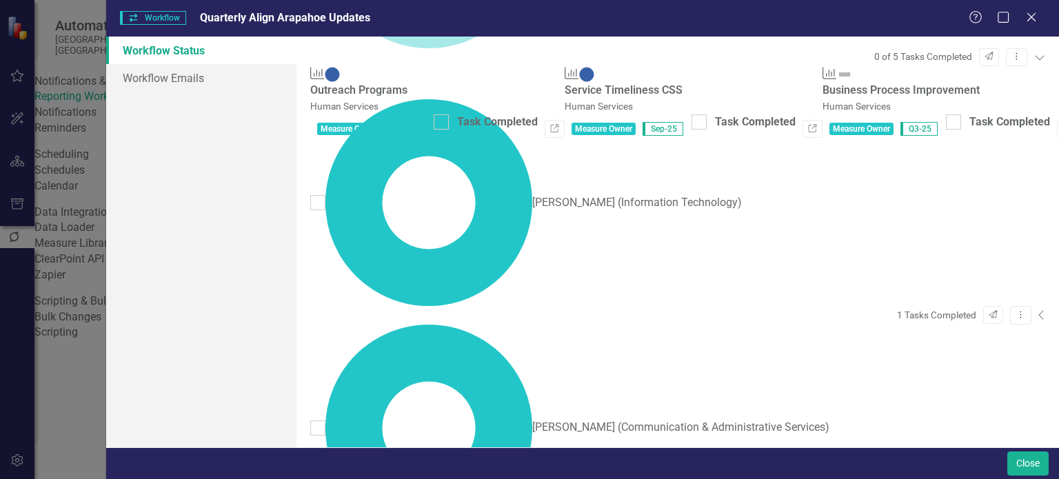
scroll to position [2101, 0]
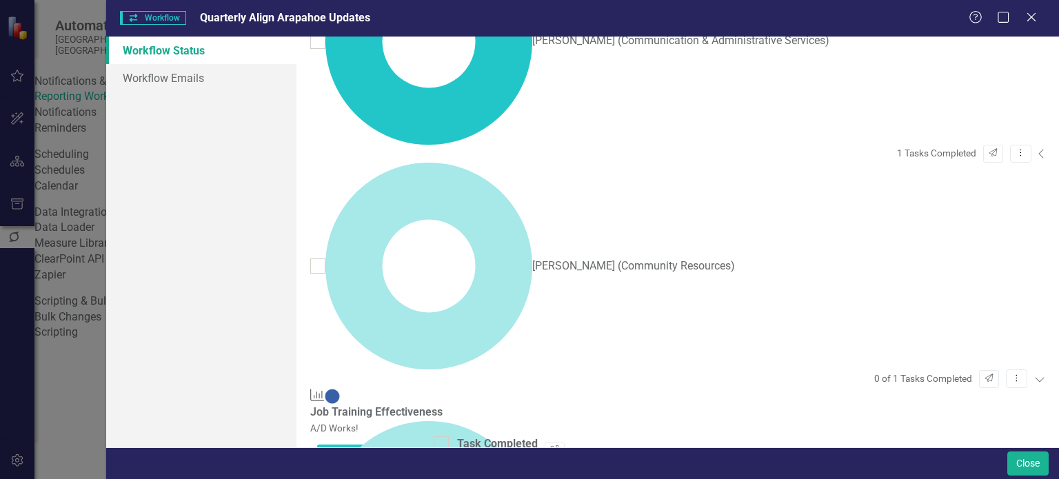
scroll to position [2490, 0]
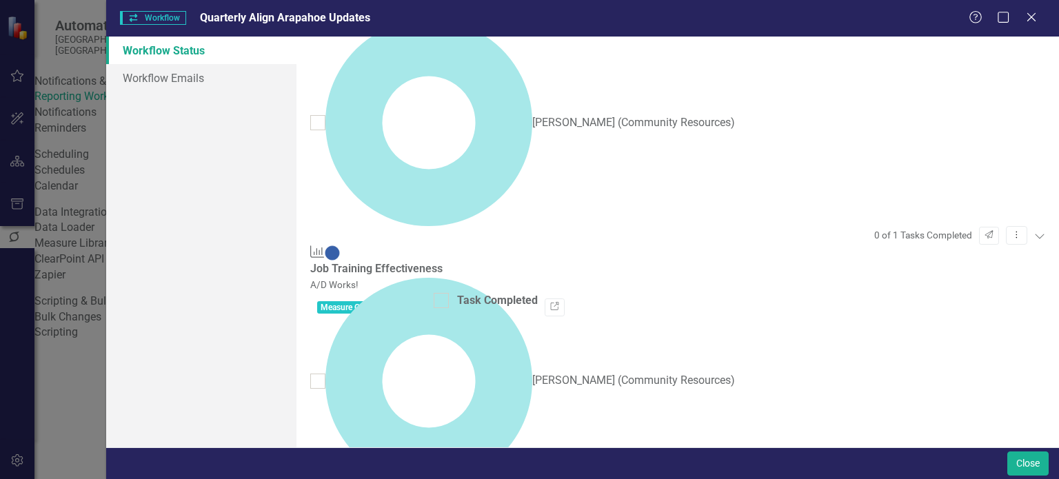
scroll to position [2632, 0]
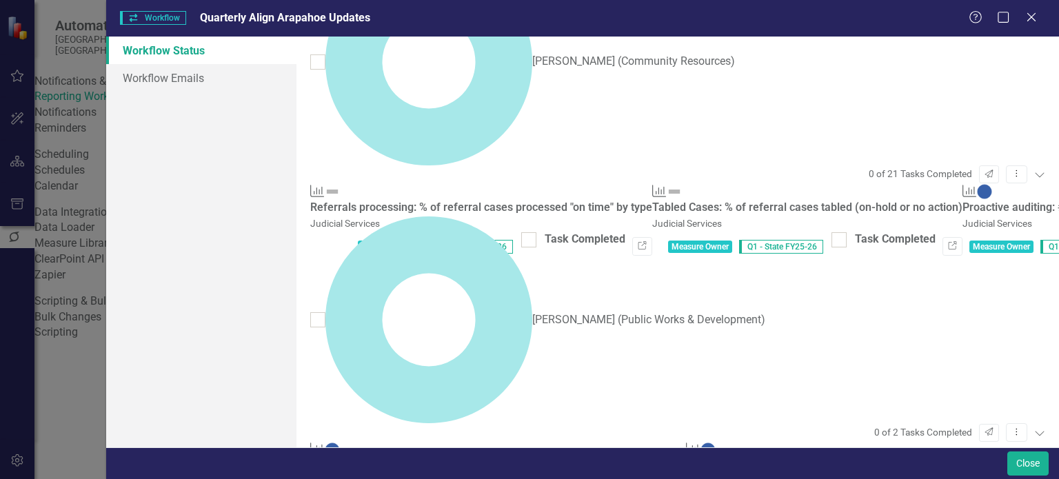
scroll to position [2956, 0]
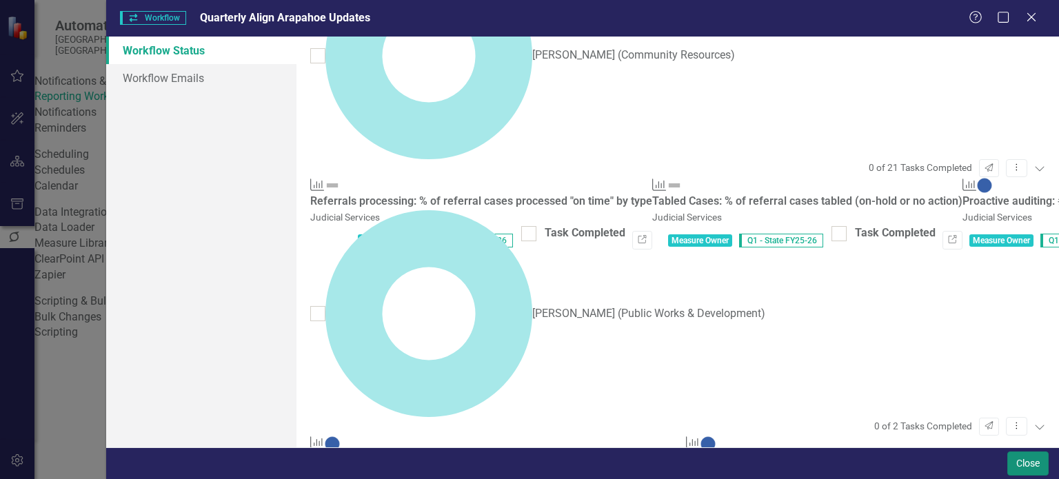
click at [1023, 458] on button "Close" at bounding box center [1027, 464] width 41 height 24
